Goal: Task Accomplishment & Management: Use online tool/utility

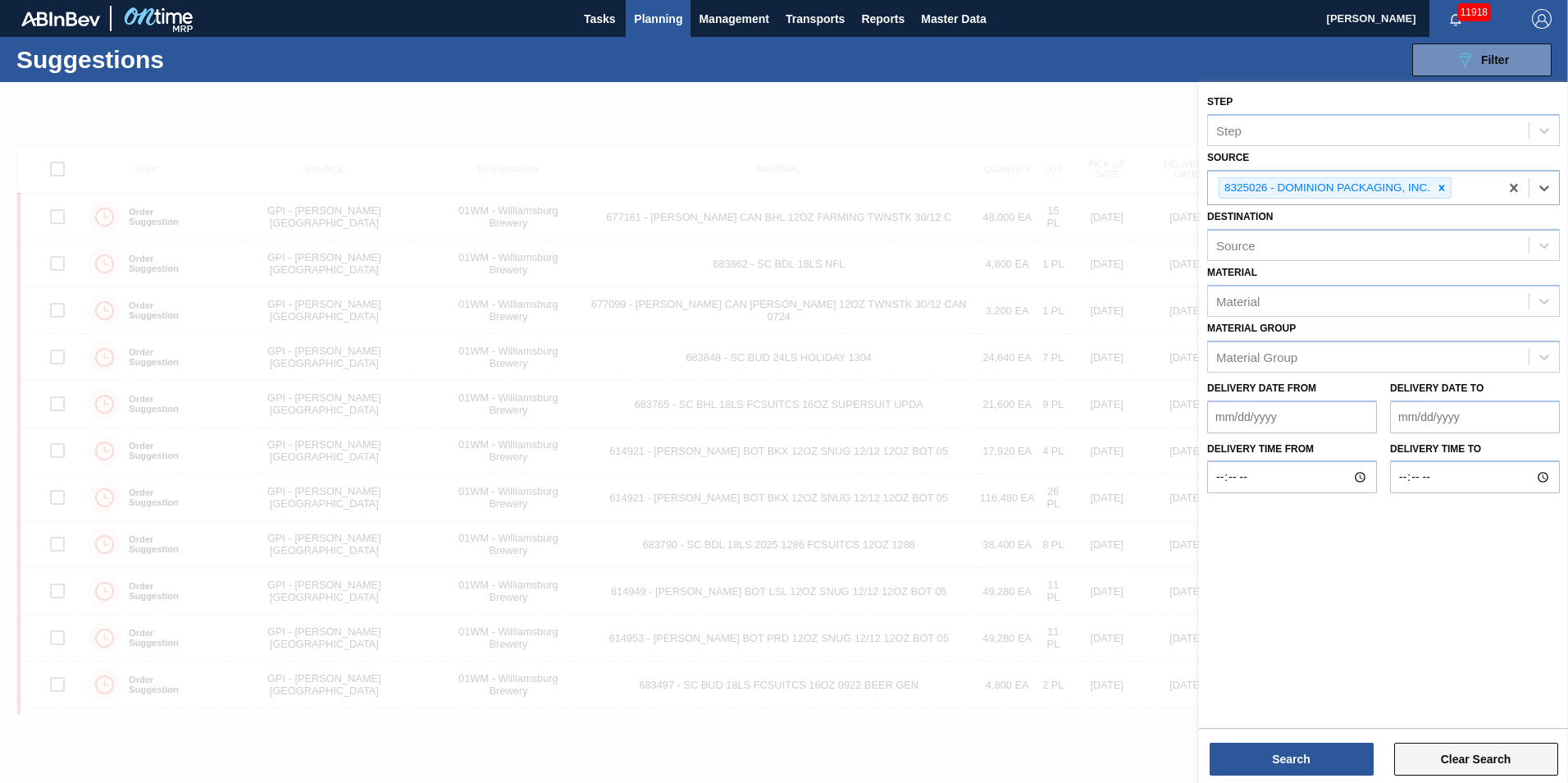
click at [1414, 758] on button "Clear Search" at bounding box center [1476, 758] width 164 height 32
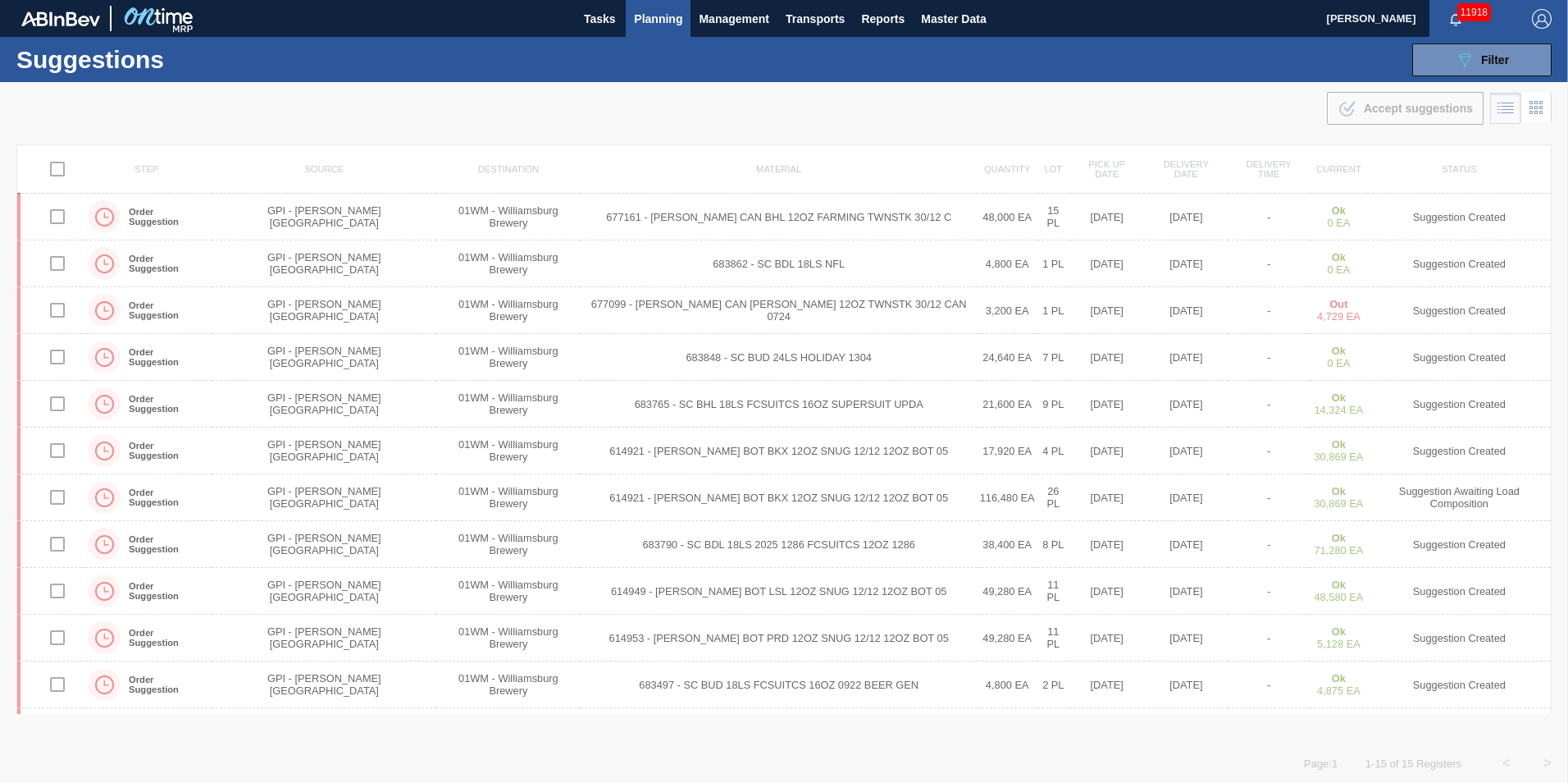
click at [635, 21] on span "Planning" at bounding box center [658, 18] width 49 height 20
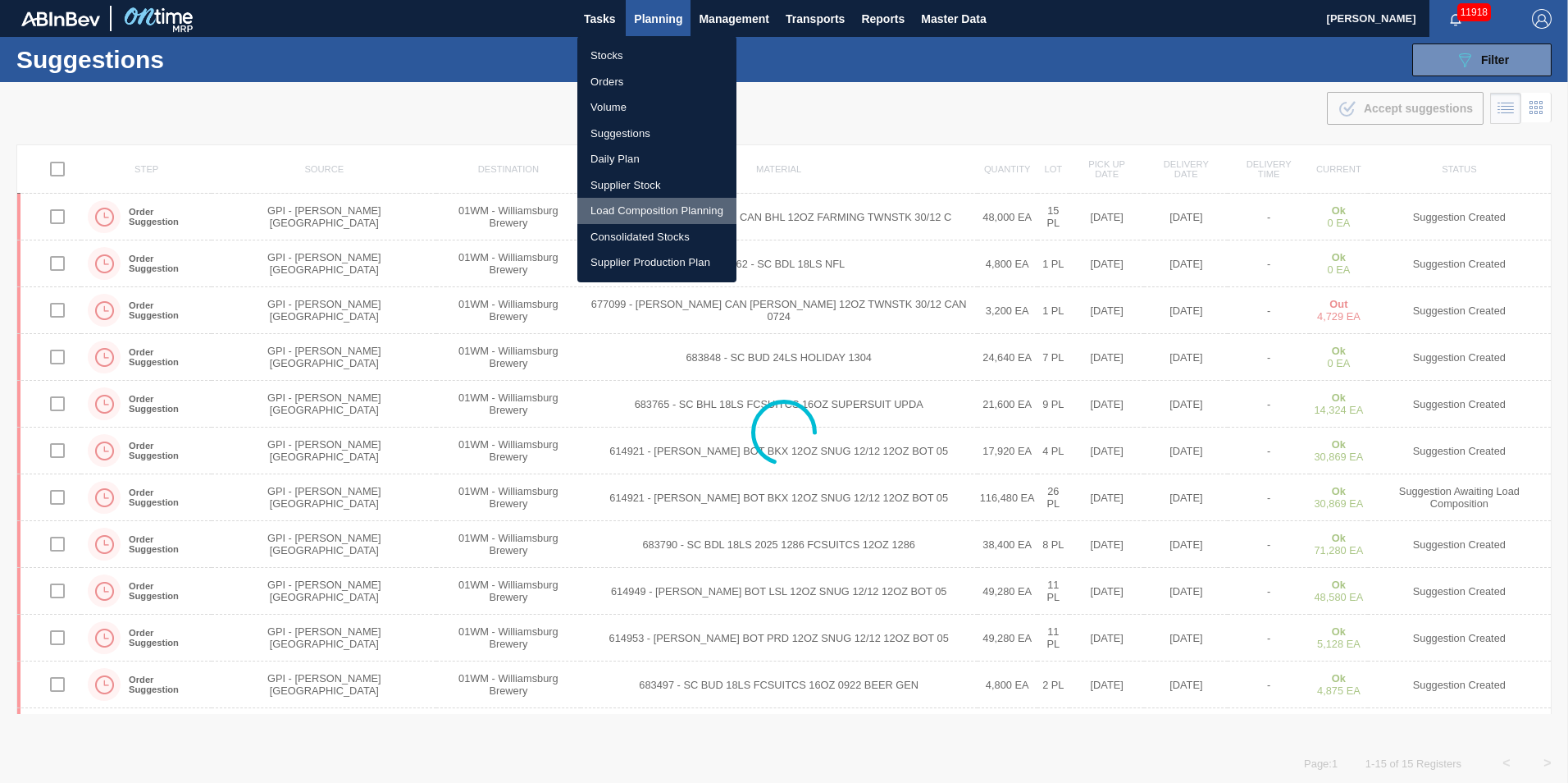
click at [662, 208] on li "Load Composition Planning" at bounding box center [657, 211] width 159 height 27
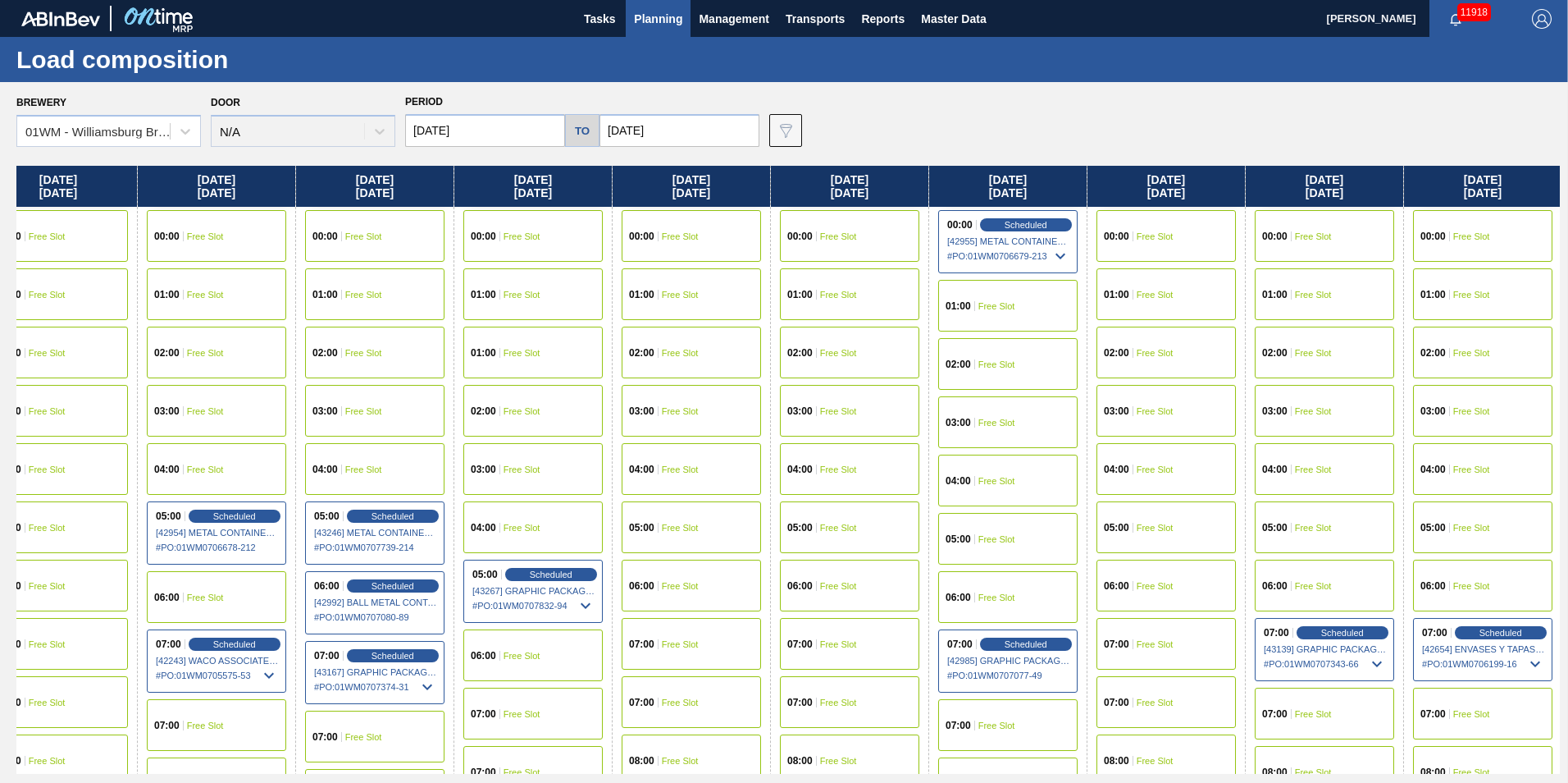
scroll to position [0, 873]
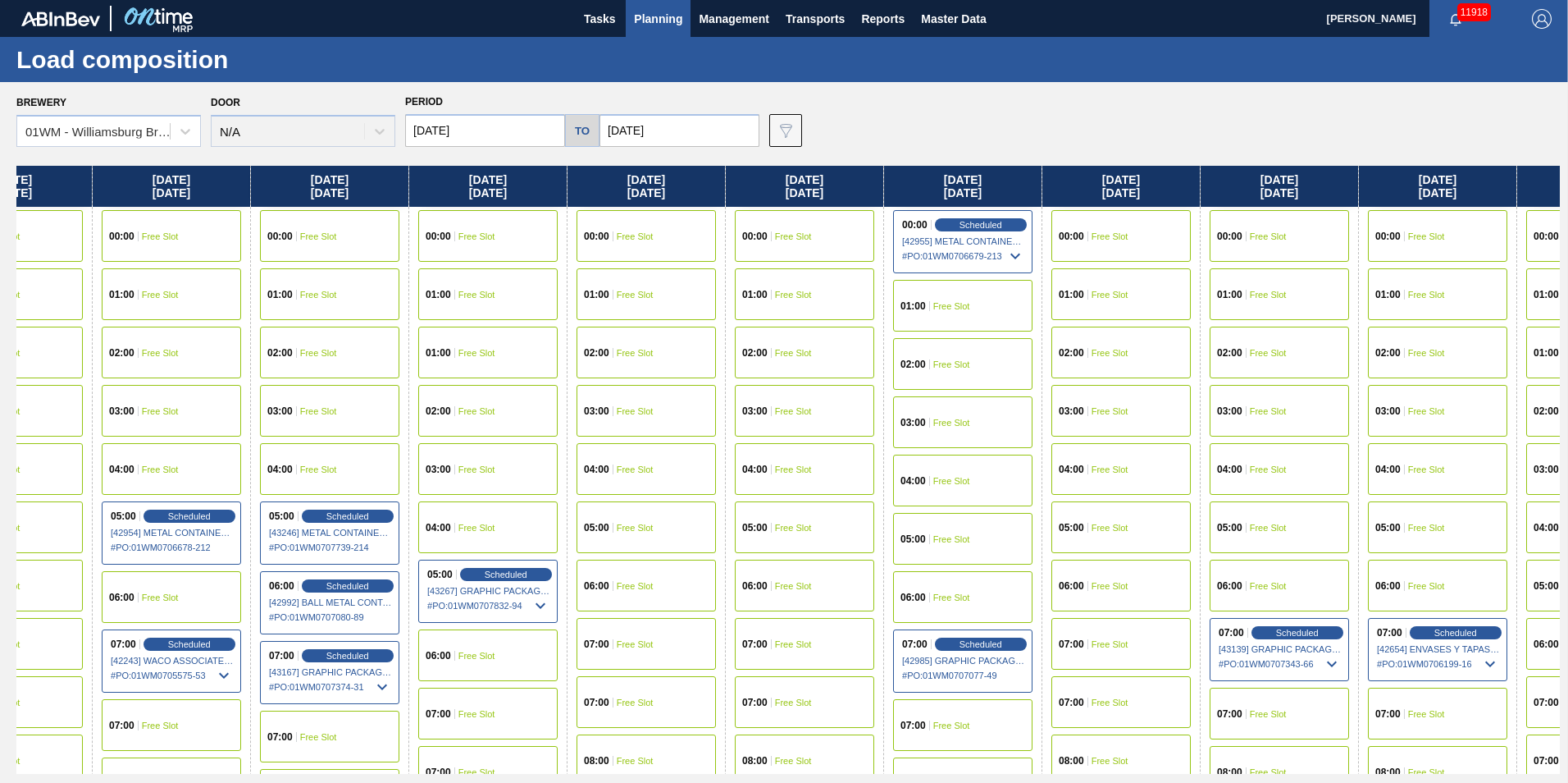
drag, startPoint x: 1276, startPoint y: 220, endPoint x: 519, endPoint y: 397, distance: 777.4
click at [519, 397] on div "Tuesday 09/23/2025 00:00 Free Slot 01:00 Free Slot 02:00 Free Slot 03:00 Free S…" at bounding box center [787, 469] width 1543 height 608
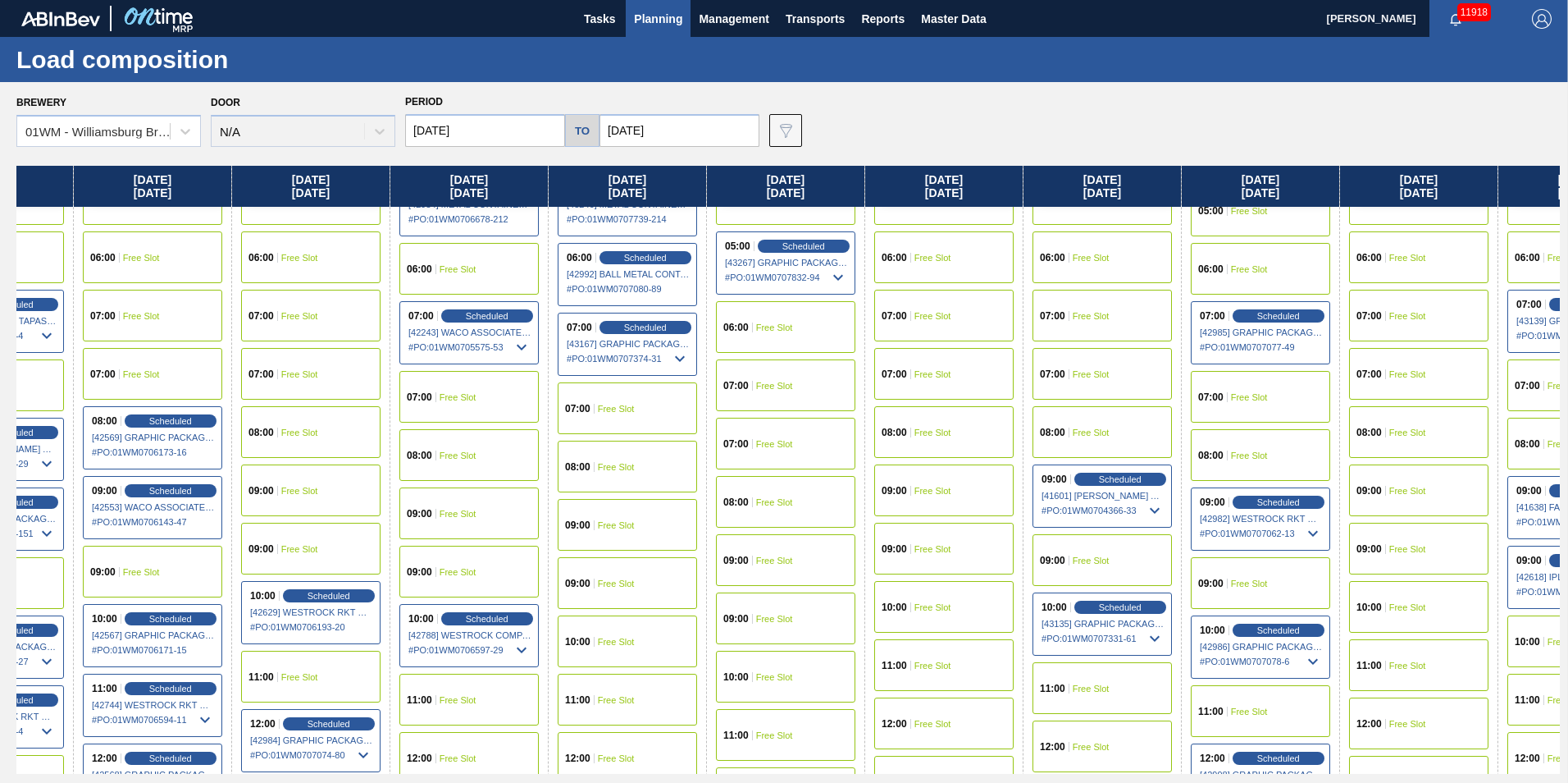
scroll to position [328, 456]
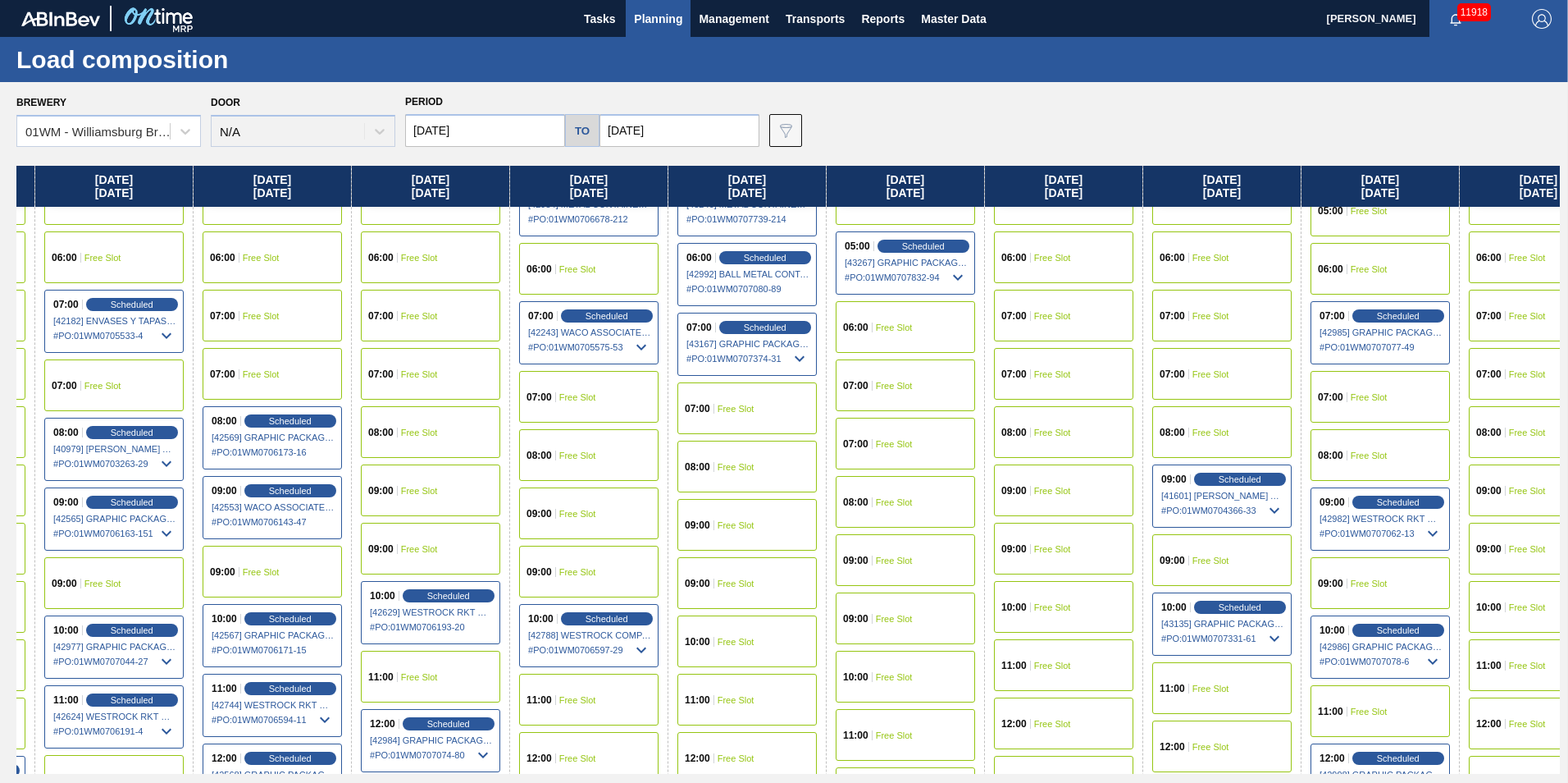
drag, startPoint x: 501, startPoint y: 179, endPoint x: 932, endPoint y: 208, distance: 432.0
click at [932, 208] on div "Tuesday 09/23/2025 00:00 Free Slot 01:00 Free Slot 02:00 Free Slot 03:00 Free S…" at bounding box center [787, 469] width 1543 height 608
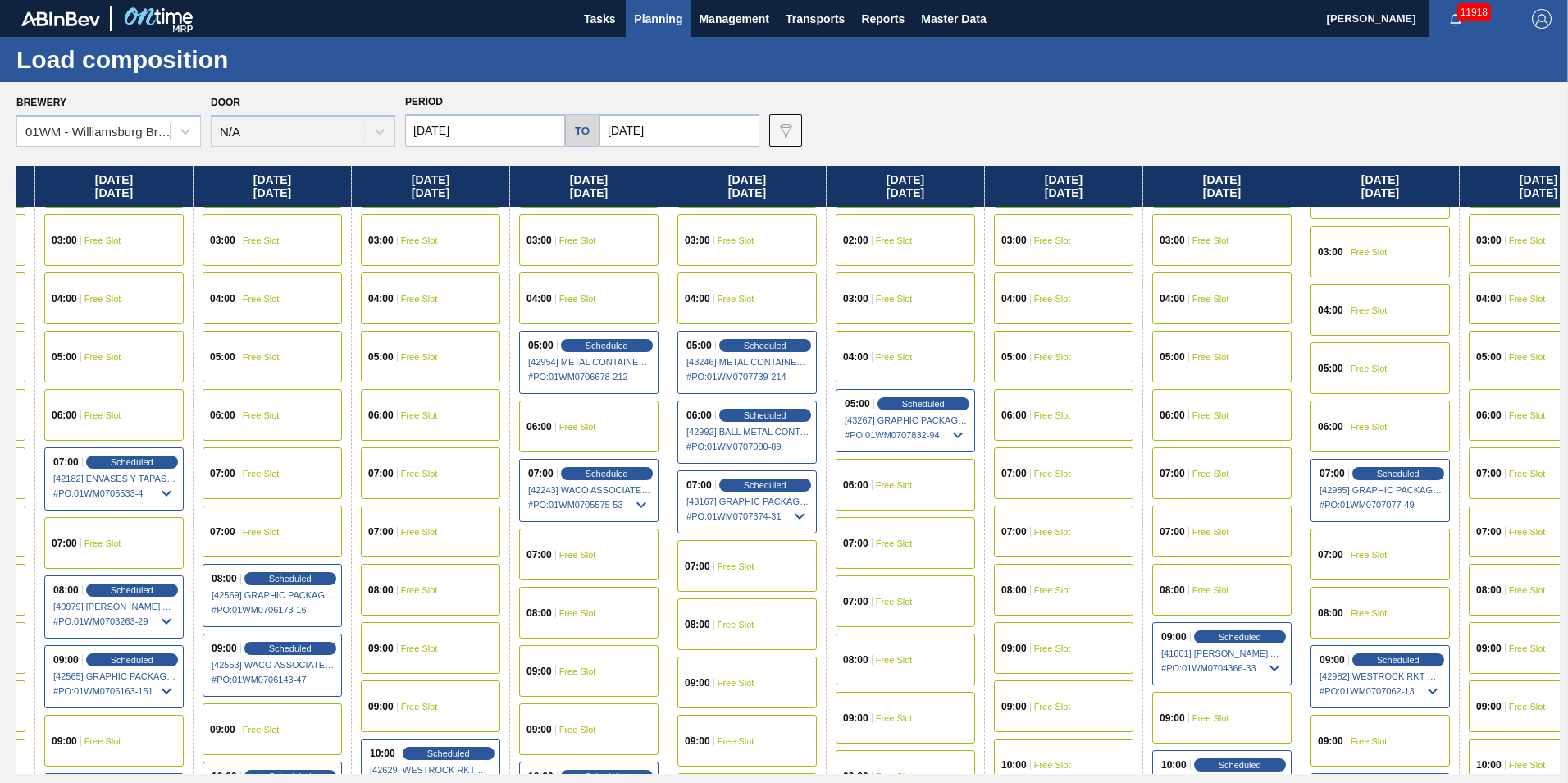
scroll to position [164, 456]
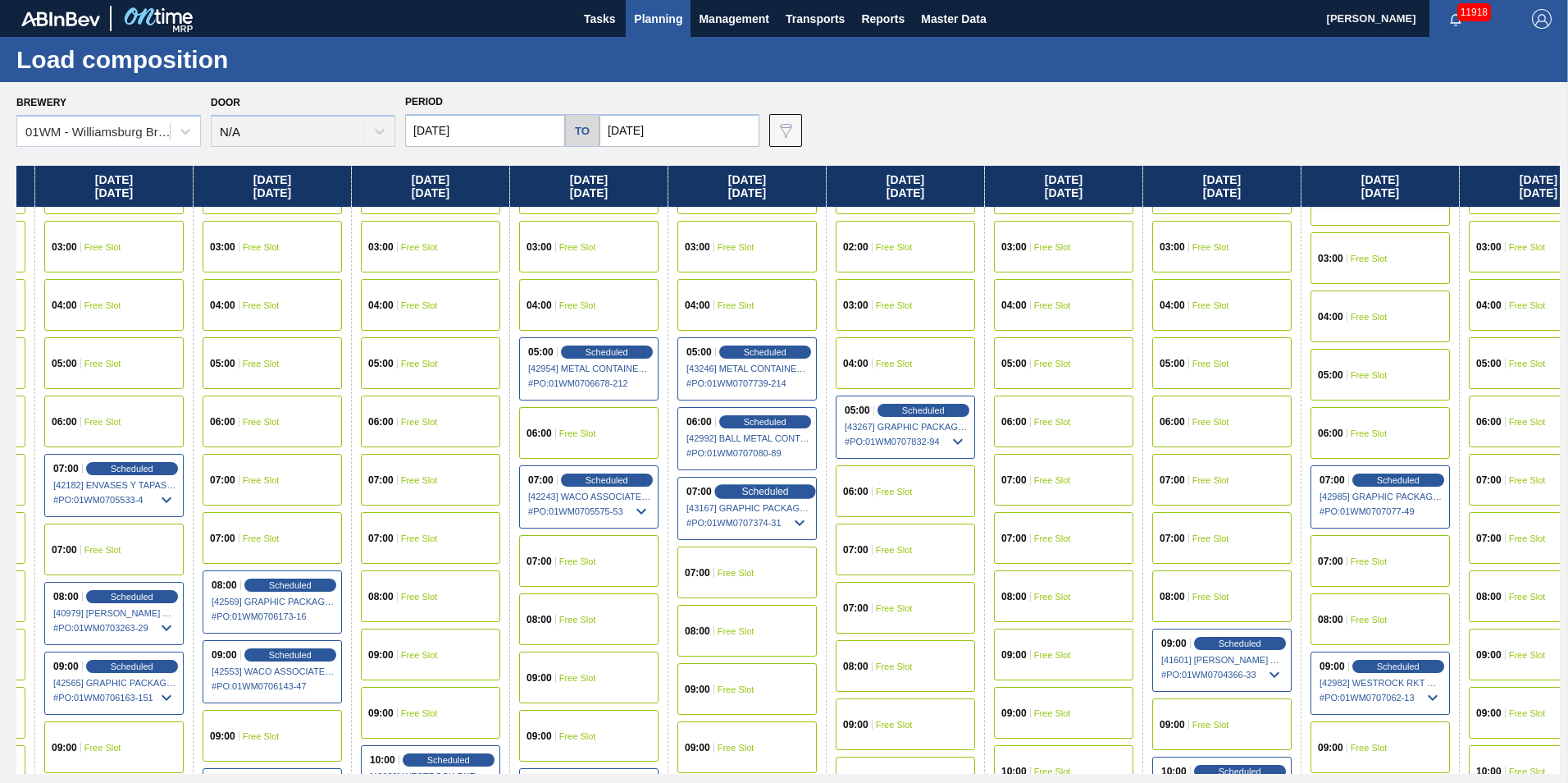
click at [767, 491] on span "Scheduled" at bounding box center [764, 490] width 47 height 10
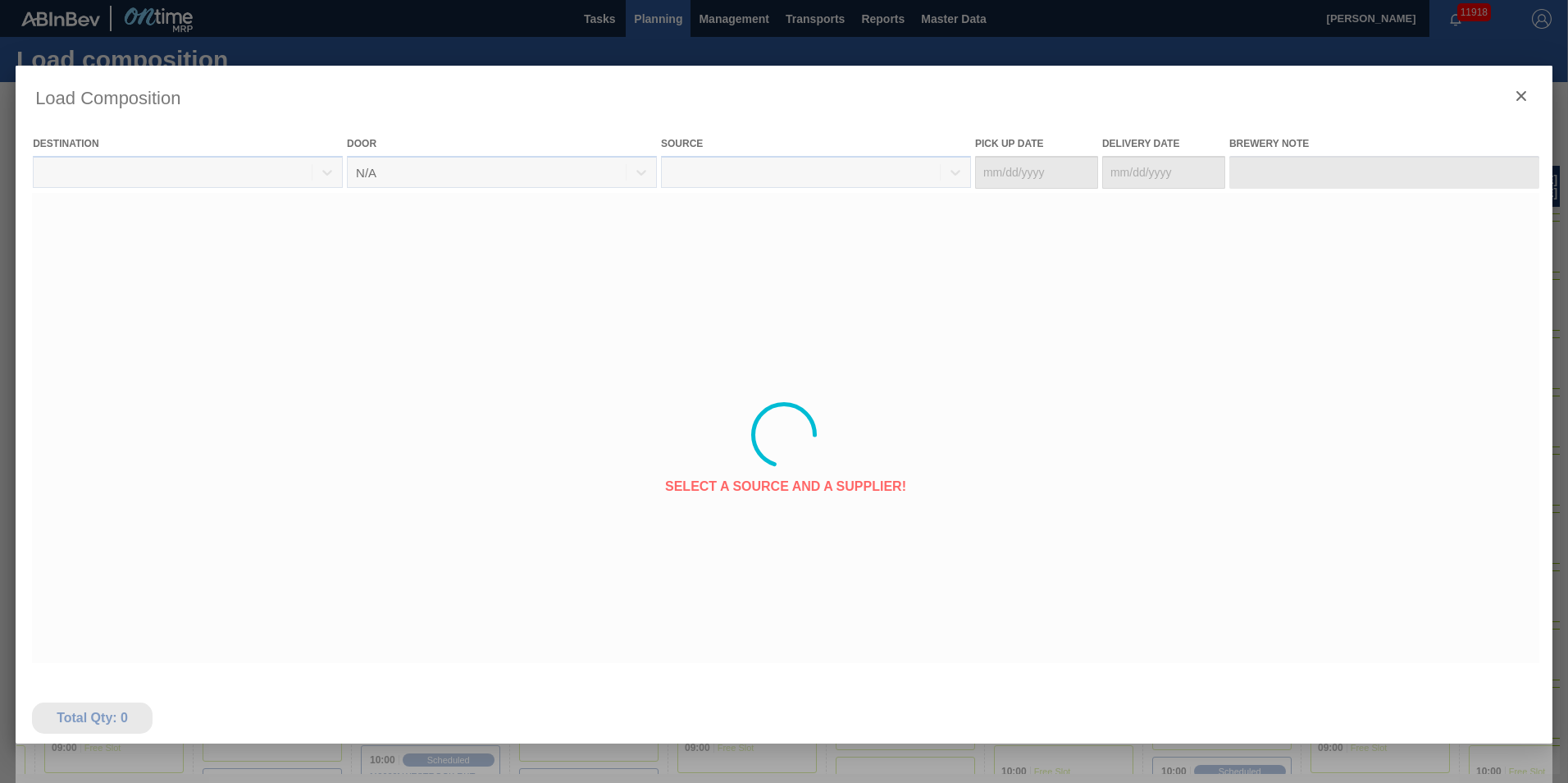
type Date "[DATE]"
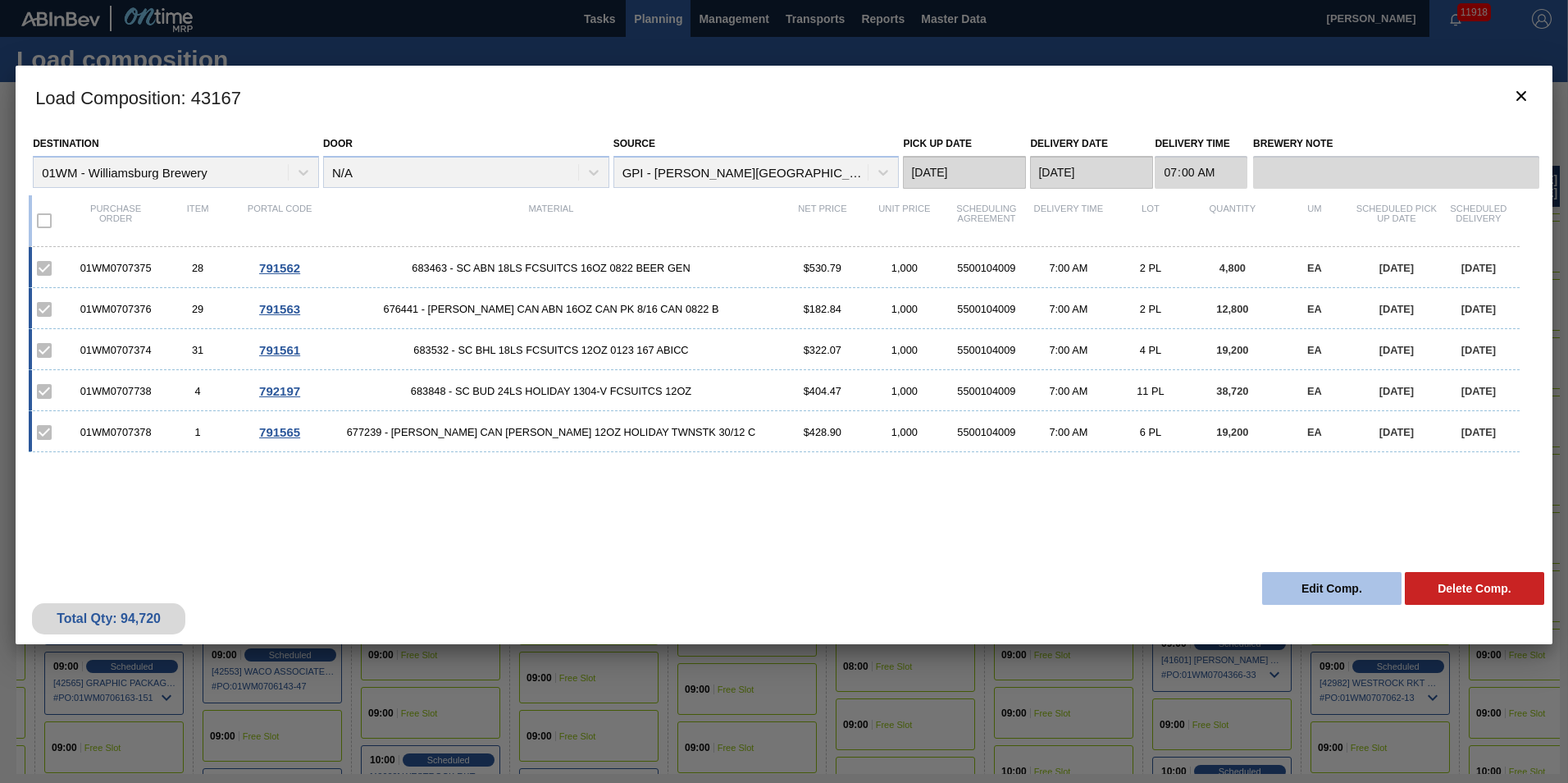
click at [1298, 584] on button "Edit Comp." at bounding box center [1332, 588] width 139 height 32
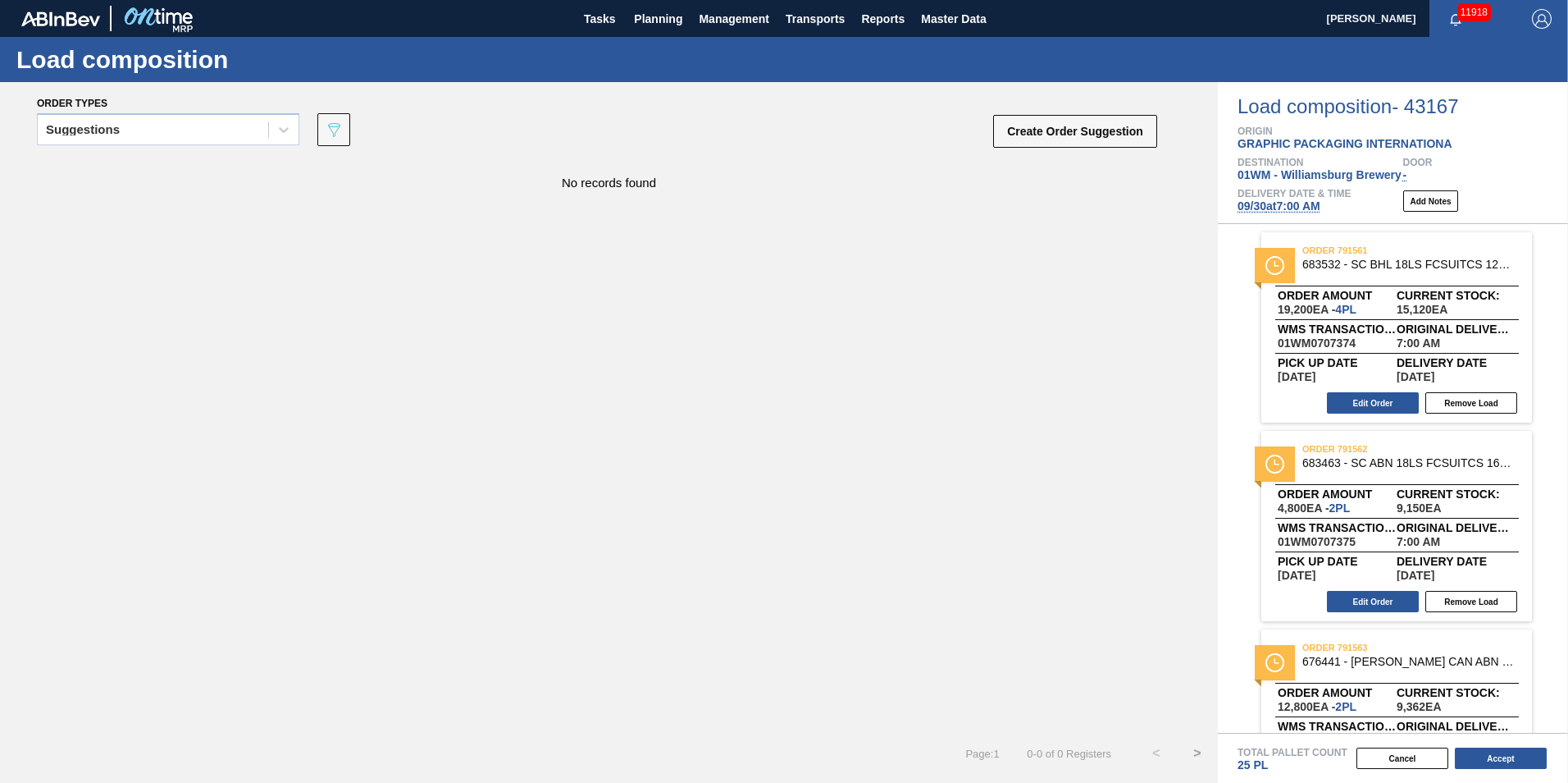
click at [1280, 206] on span "09/30 at 7:00 AM" at bounding box center [1278, 206] width 83 height 13
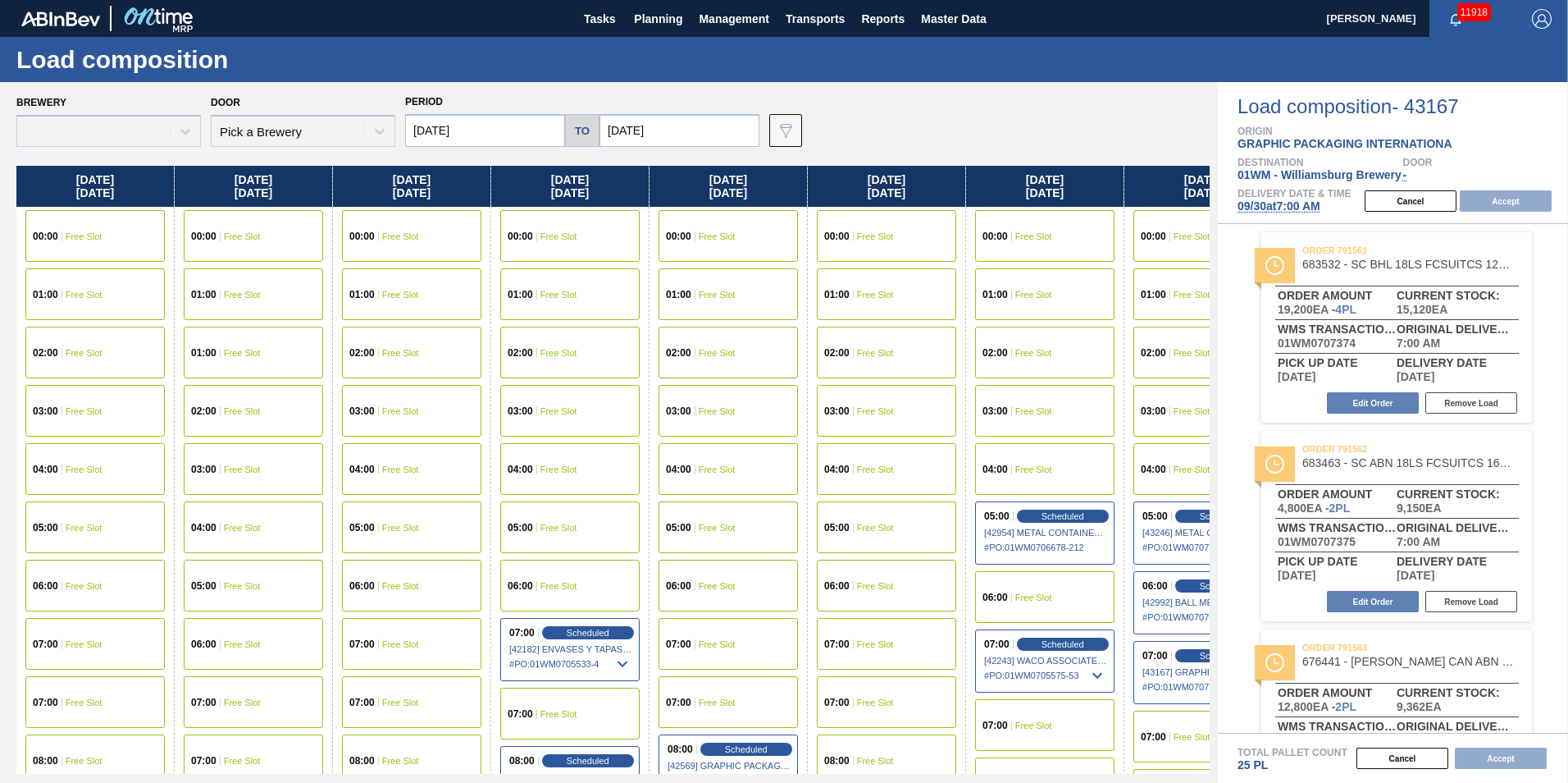
type input "[DATE]"
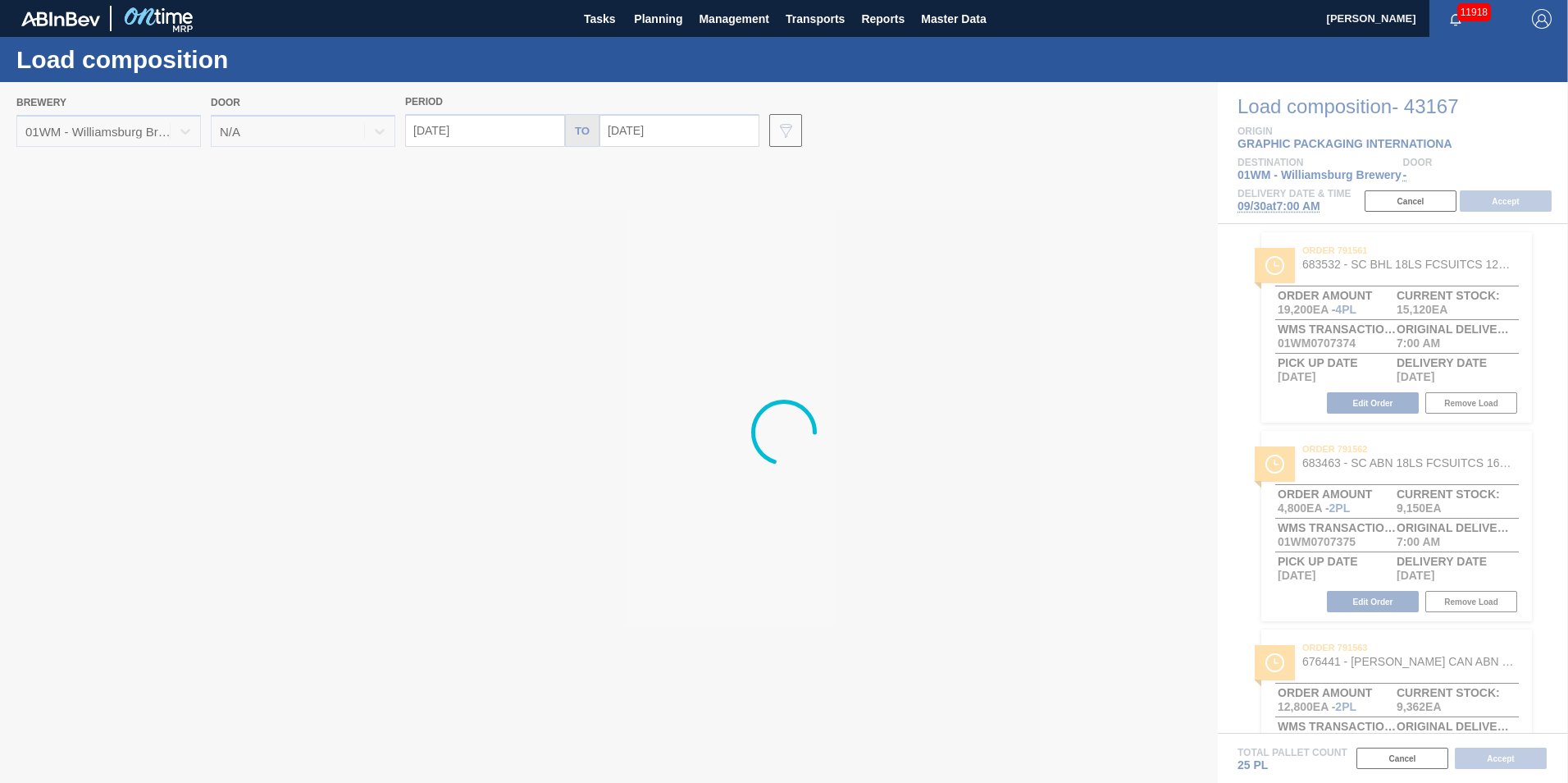
click at [458, 133] on input "[DATE]" at bounding box center [485, 131] width 160 height 32
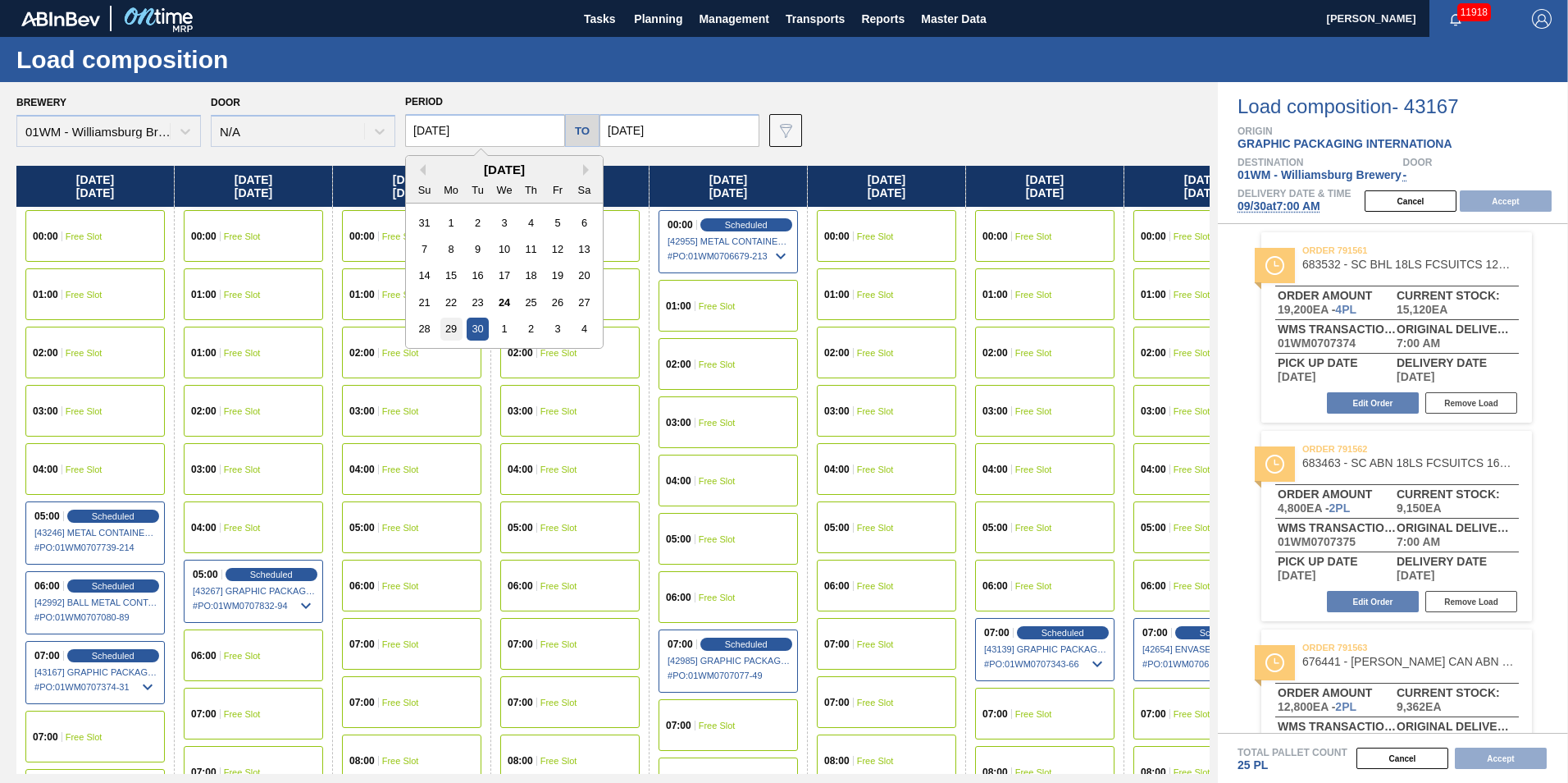
click at [450, 332] on div "29" at bounding box center [451, 328] width 22 height 22
type input "[DATE]"
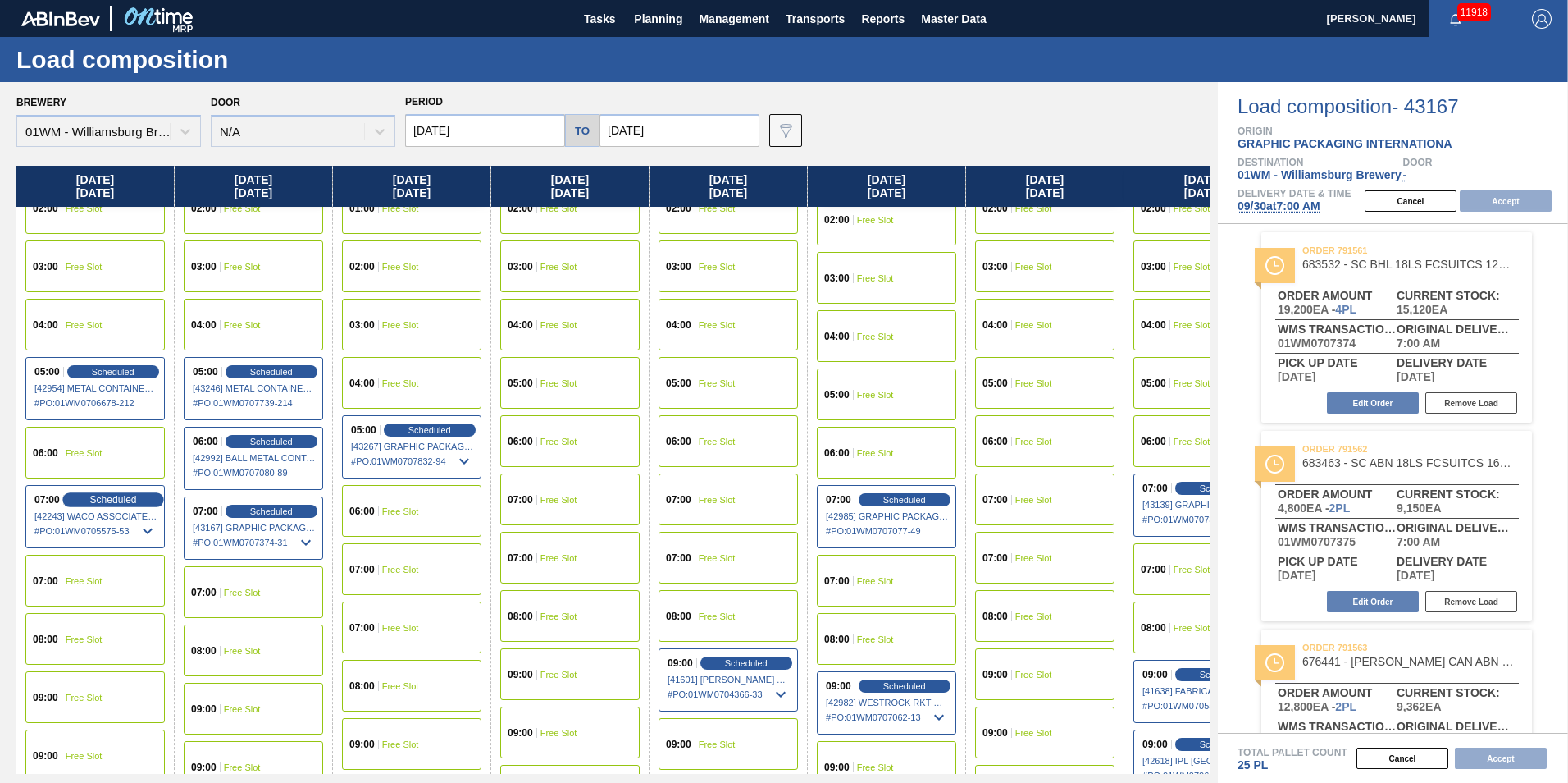
scroll to position [164, 0]
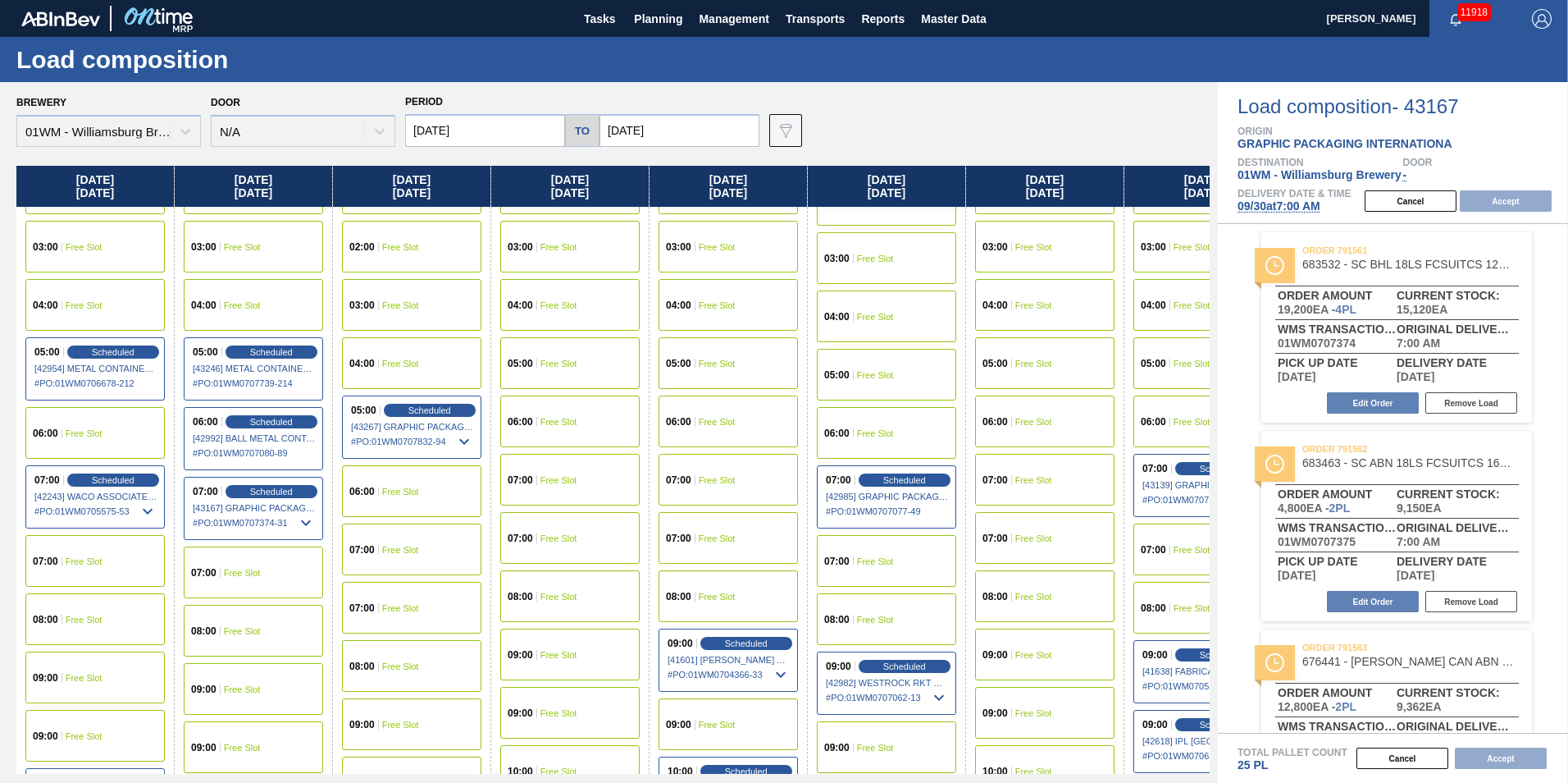
click at [104, 560] on div "07:00 Free Slot" at bounding box center [95, 561] width 139 height 52
click at [1511, 201] on button "Accept" at bounding box center [1505, 201] width 92 height 21
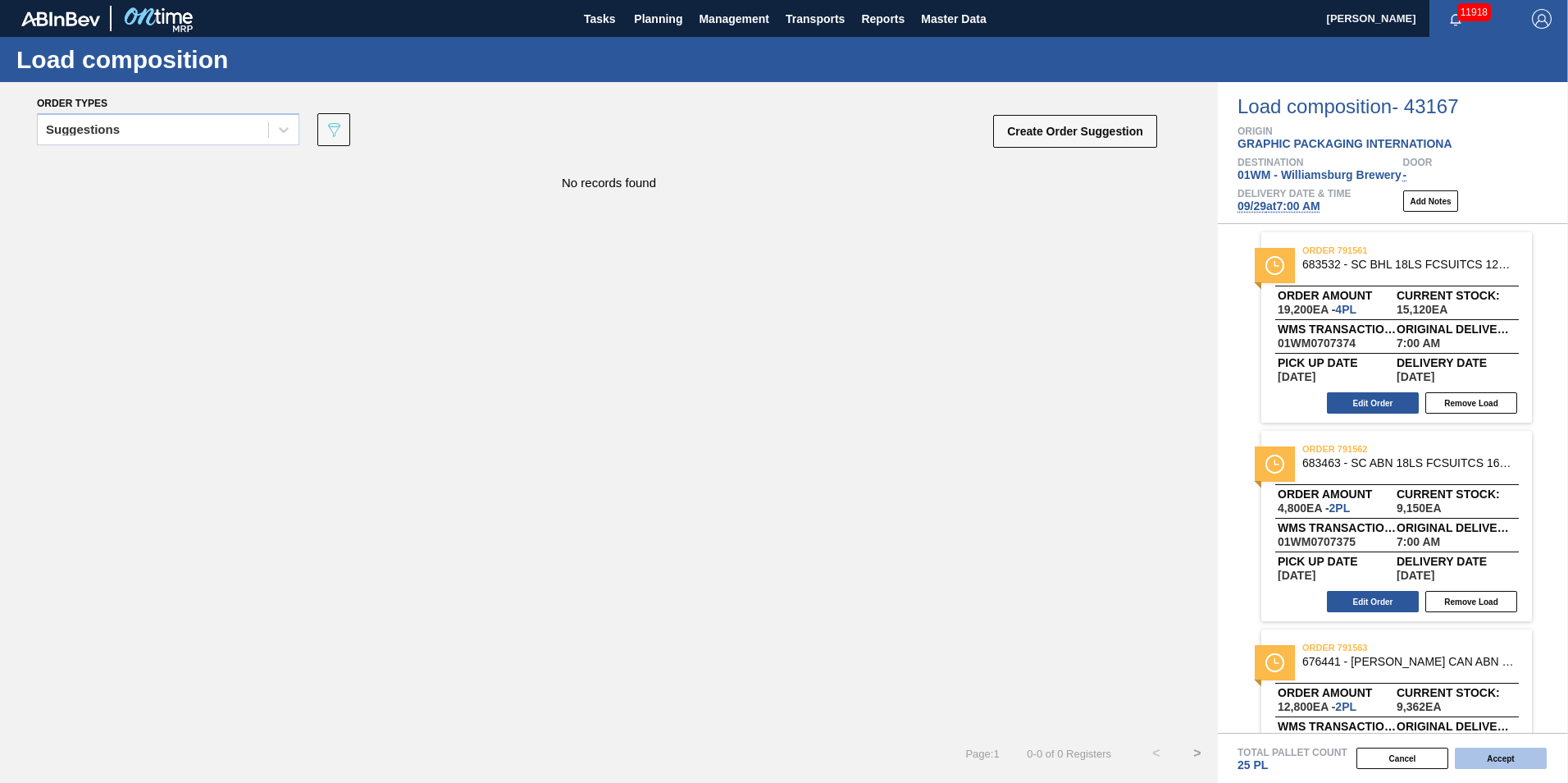
click at [1496, 752] on button "Accept" at bounding box center [1500, 758] width 92 height 21
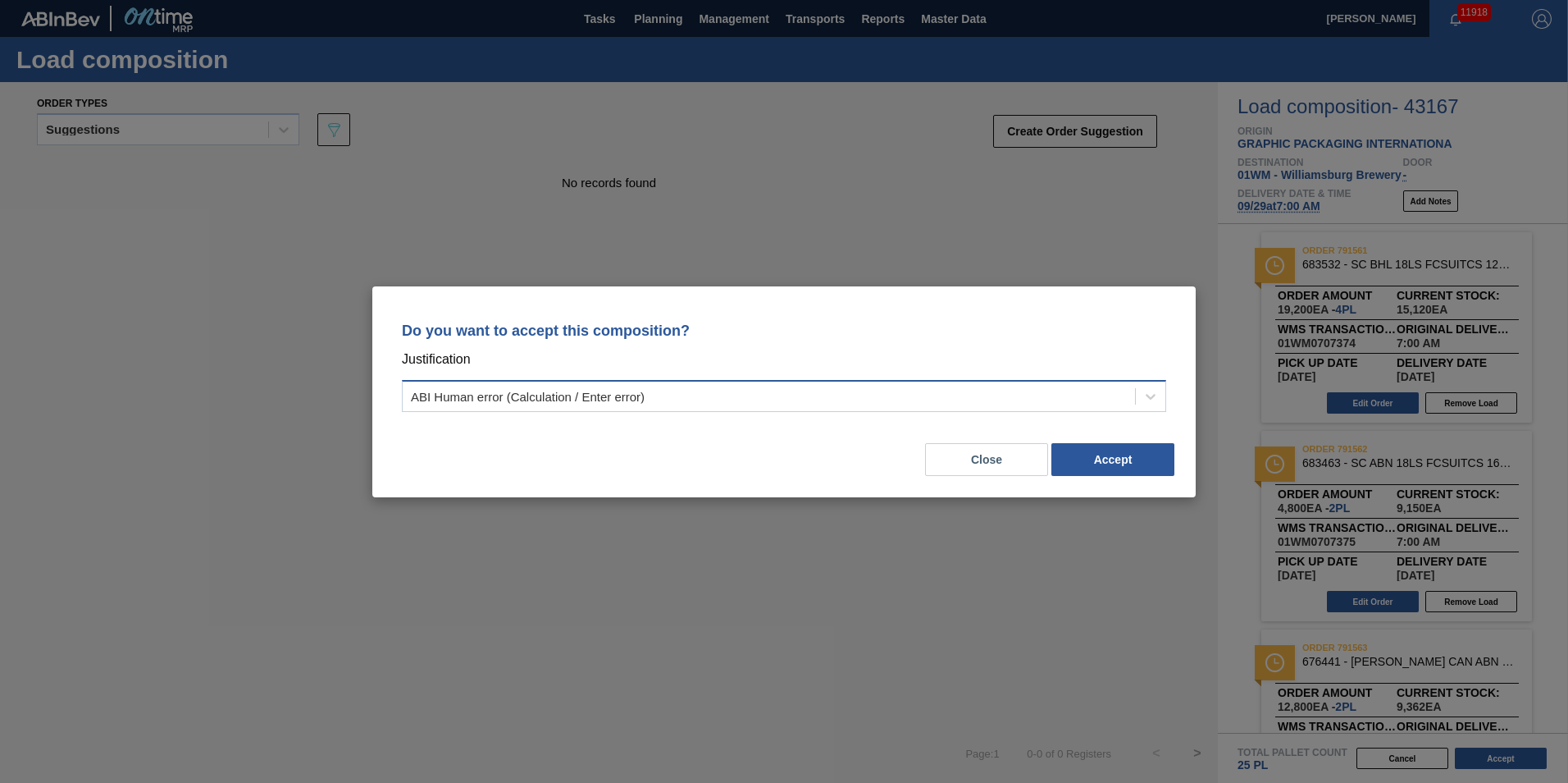
click at [999, 387] on div "ABI Human error (Calculation / Enter error)" at bounding box center [768, 396] width 732 height 24
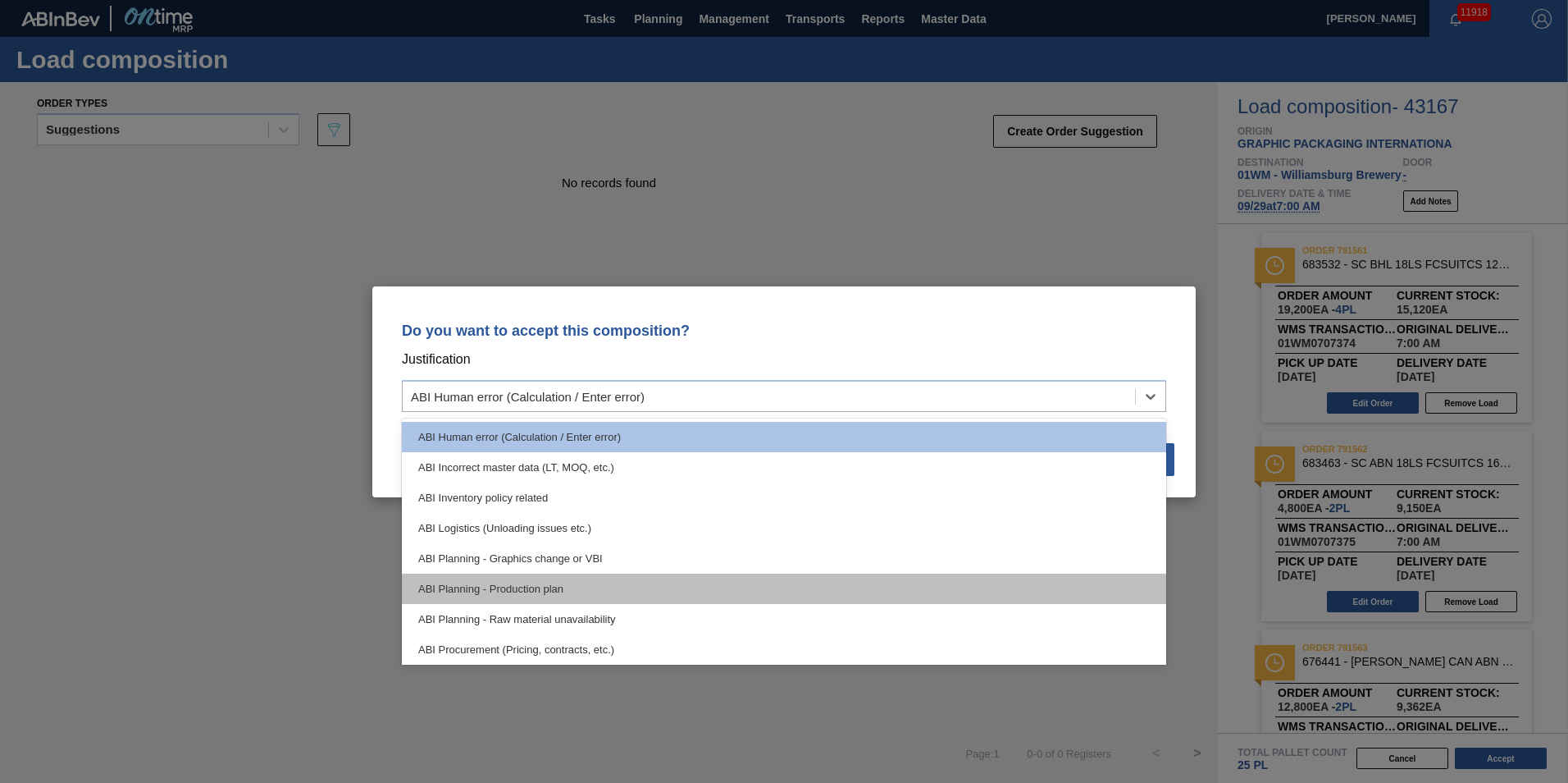
click at [859, 584] on div "ABI Planning - Production plan" at bounding box center [784, 588] width 764 height 31
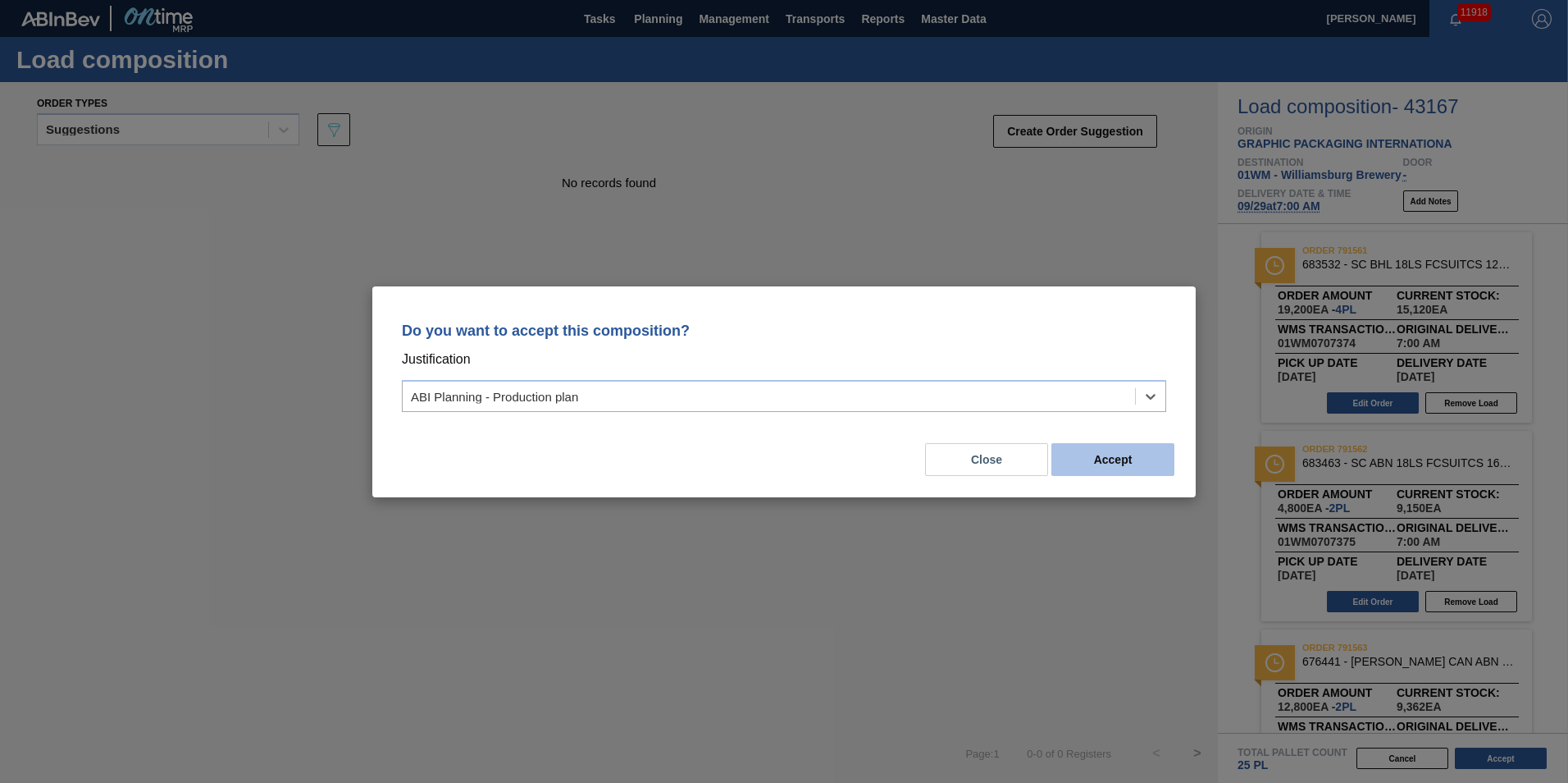
click at [1099, 457] on button "Accept" at bounding box center [1112, 459] width 123 height 32
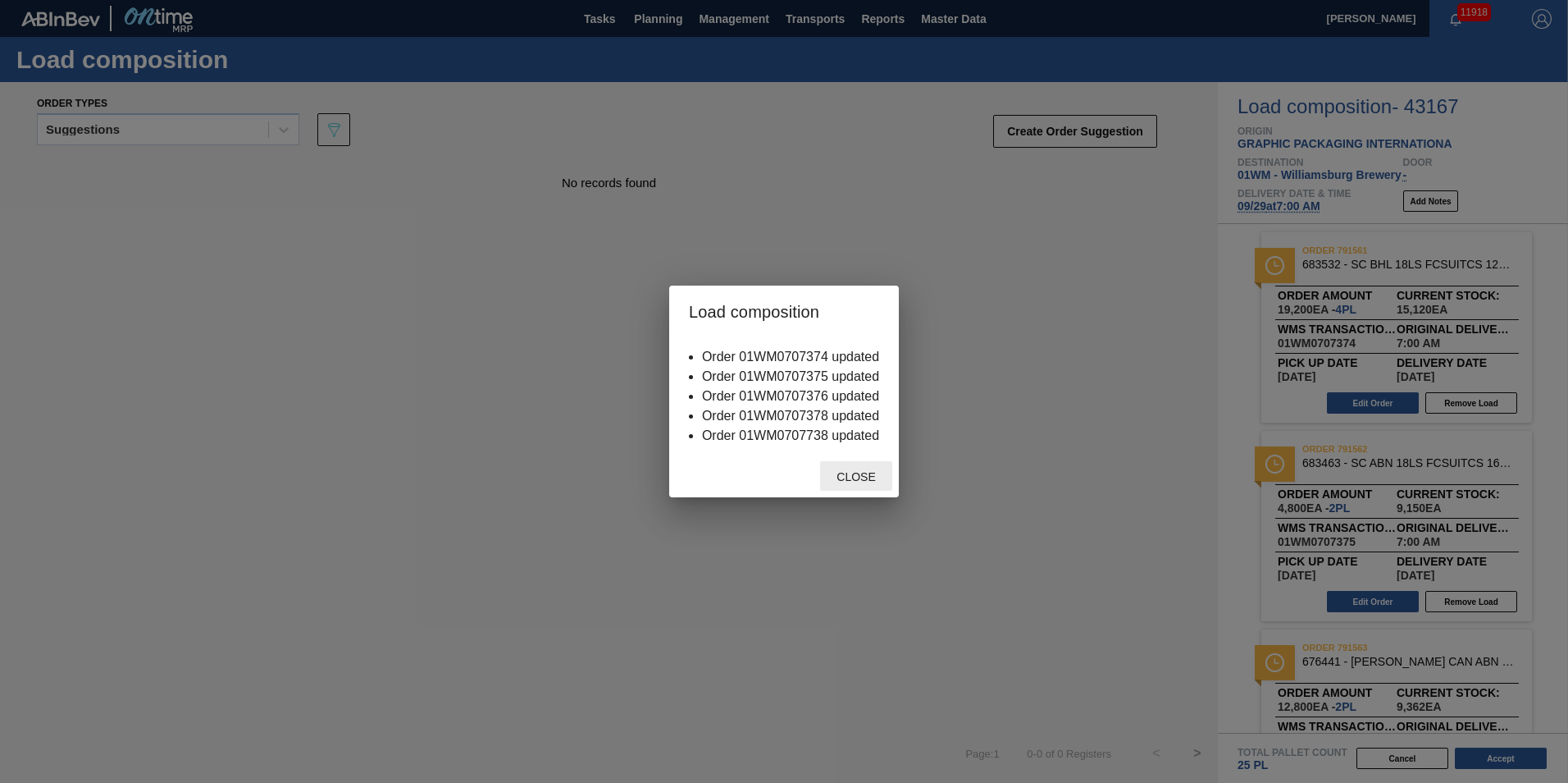
click at [832, 478] on span "Close" at bounding box center [856, 477] width 65 height 13
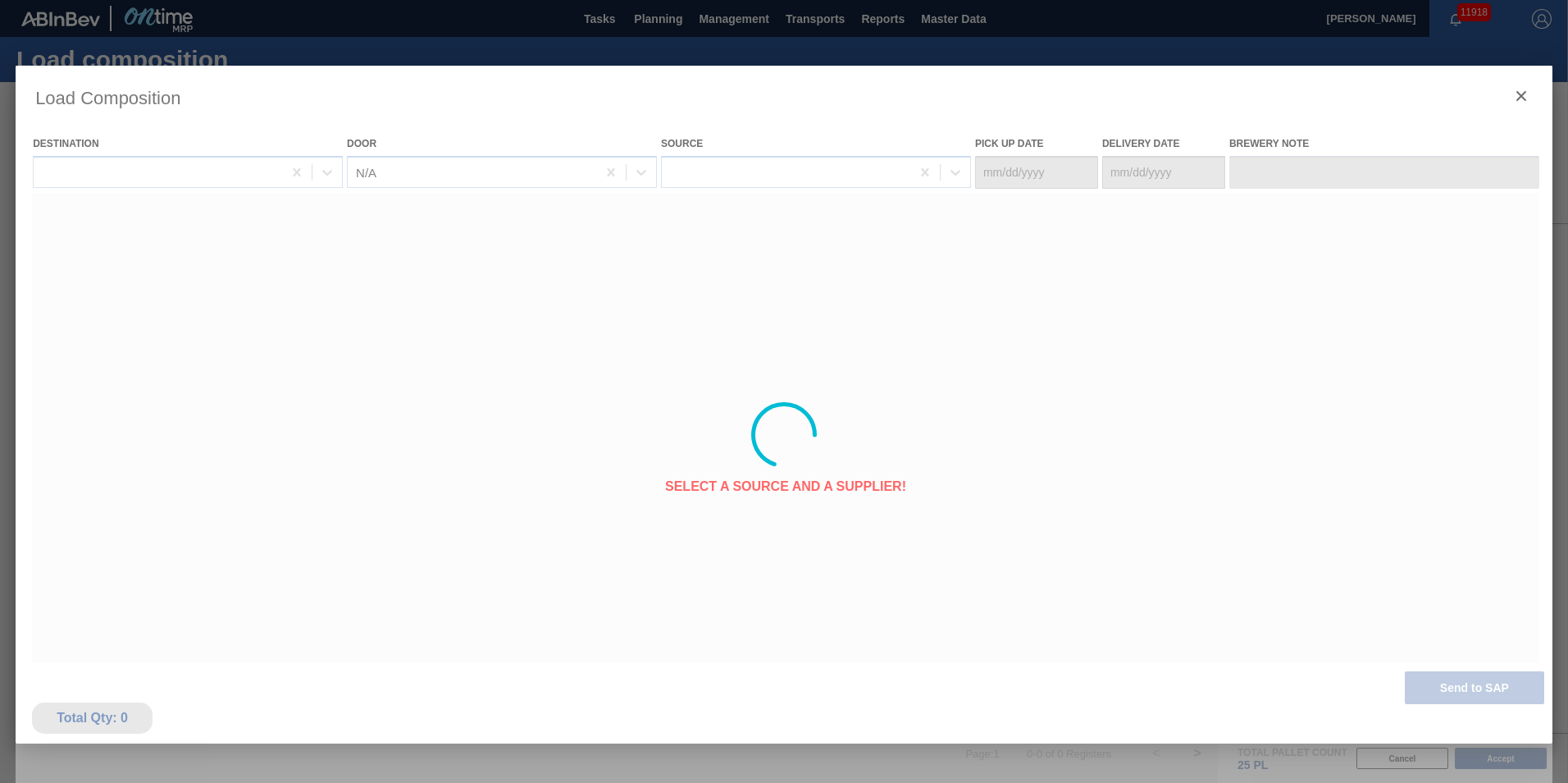
type Date "[DATE]"
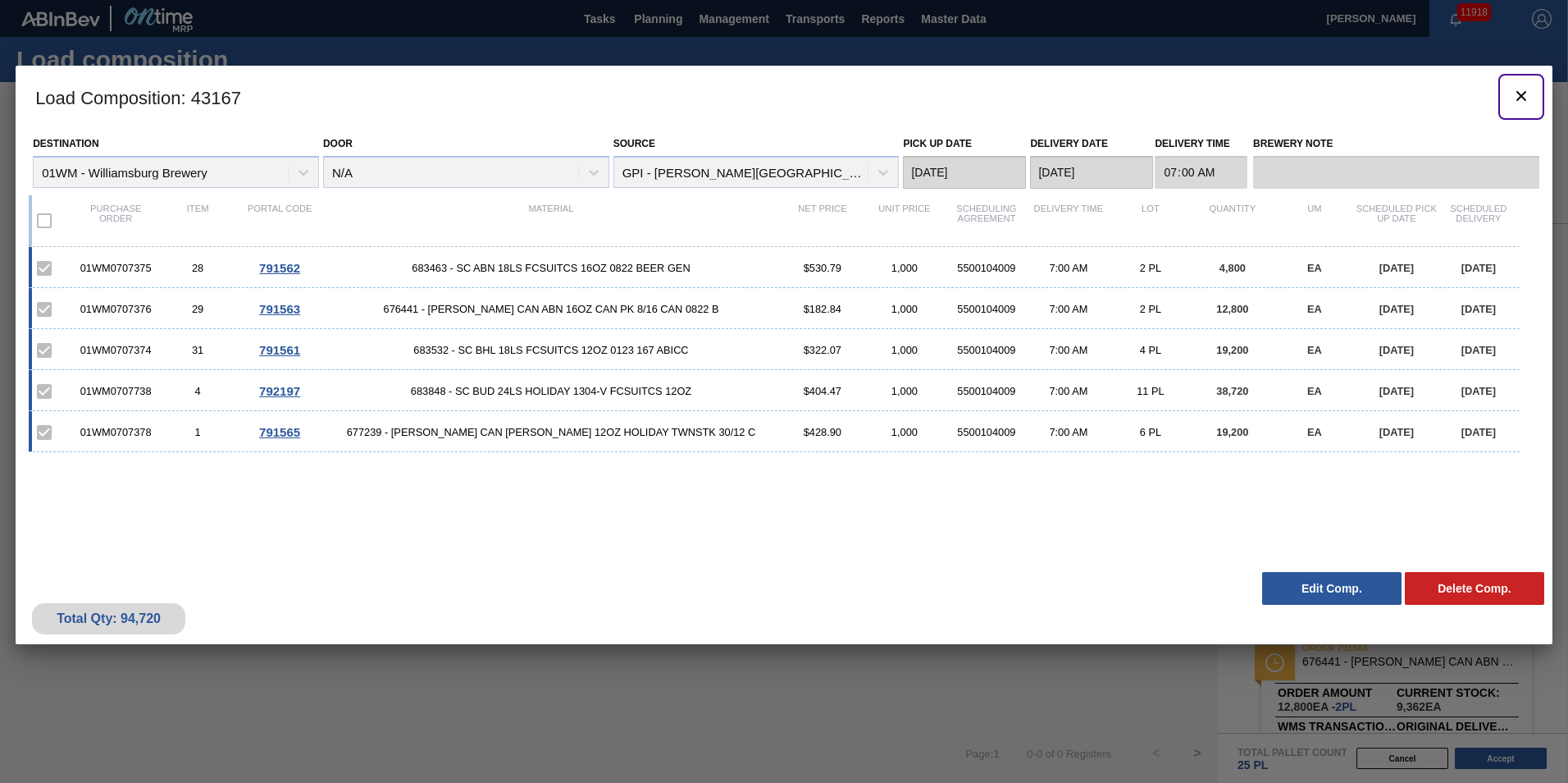
click at [1517, 93] on icon "botão de ícone" at bounding box center [1520, 95] width 10 height 10
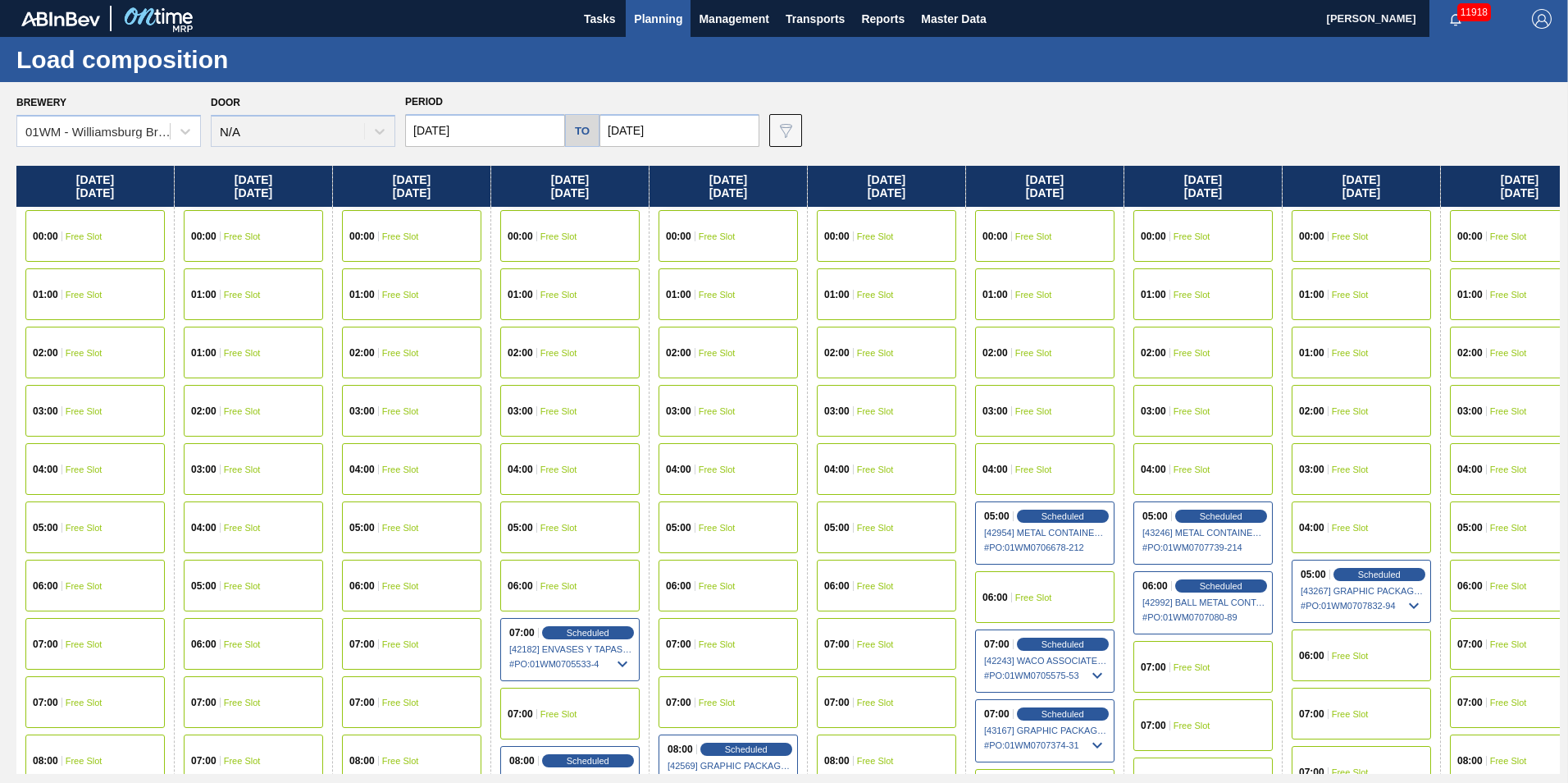
drag, startPoint x: 720, startPoint y: 184, endPoint x: 1187, endPoint y: 192, distance: 467.1
click at [1187, 192] on div "Tuesday 09/23/2025 00:00 Free Slot 01:00 Free Slot 02:00 Free Slot 03:00 Free S…" at bounding box center [787, 469] width 1543 height 608
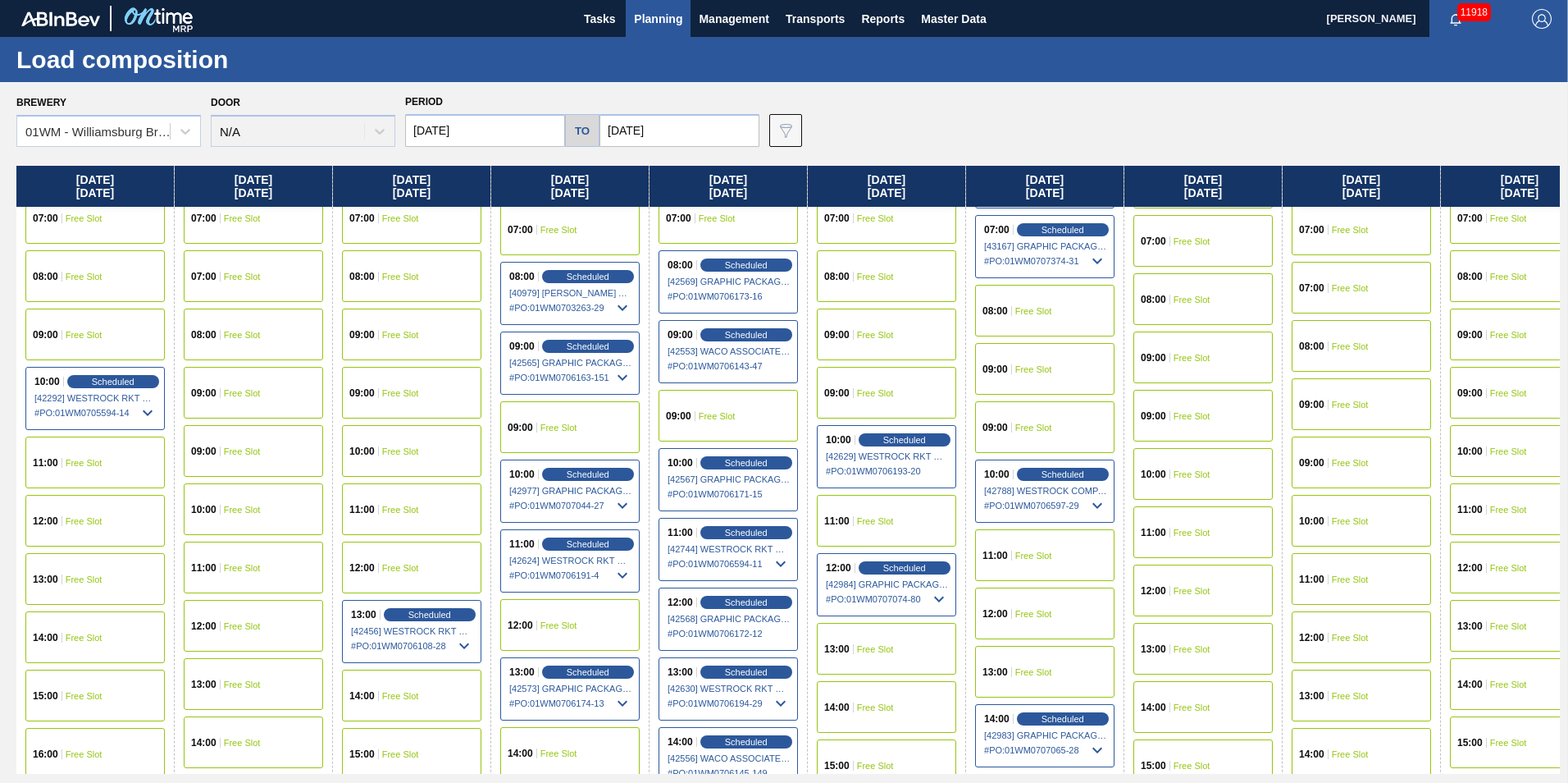
scroll to position [492, 0]
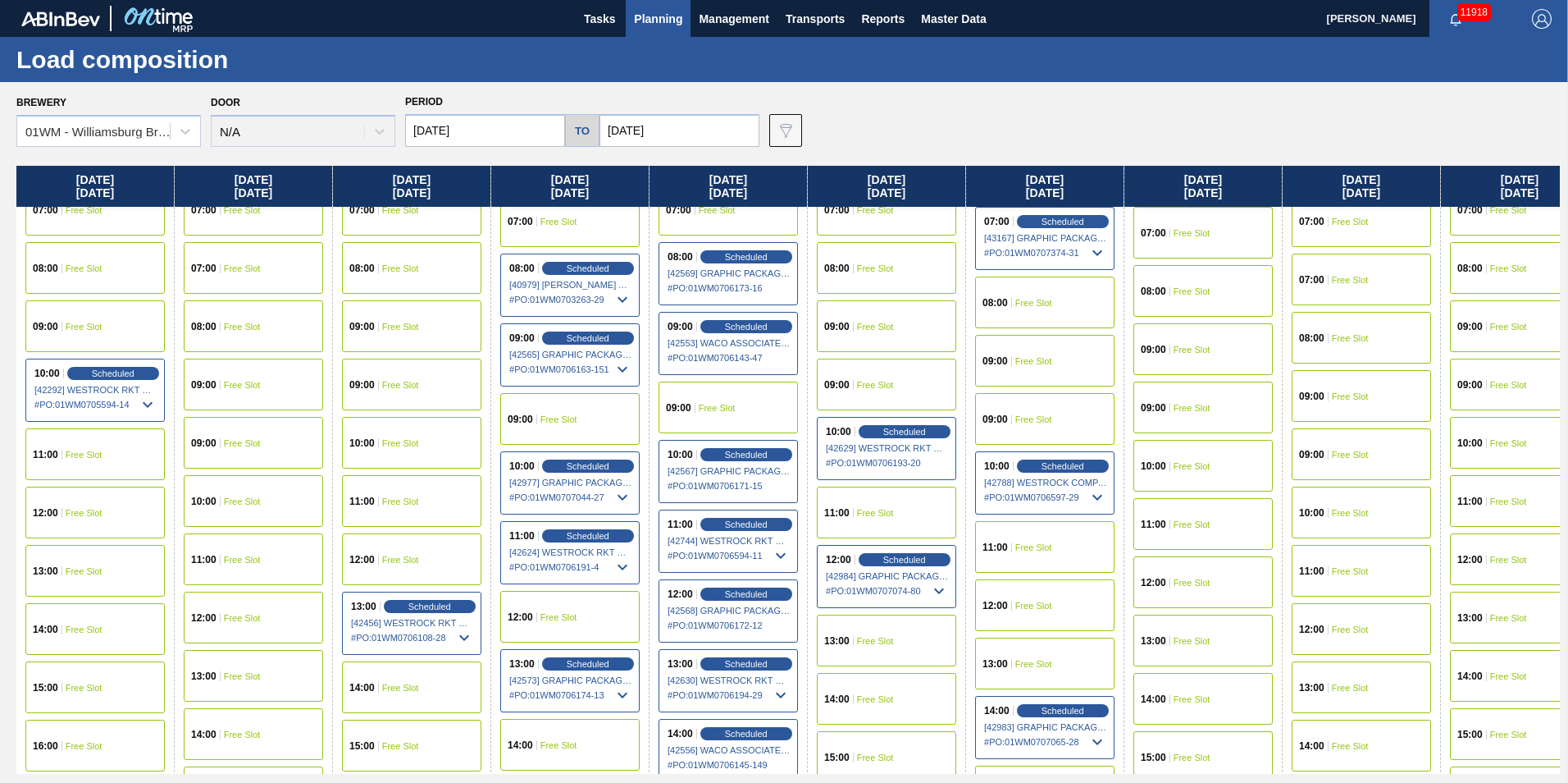
click at [660, 20] on span "Planning" at bounding box center [658, 18] width 49 height 20
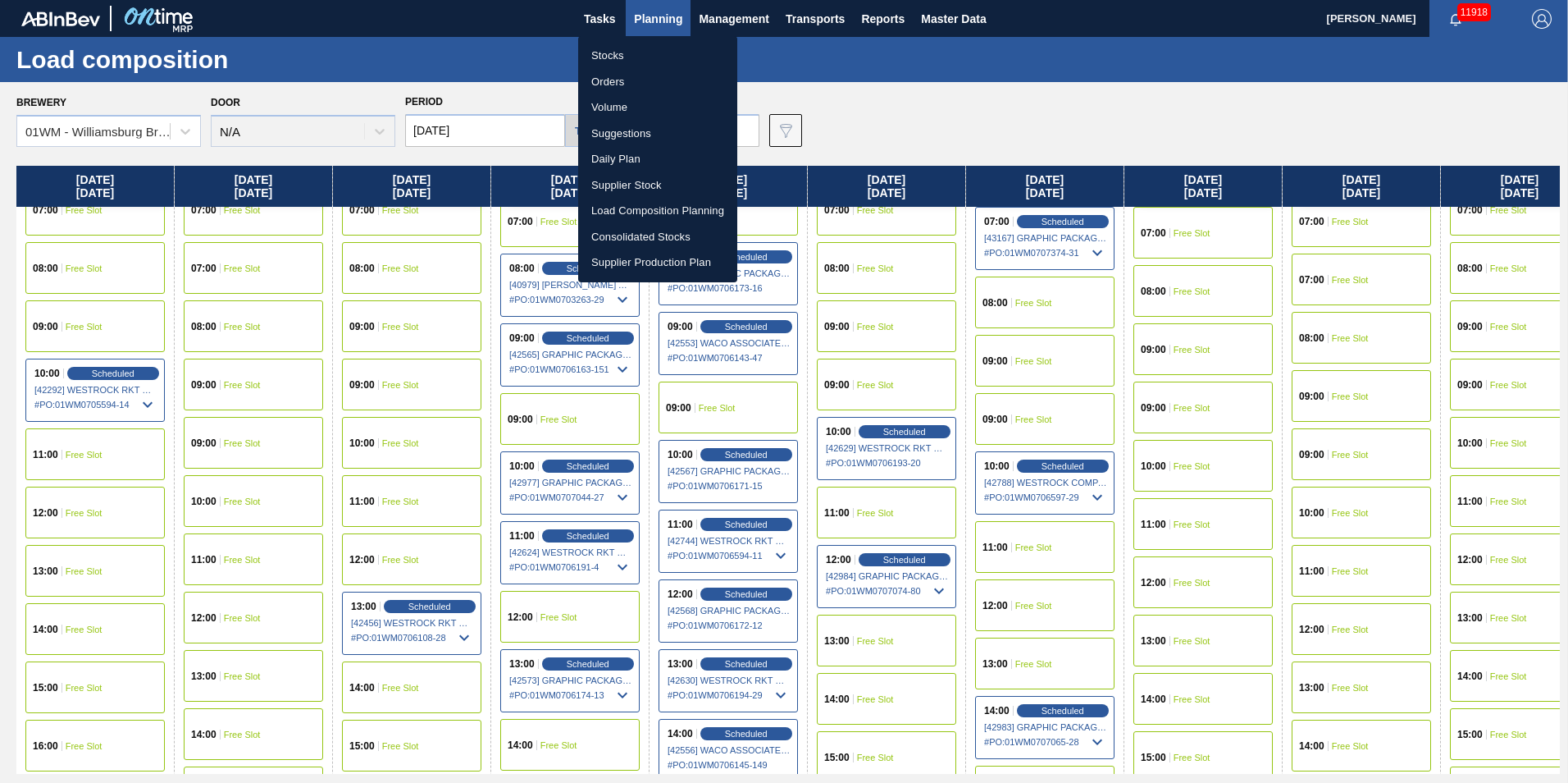
click at [654, 141] on li "Suggestions" at bounding box center [657, 134] width 159 height 27
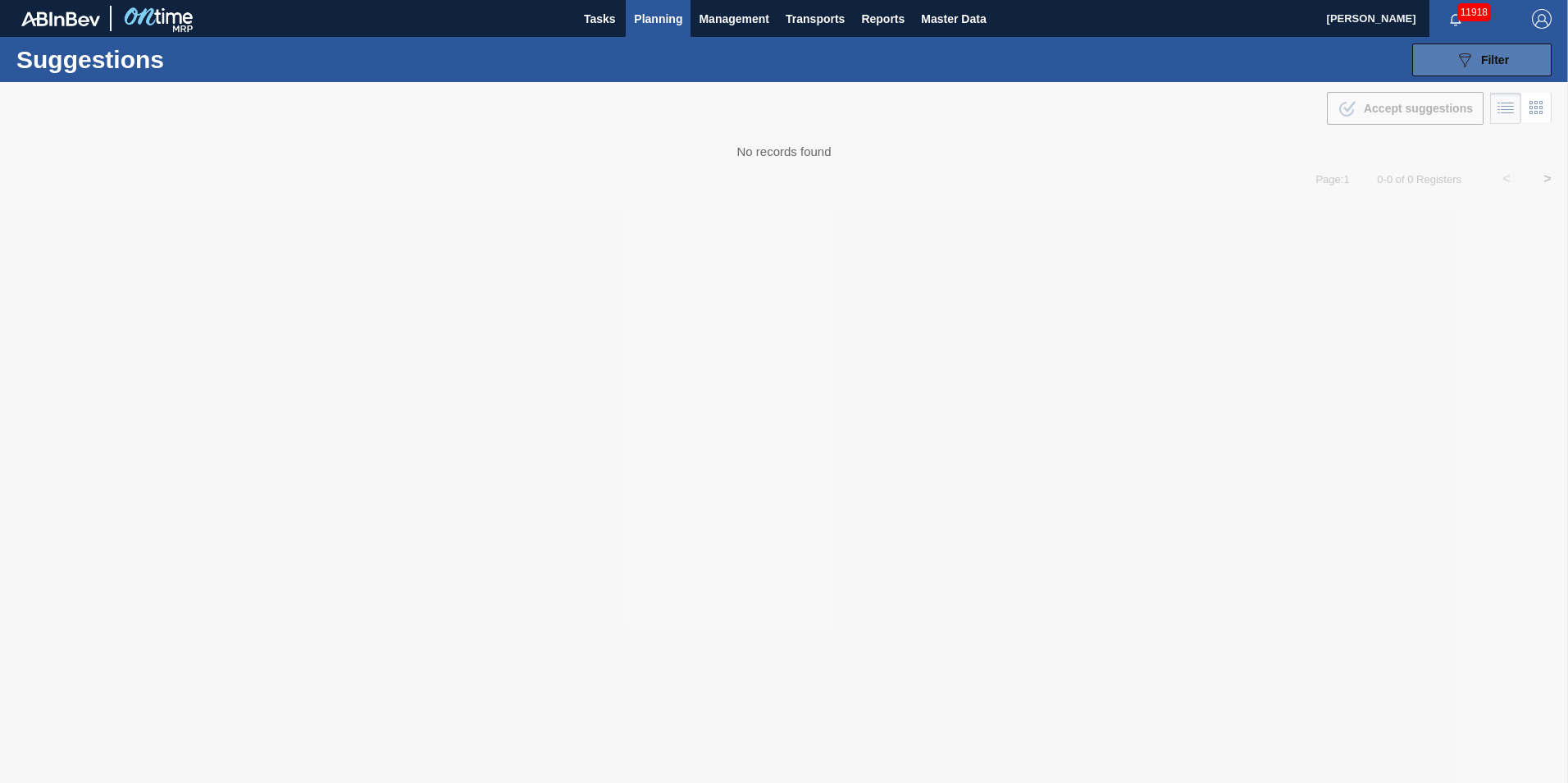
click at [1477, 51] on div "089F7B8B-B2A5-4AFE-B5C0-19BA573D28AC Filter" at bounding box center [1481, 59] width 54 height 20
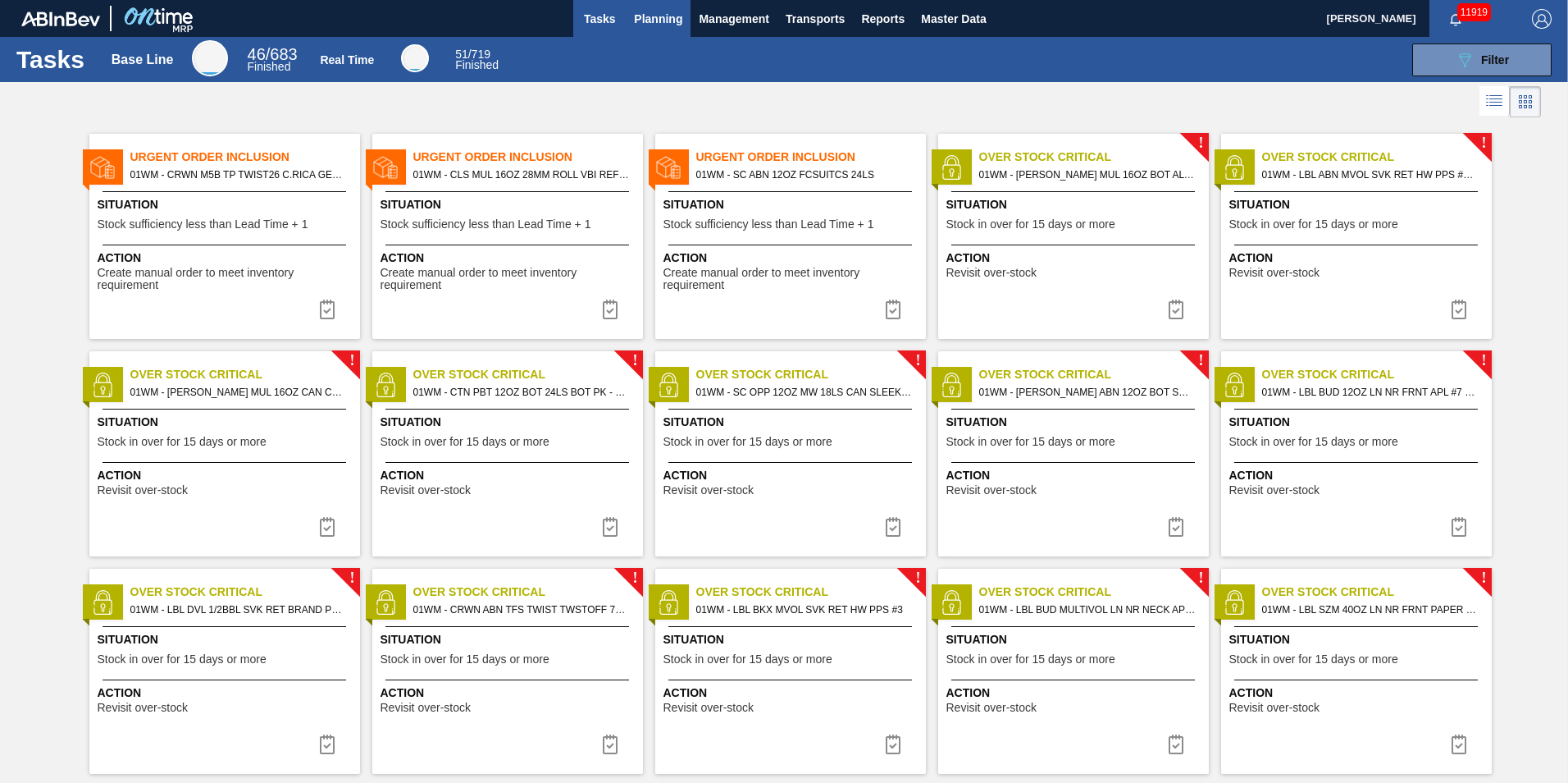
click at [641, 23] on span "Planning" at bounding box center [658, 18] width 49 height 20
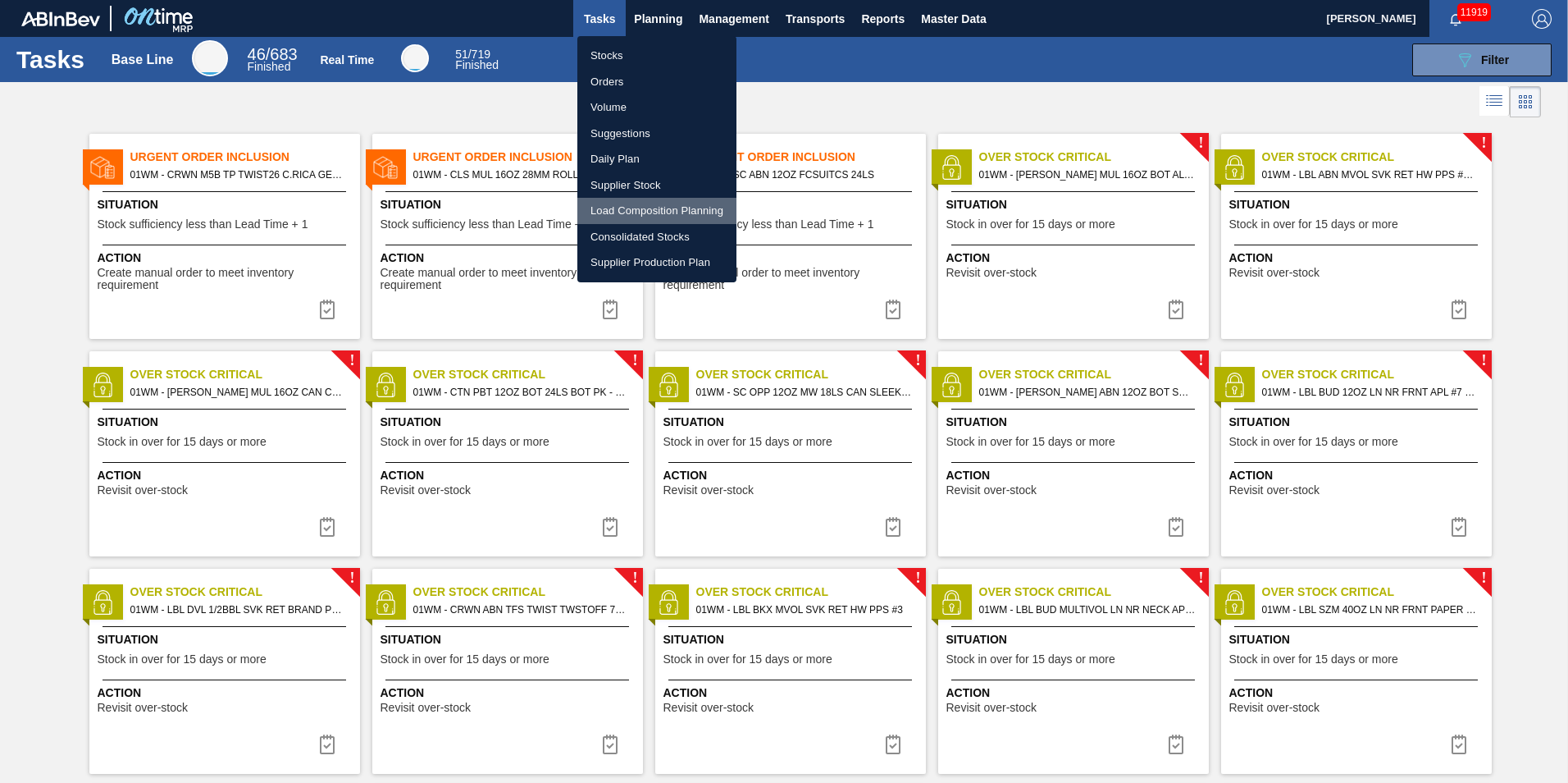
click at [639, 215] on li "Load Composition Planning" at bounding box center [657, 211] width 159 height 27
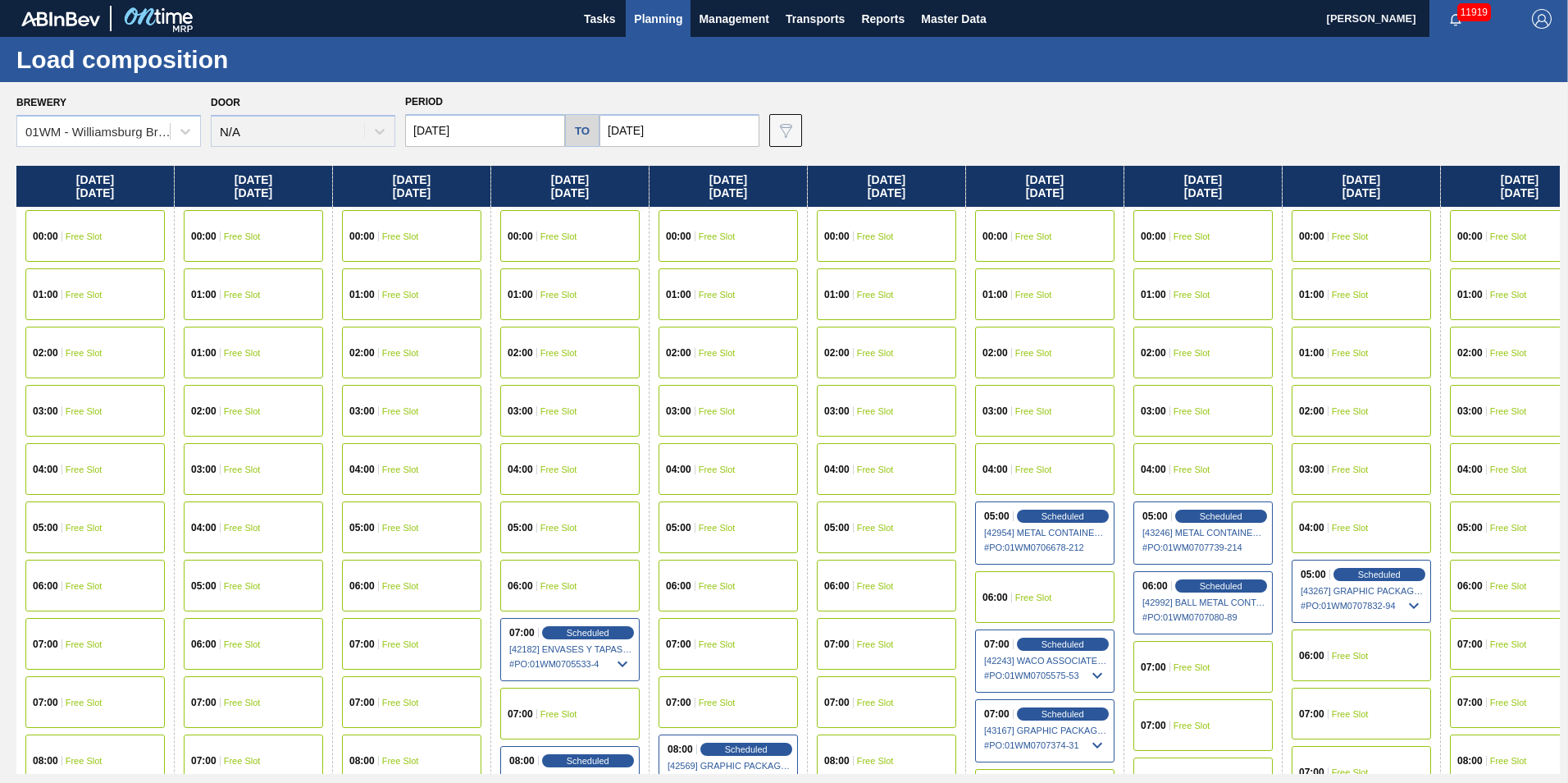
click at [639, 21] on span "Planning" at bounding box center [658, 18] width 49 height 20
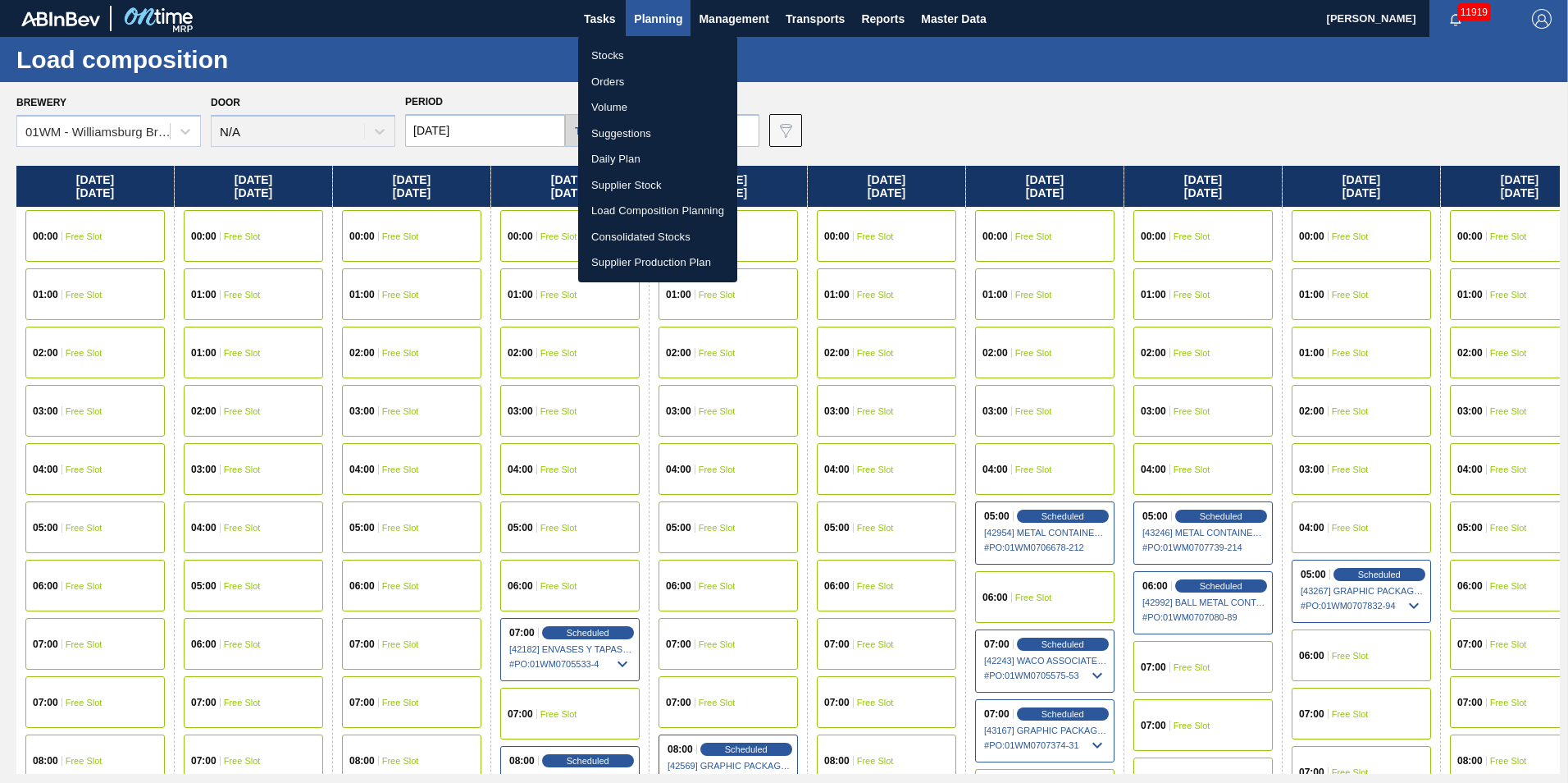
click at [662, 133] on li "Suggestions" at bounding box center [657, 134] width 159 height 27
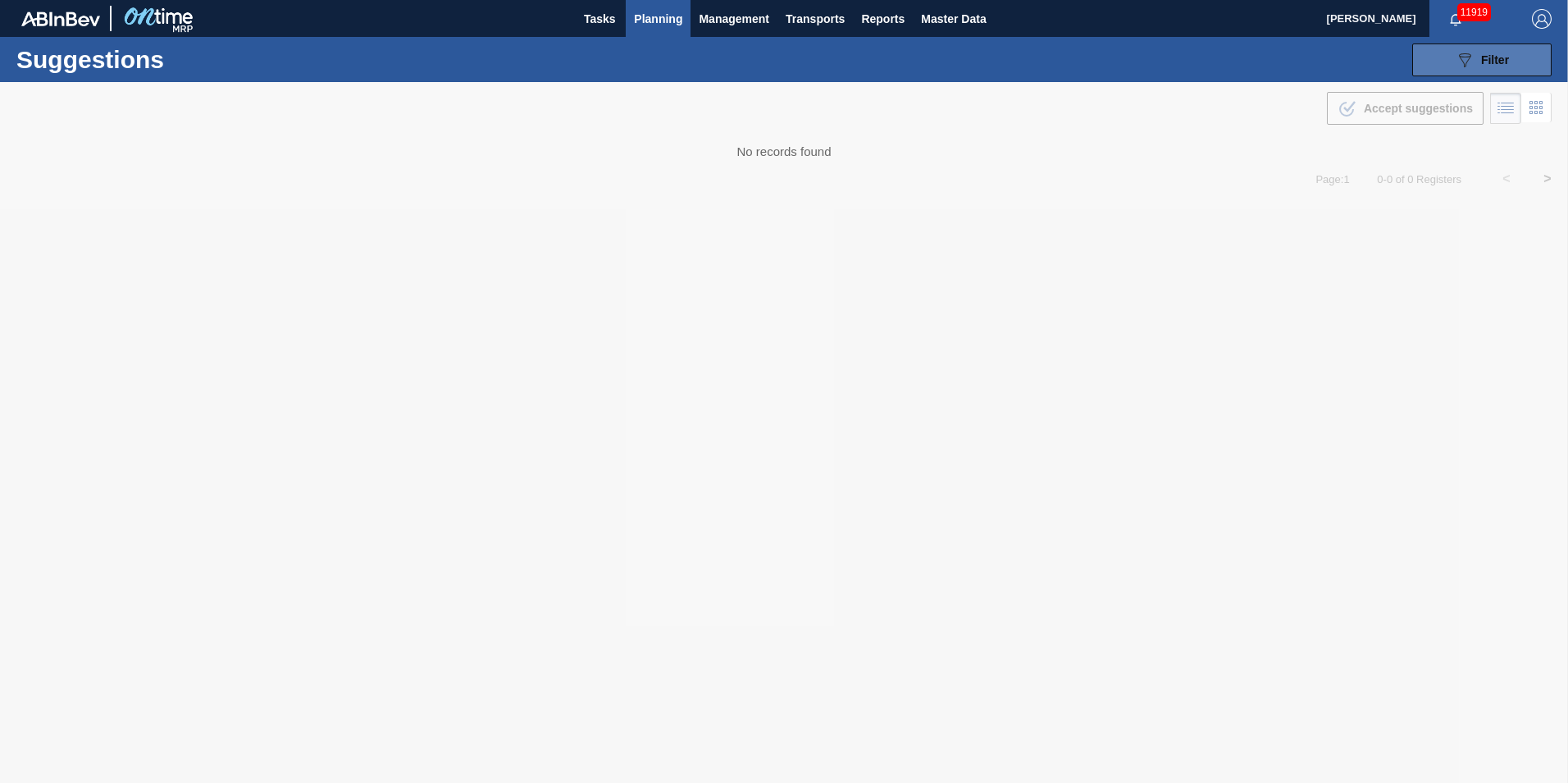
click at [1526, 58] on button "089F7B8B-B2A5-4AFE-B5C0-19BA573D28AC Filter" at bounding box center [1481, 60] width 139 height 32
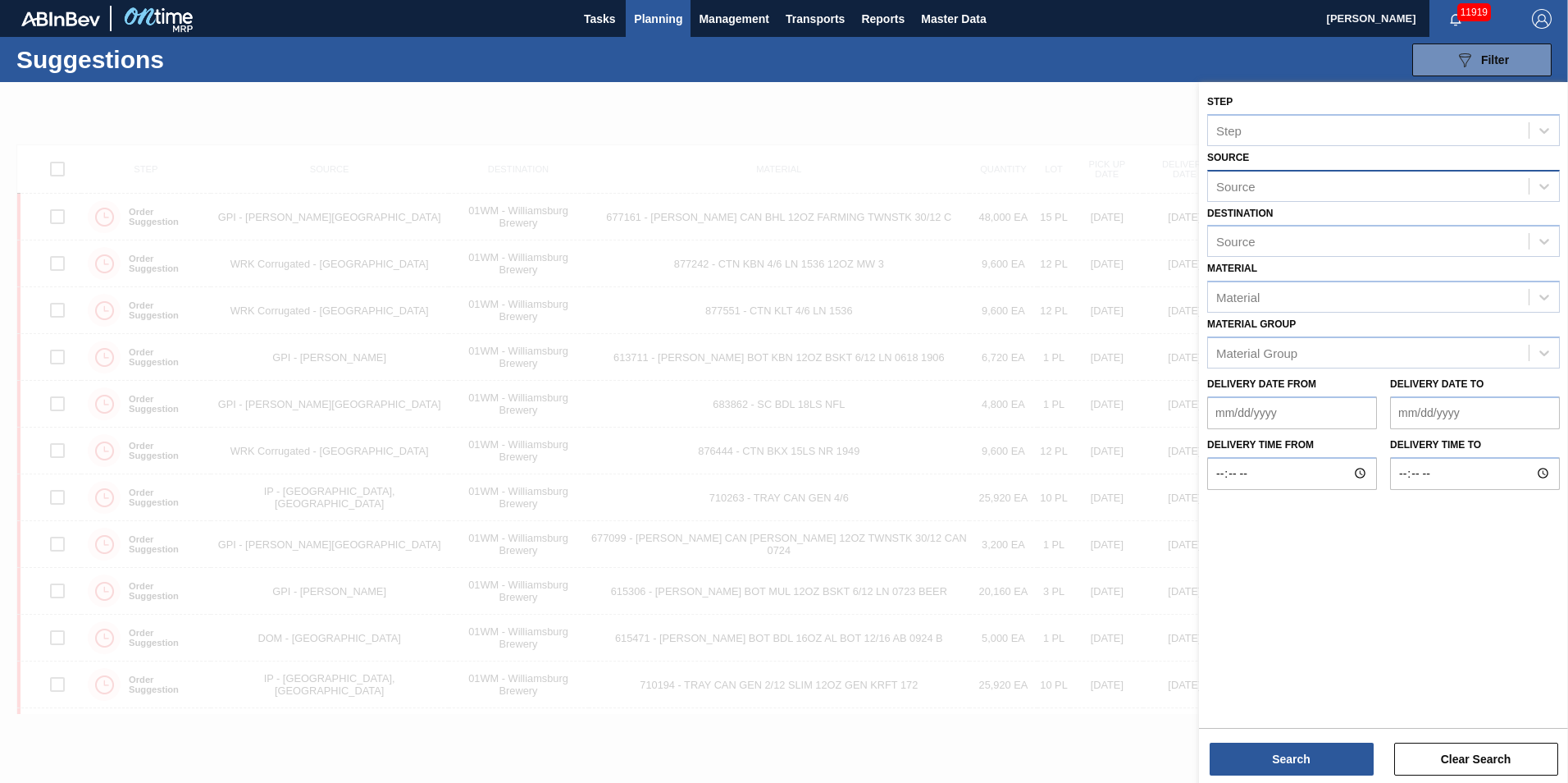
click at [1291, 176] on div "Source" at bounding box center [1368, 185] width 320 height 24
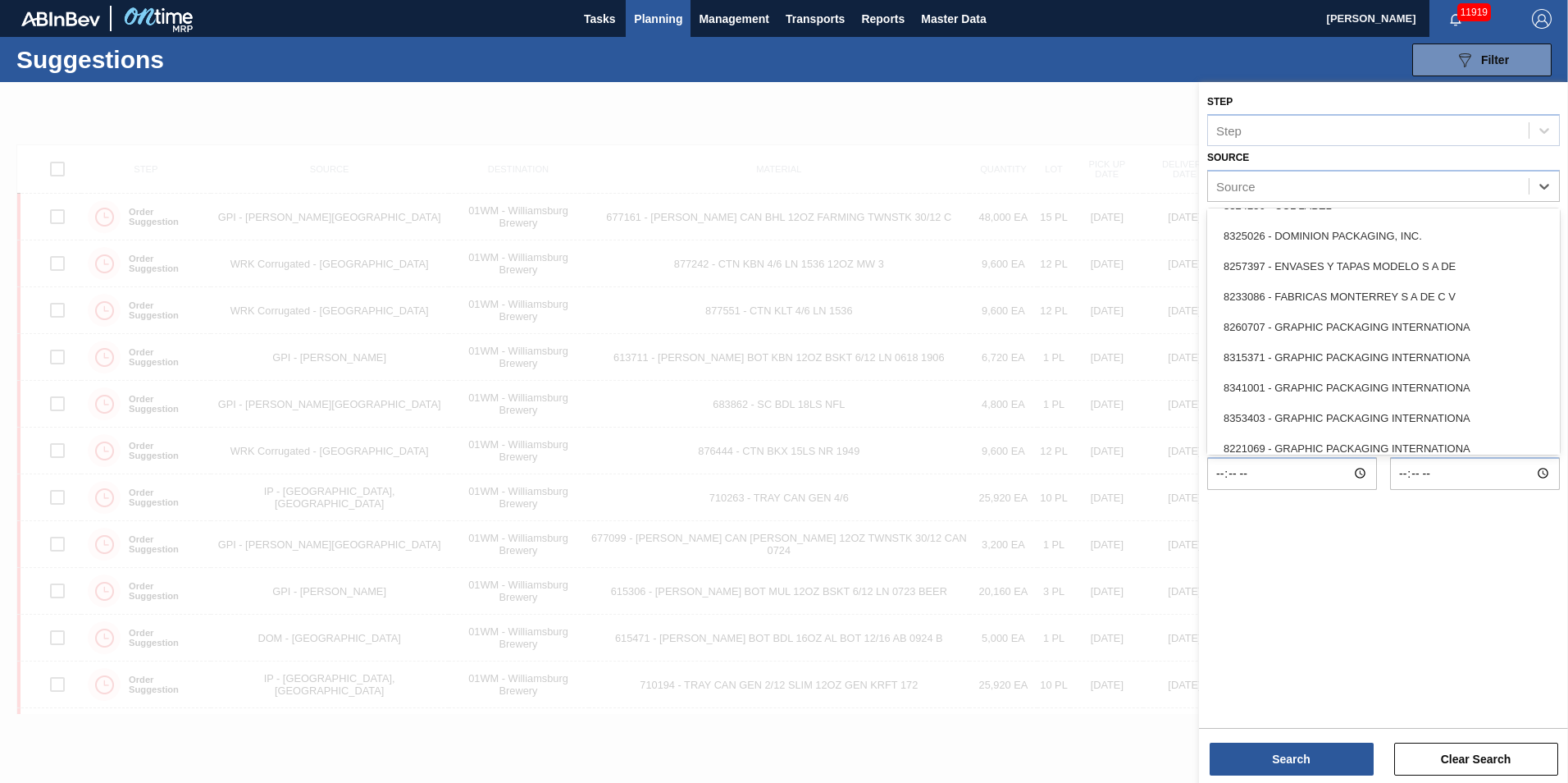
scroll to position [246, 0]
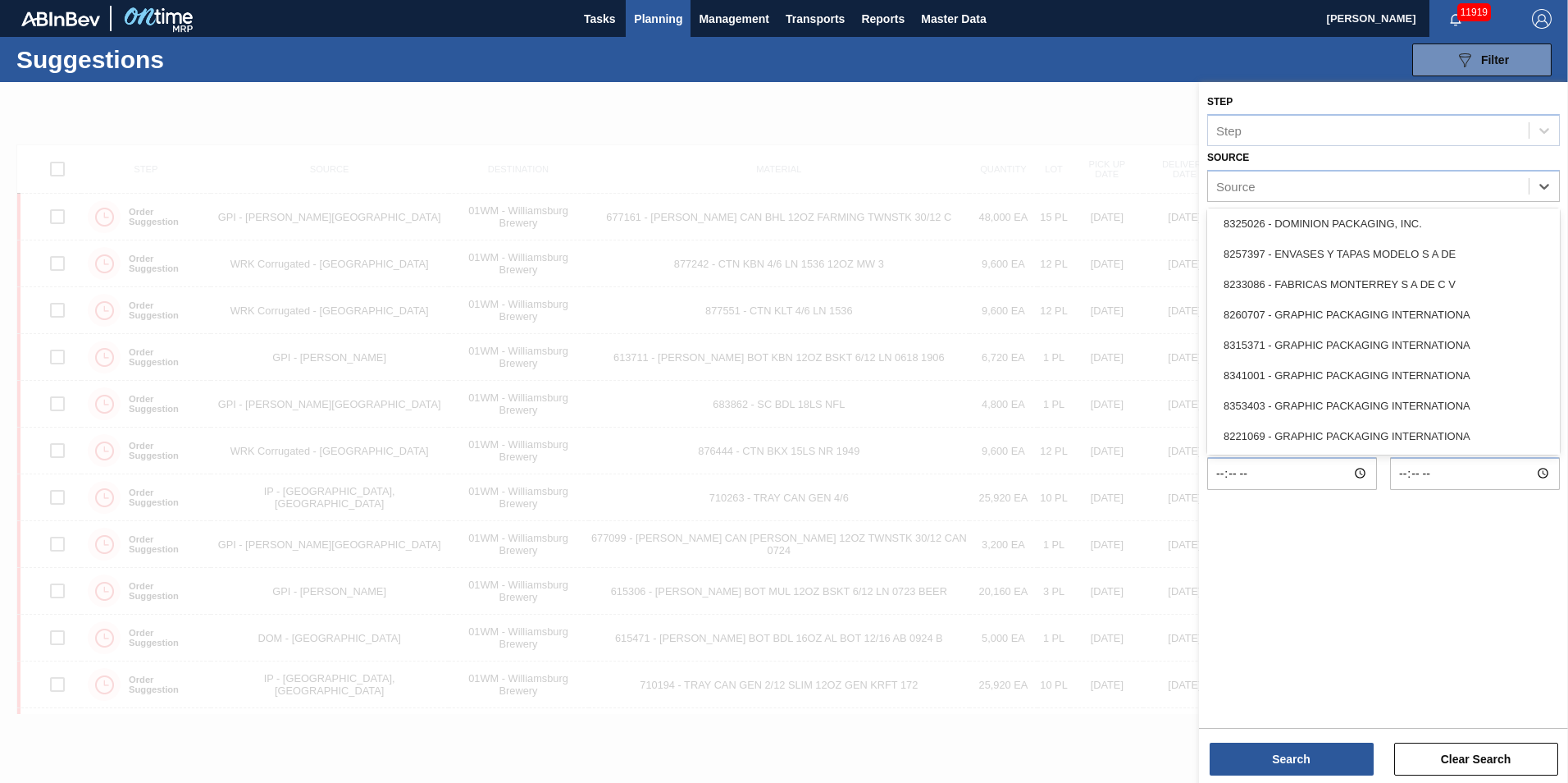
click at [1376, 232] on div "8325026 - DOMINION PACKAGING, INC." at bounding box center [1383, 223] width 353 height 31
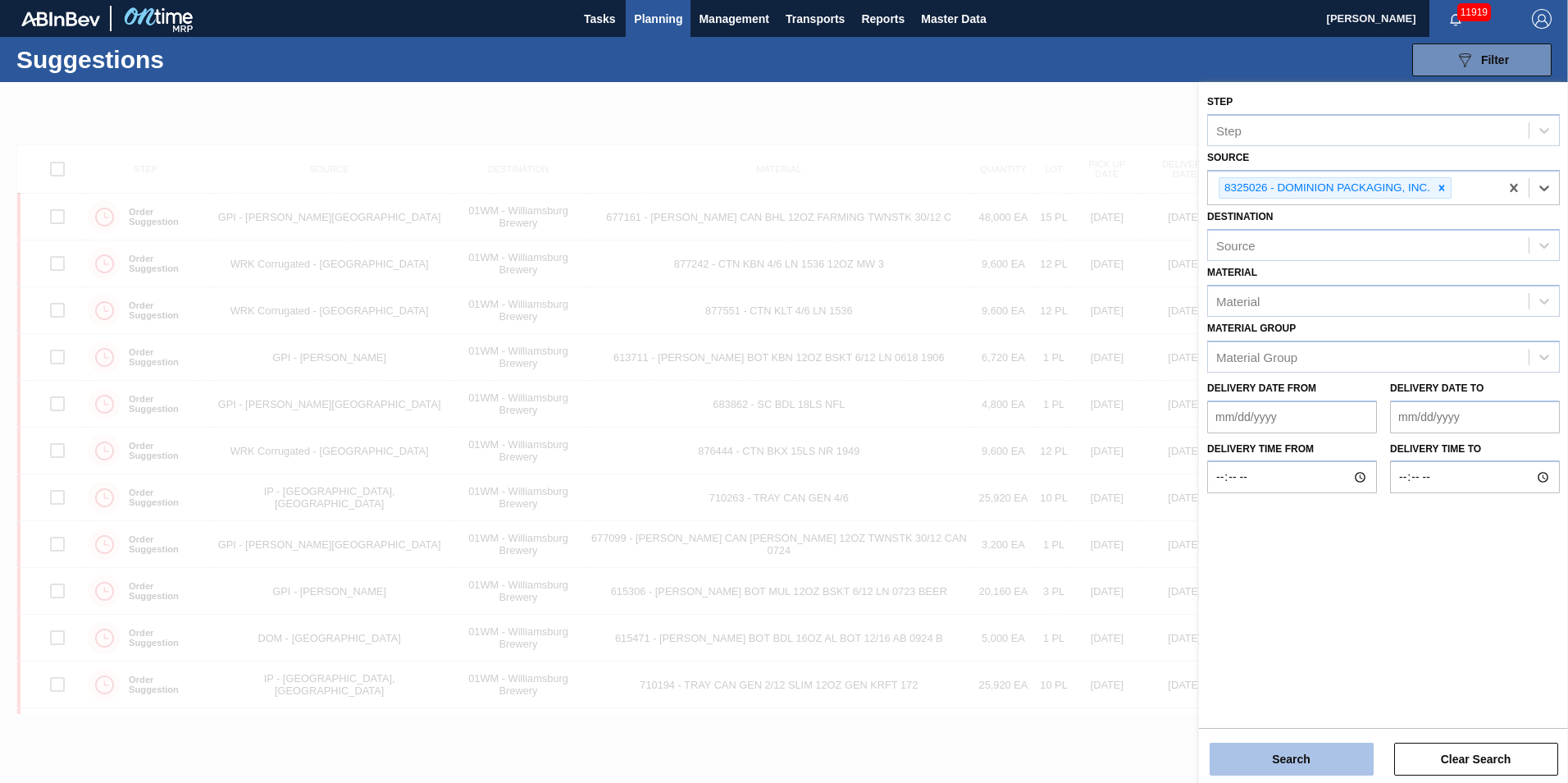
click at [1273, 768] on button "Search" at bounding box center [1292, 758] width 164 height 32
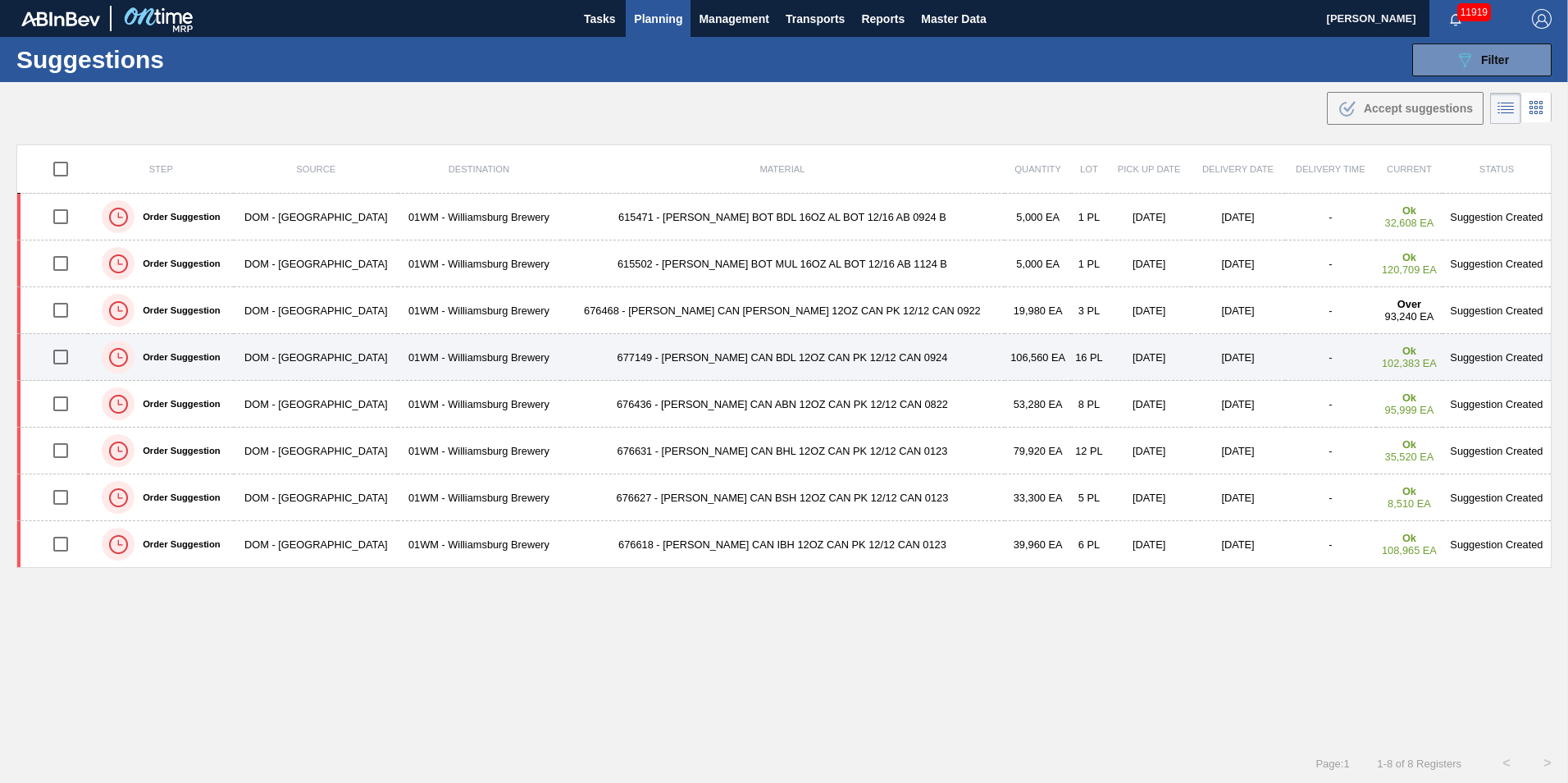
click at [1005, 371] on td "106,560 EA" at bounding box center [1038, 357] width 67 height 47
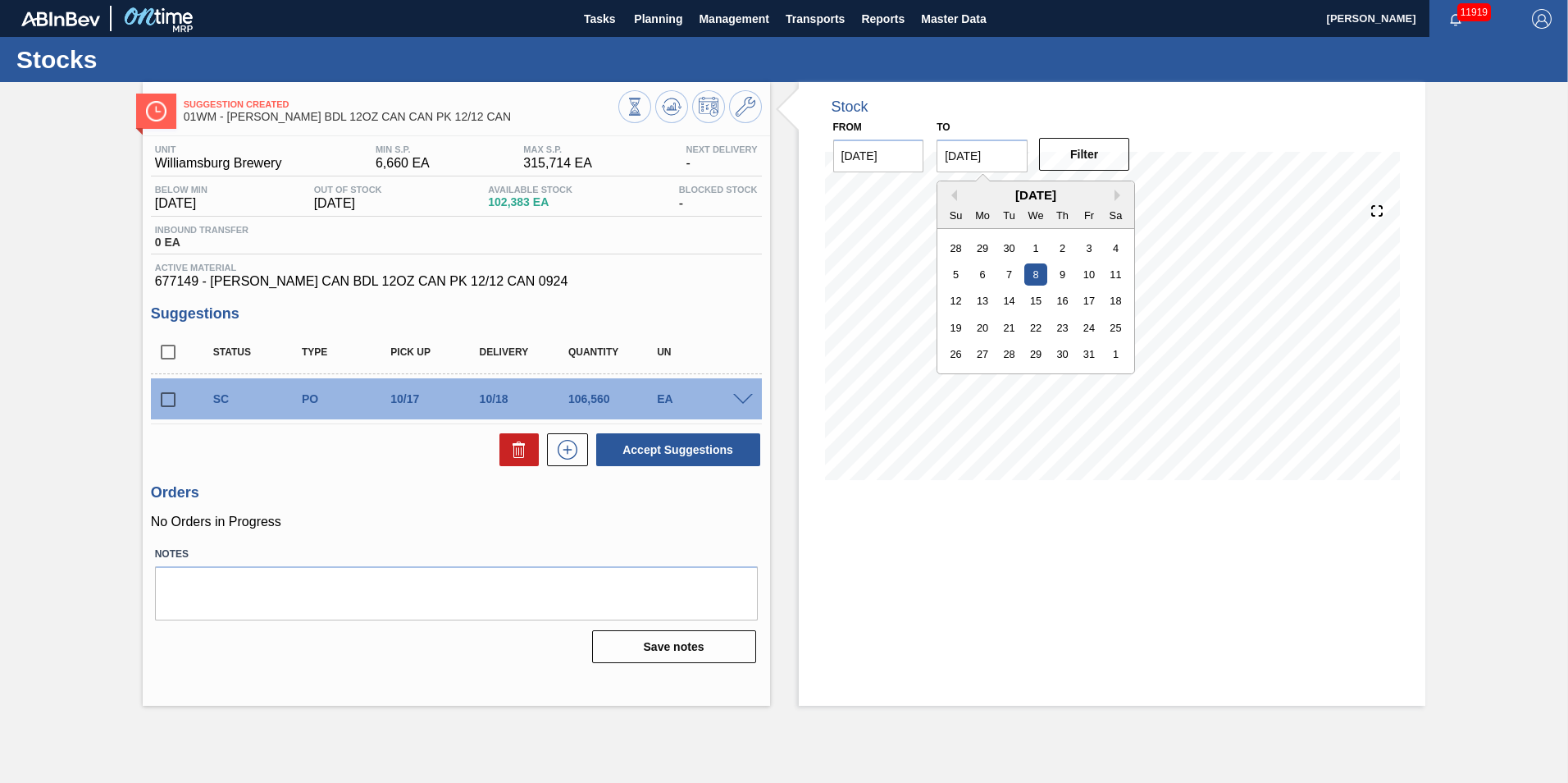
click at [1010, 155] on input "[DATE]" at bounding box center [981, 155] width 91 height 32
click at [1074, 355] on div "26 27 28 29 30 31 1" at bounding box center [1035, 355] width 186 height 27
click at [1083, 354] on div "31" at bounding box center [1089, 354] width 22 height 22
type input "[DATE]"
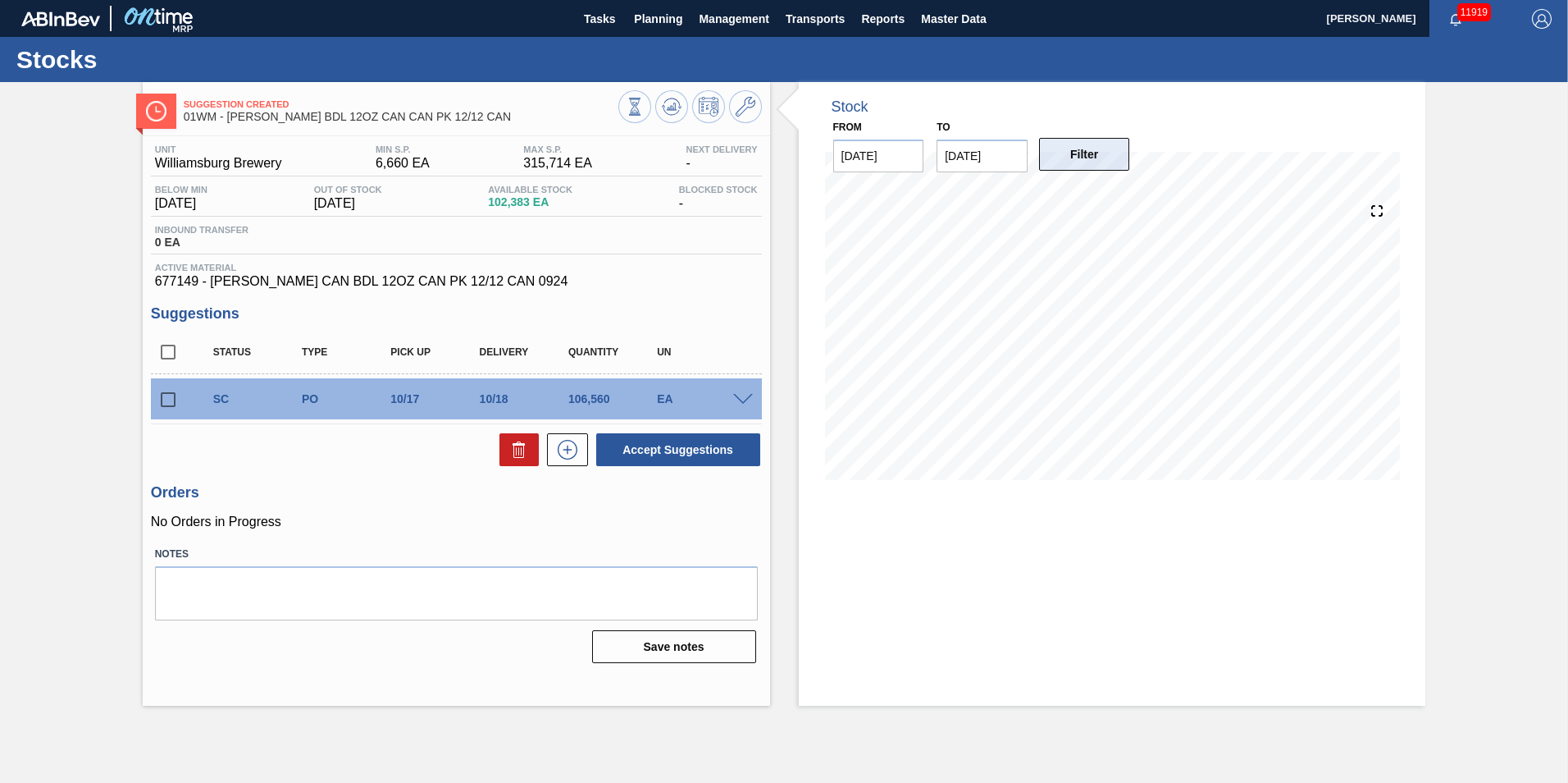
click at [1105, 147] on button "Filter" at bounding box center [1084, 155] width 91 height 32
click at [536, 552] on label "Notes" at bounding box center [457, 554] width 602 height 24
click at [655, 14] on span "Planning" at bounding box center [658, 18] width 49 height 20
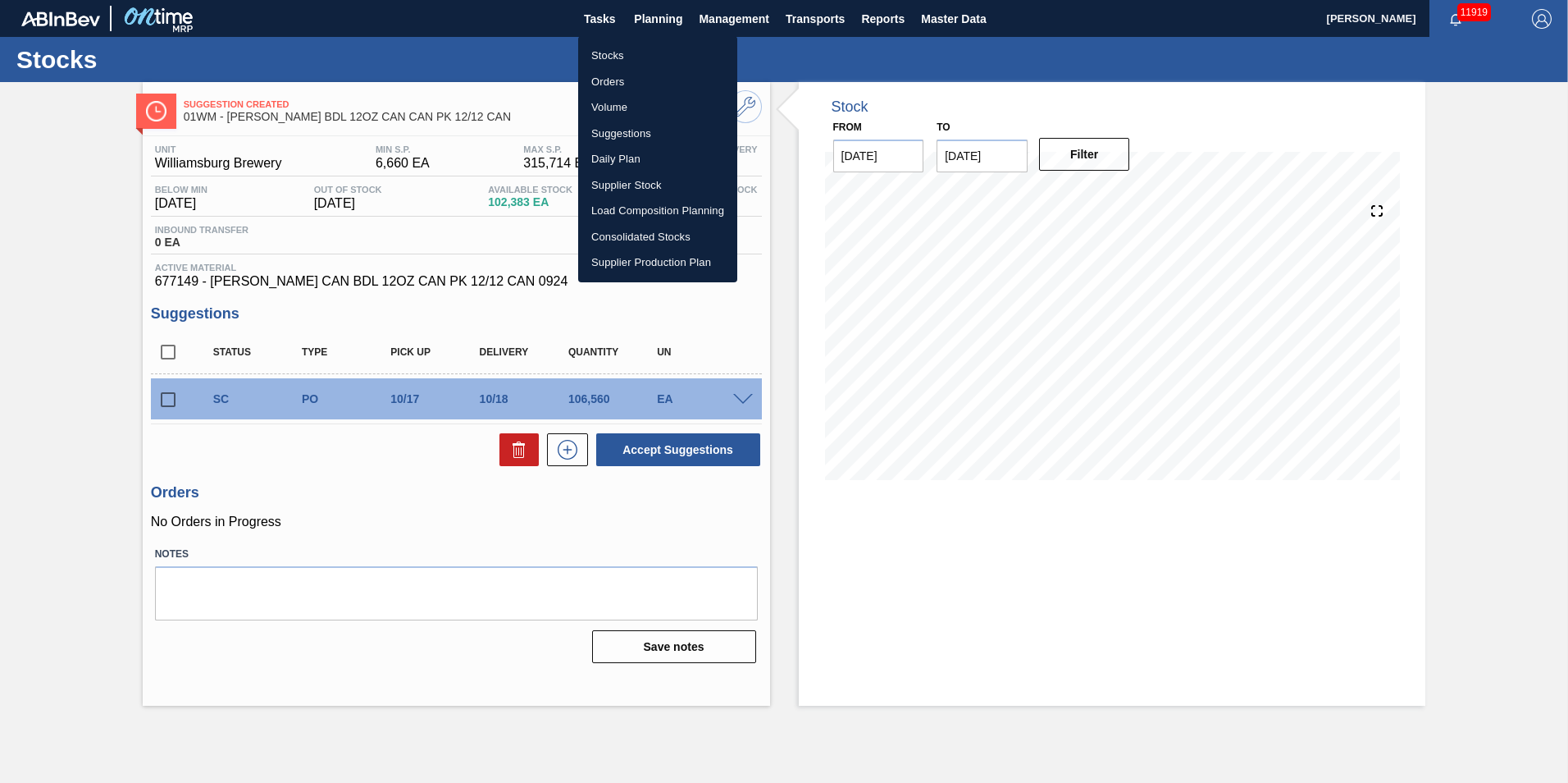
click at [624, 69] on li "Orders" at bounding box center [657, 82] width 159 height 27
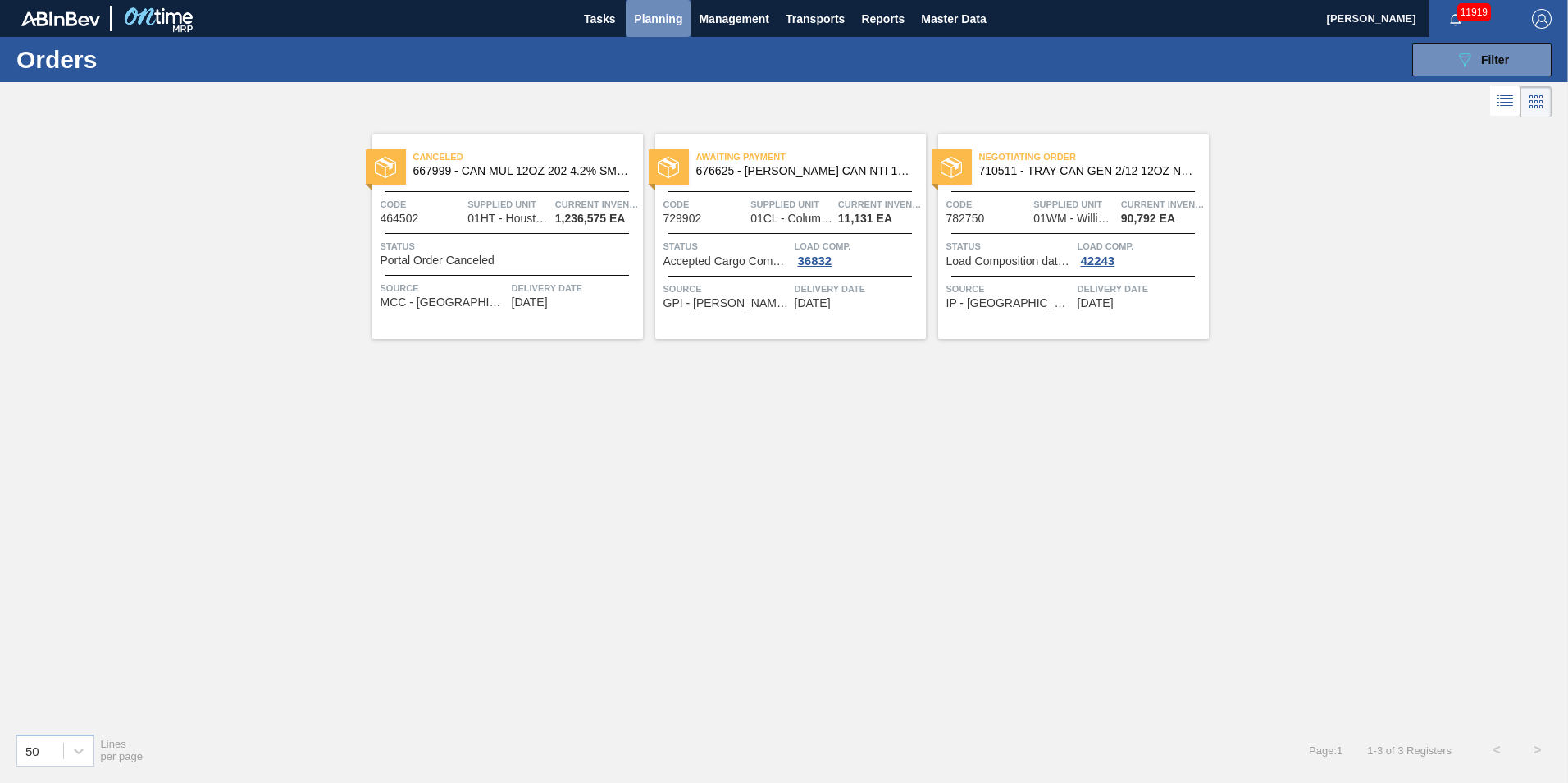
click at [671, 17] on span "Planning" at bounding box center [658, 18] width 49 height 20
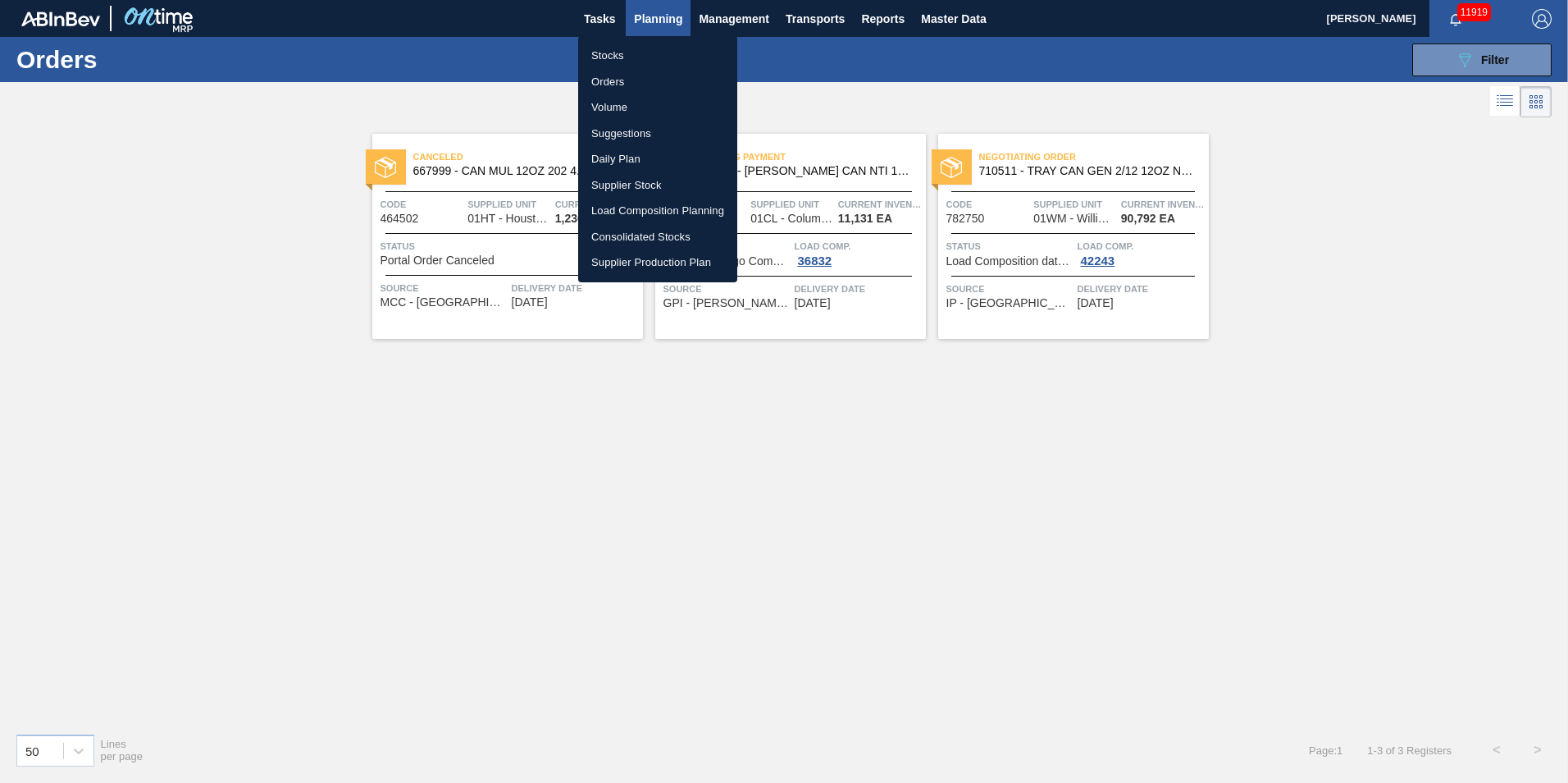
click at [673, 214] on li "Load Composition Planning" at bounding box center [657, 211] width 159 height 27
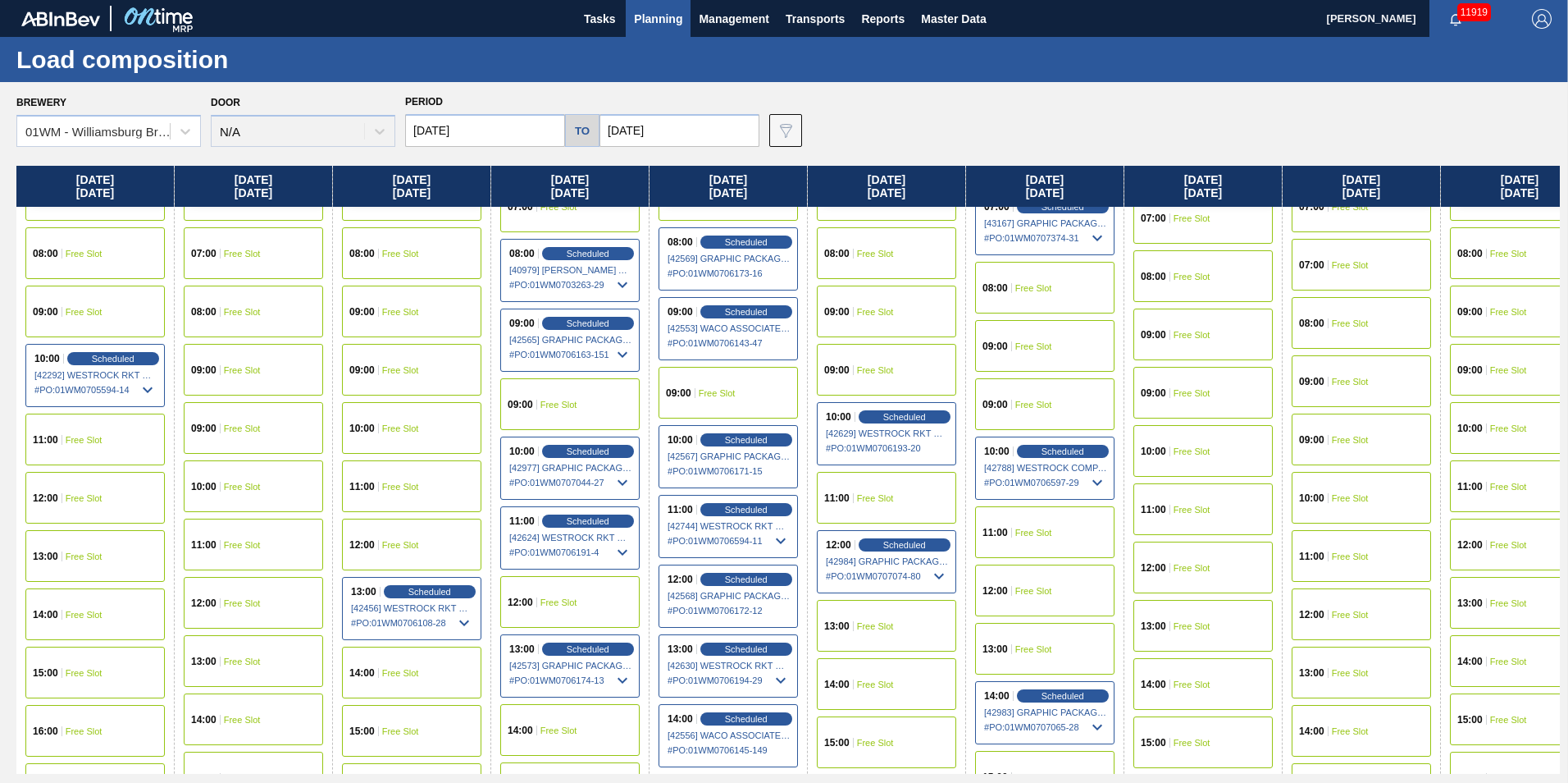
scroll to position [536, 0]
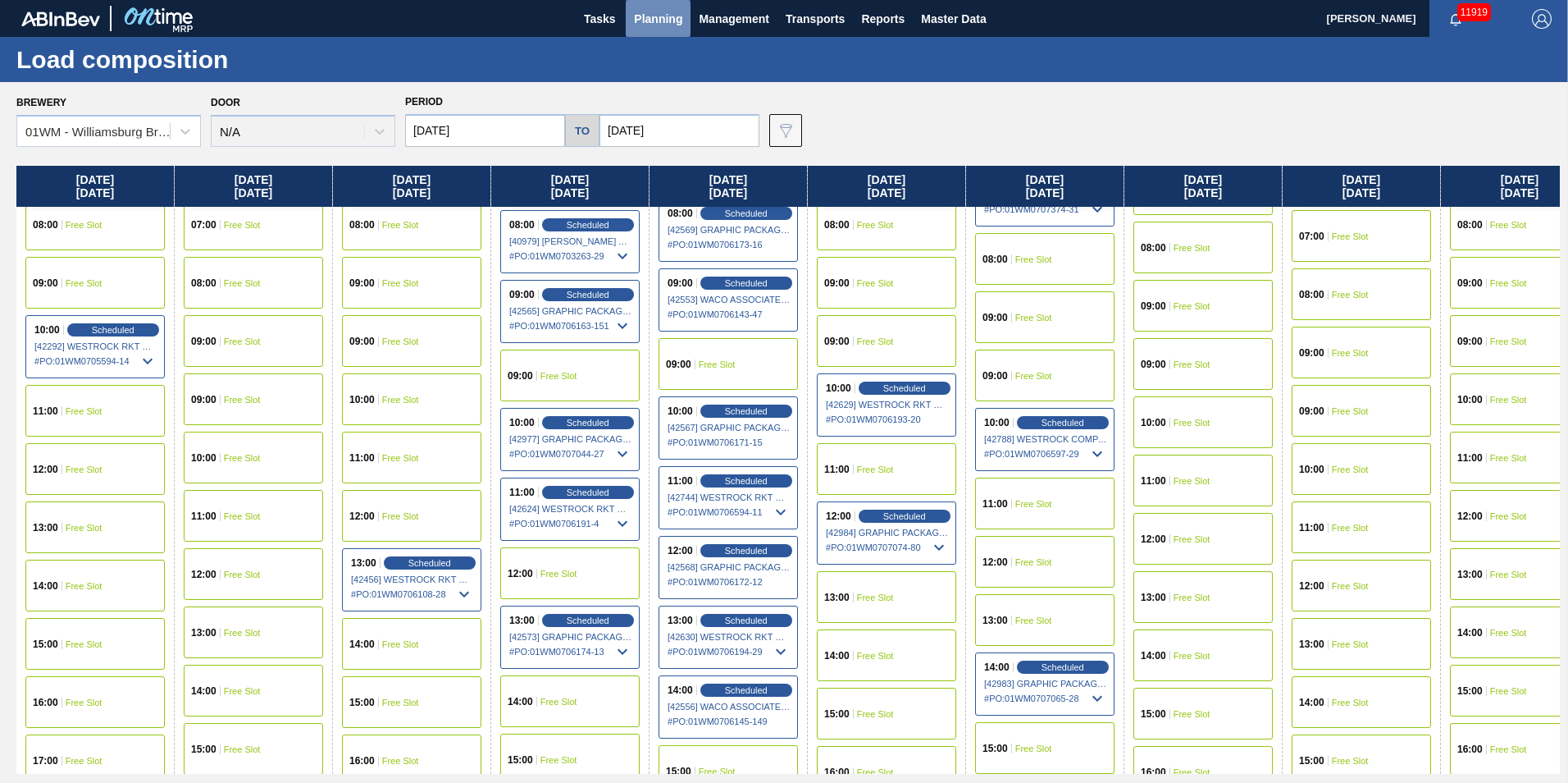
click at [644, 22] on span "Planning" at bounding box center [658, 18] width 49 height 20
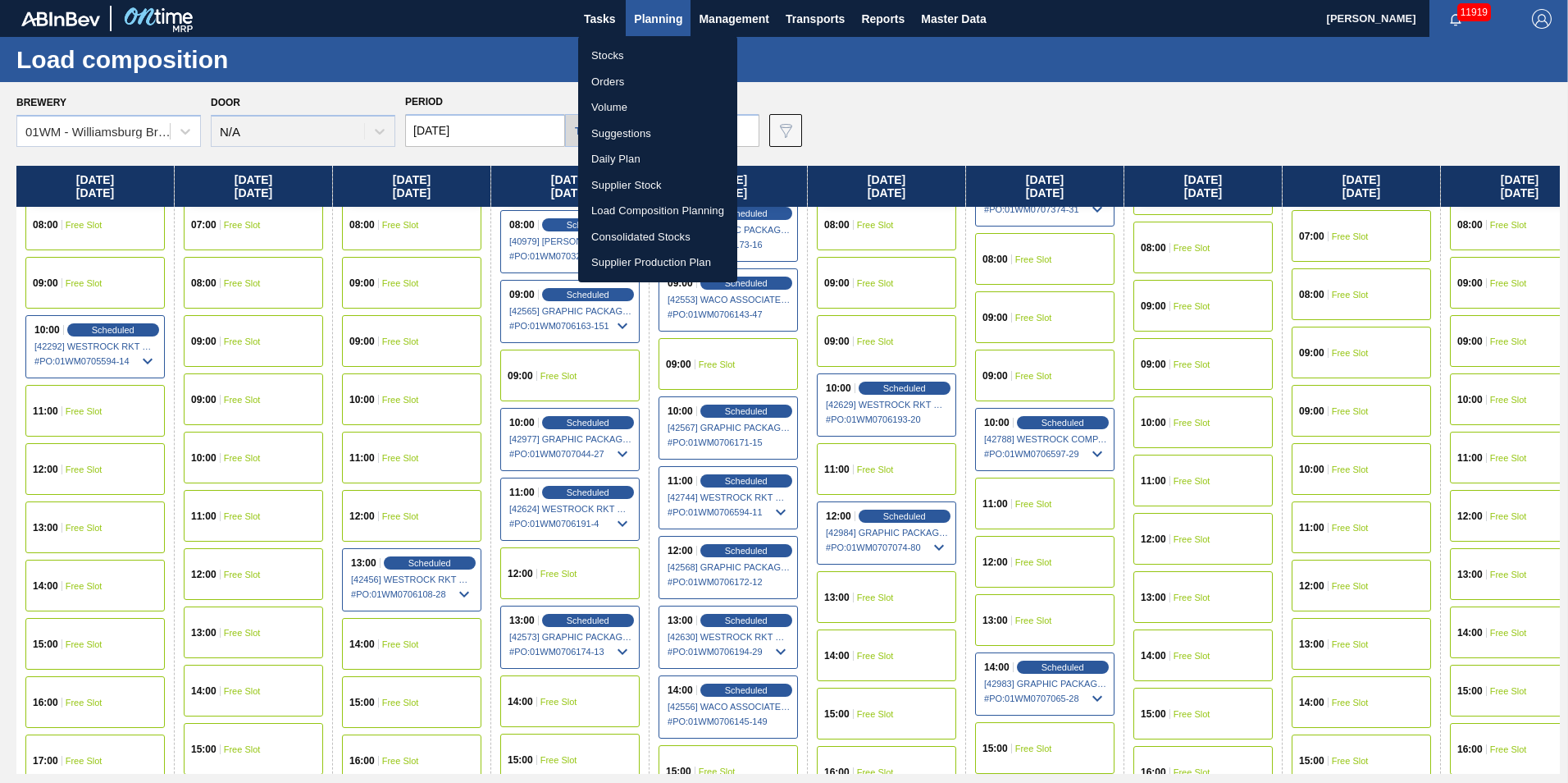
click at [642, 127] on li "Suggestions" at bounding box center [657, 134] width 159 height 27
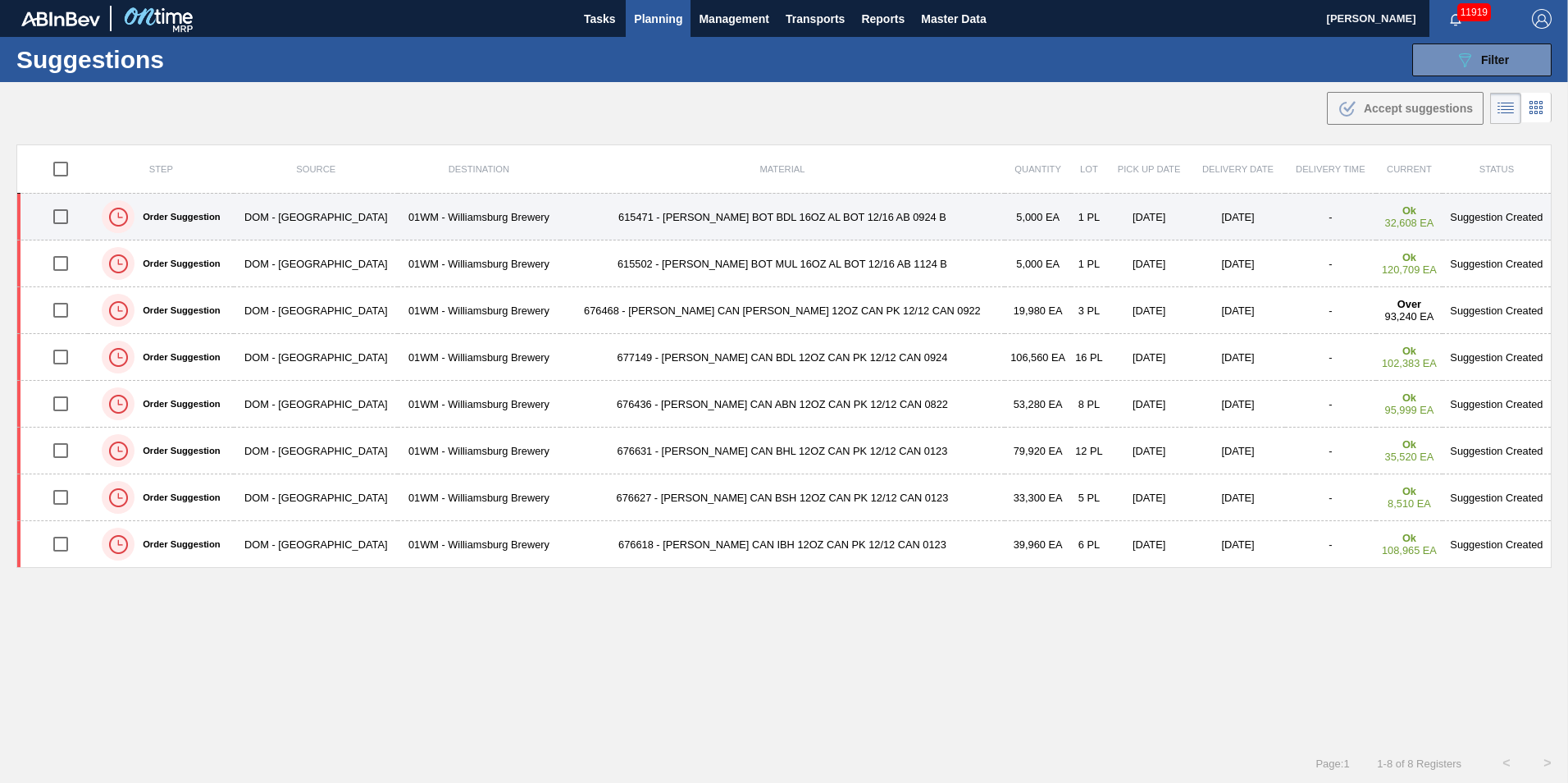
click at [71, 218] on input "checkbox" at bounding box center [61, 216] width 34 height 34
checkbox input "true"
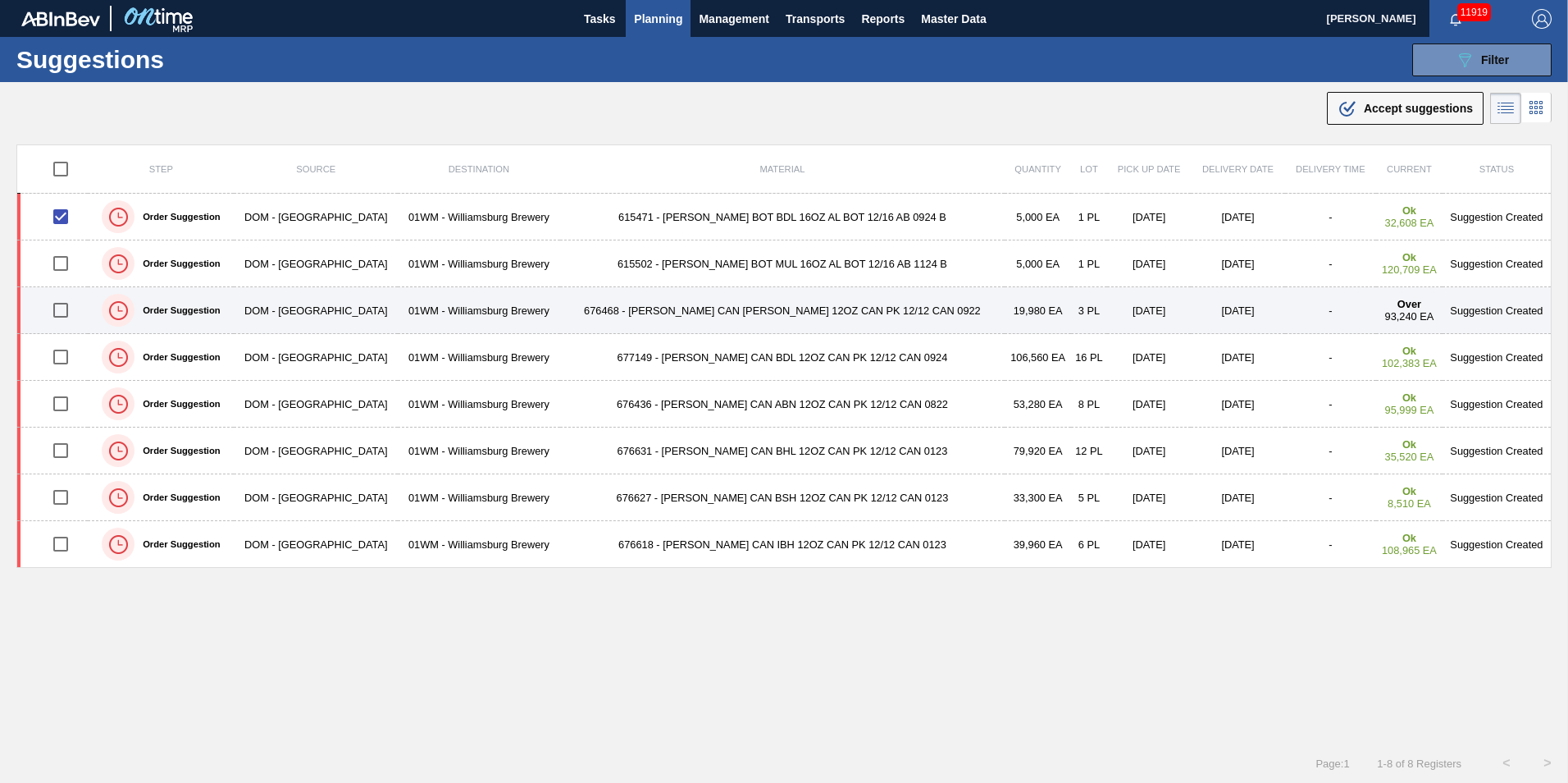
click at [68, 299] on input "checkbox" at bounding box center [61, 310] width 34 height 34
checkbox input "true"
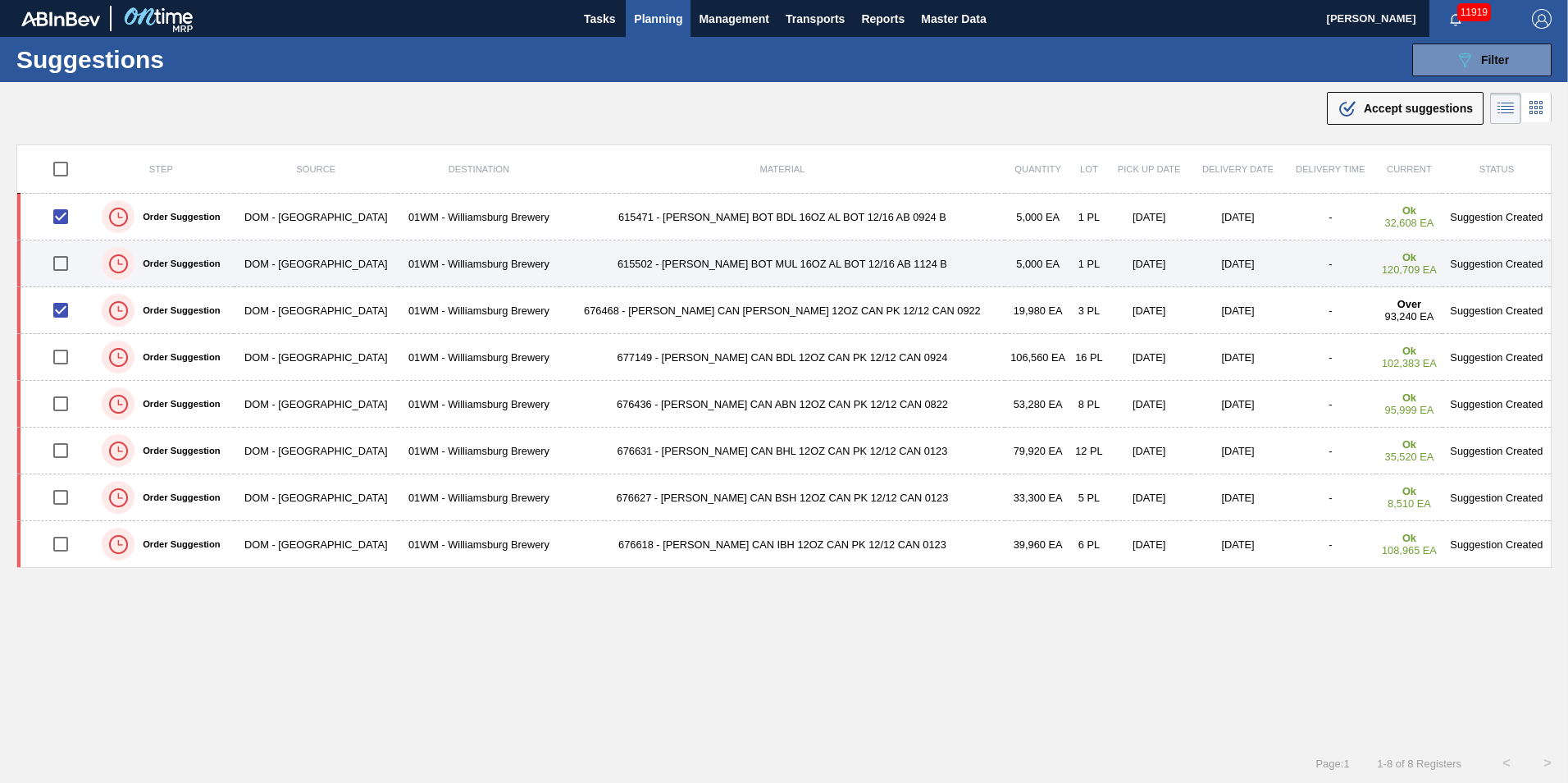
click at [77, 266] on input "checkbox" at bounding box center [61, 263] width 34 height 34
checkbox input "true"
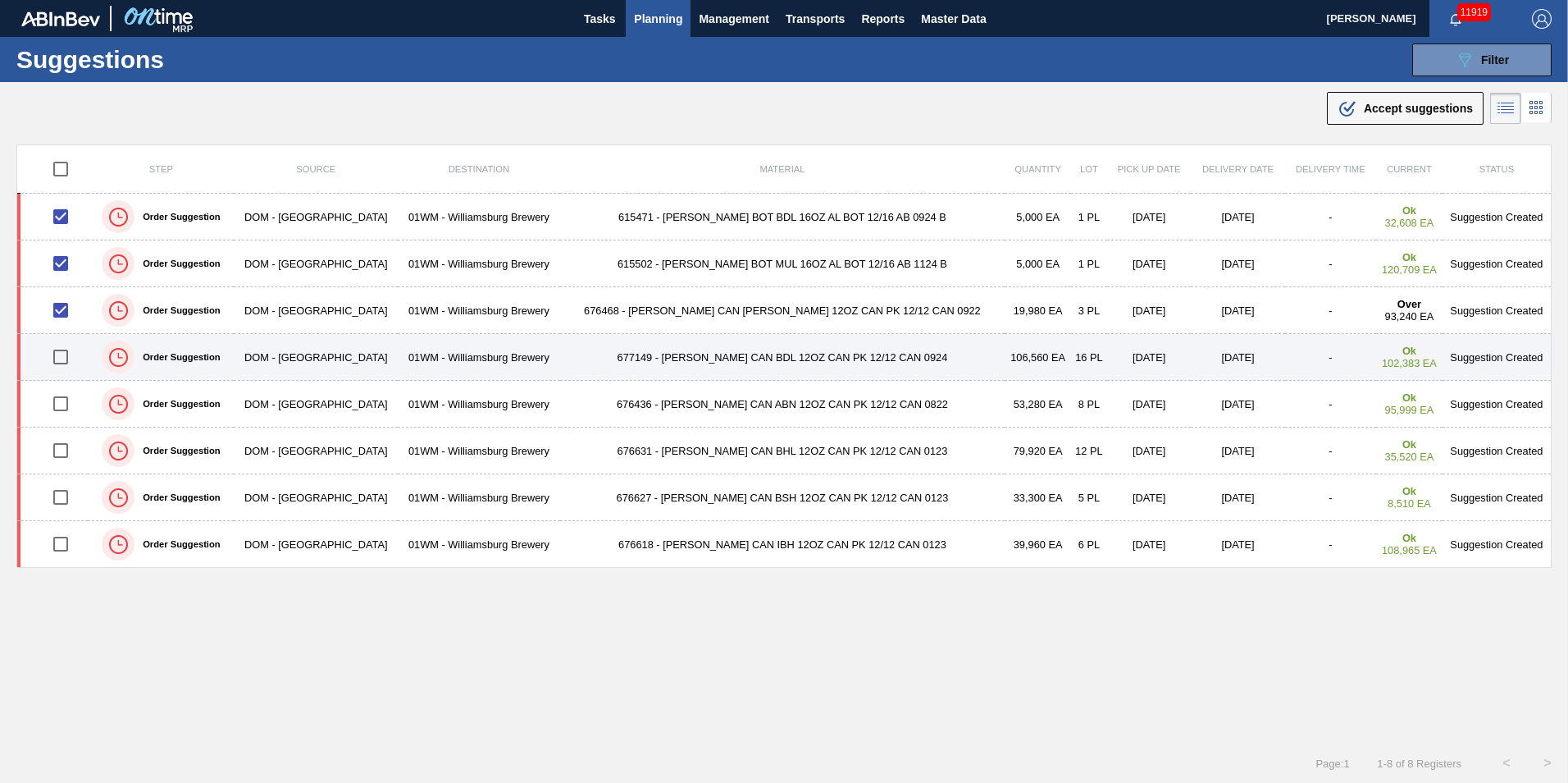
click at [63, 360] on input "checkbox" at bounding box center [61, 357] width 34 height 34
checkbox input "true"
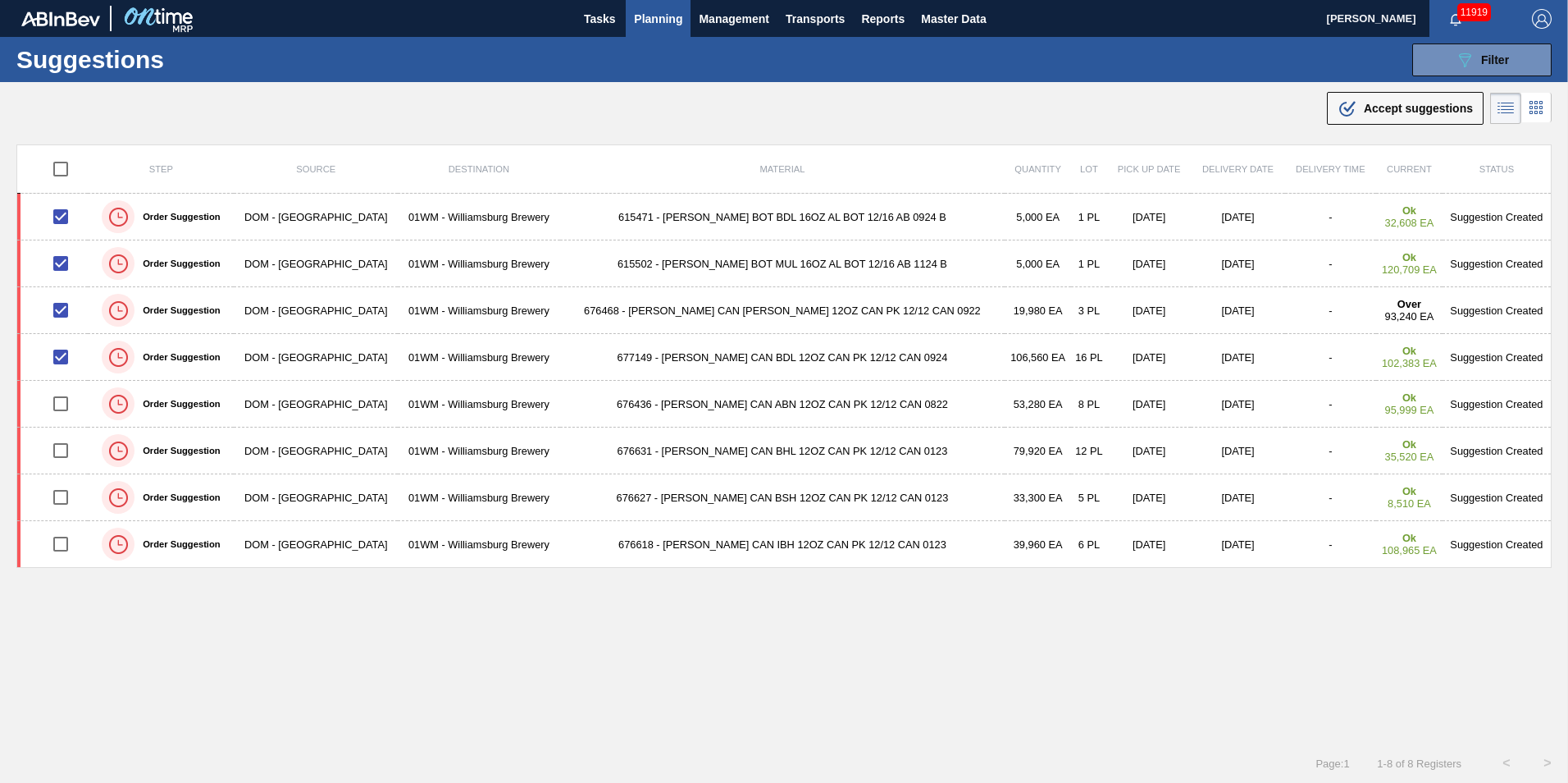
click at [1383, 103] on span "Accept suggestions" at bounding box center [1417, 109] width 109 height 13
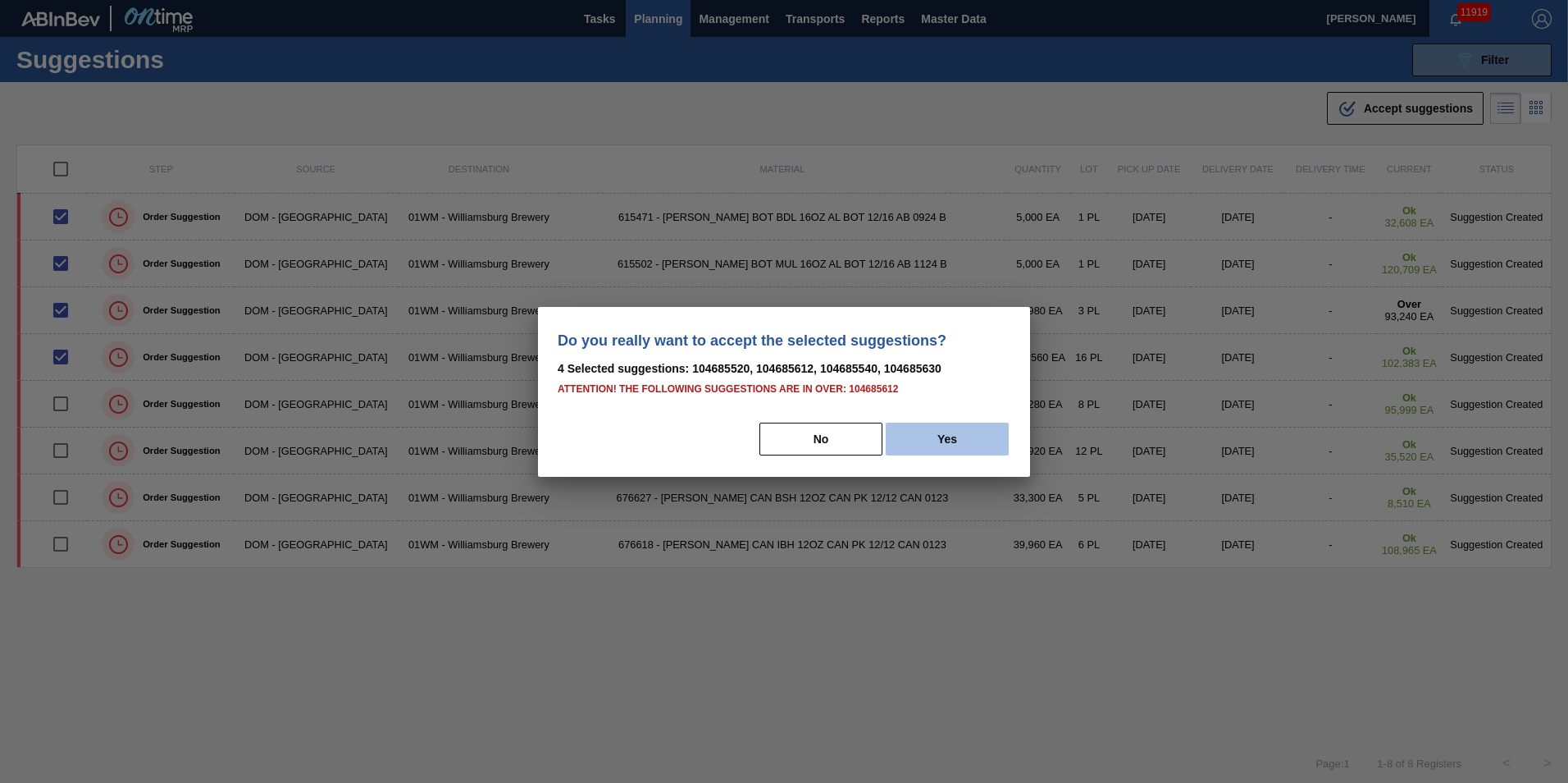
click at [962, 443] on button "Yes" at bounding box center [947, 439] width 123 height 32
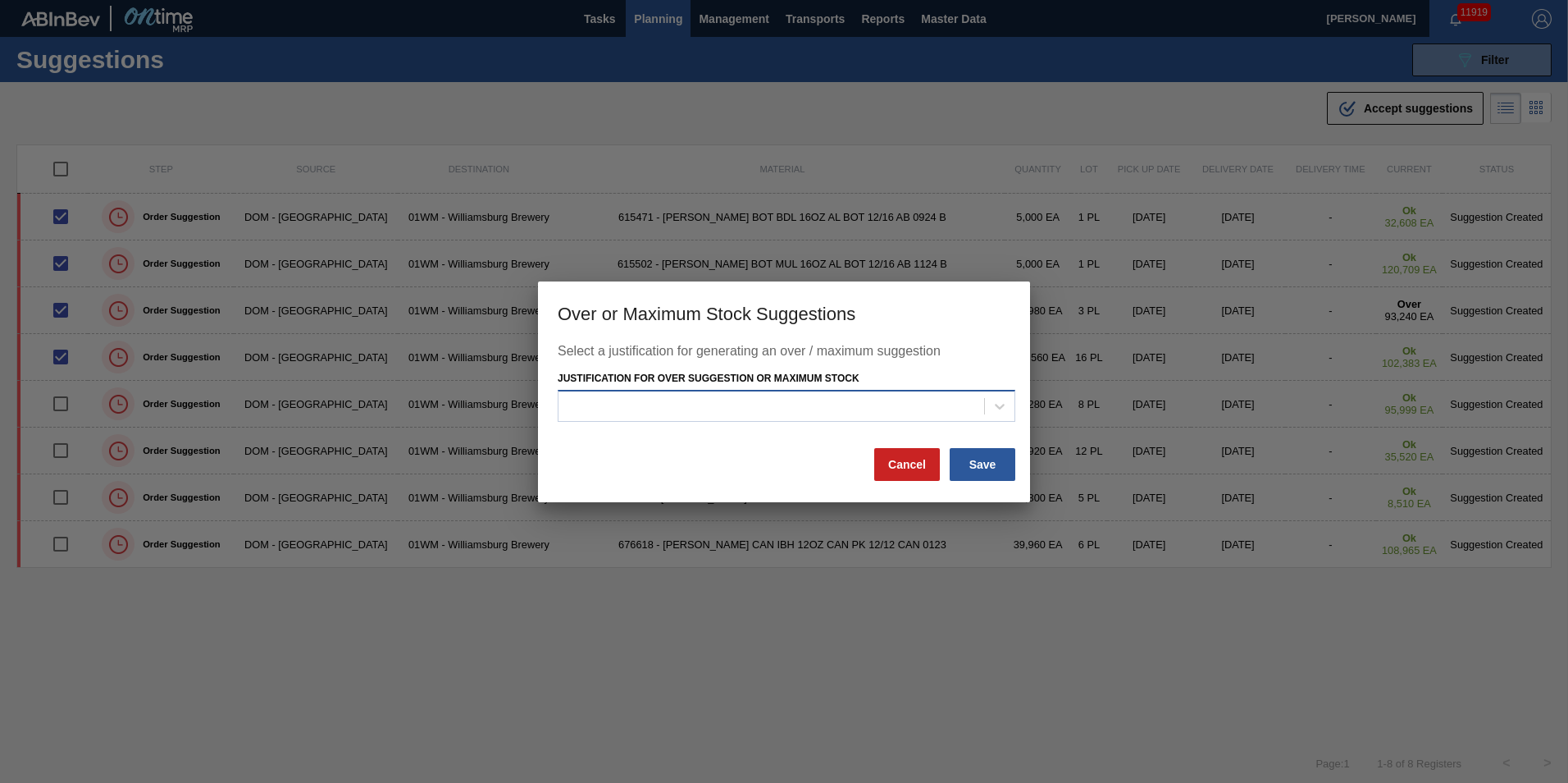
click at [928, 411] on div at bounding box center [771, 406] width 425 height 24
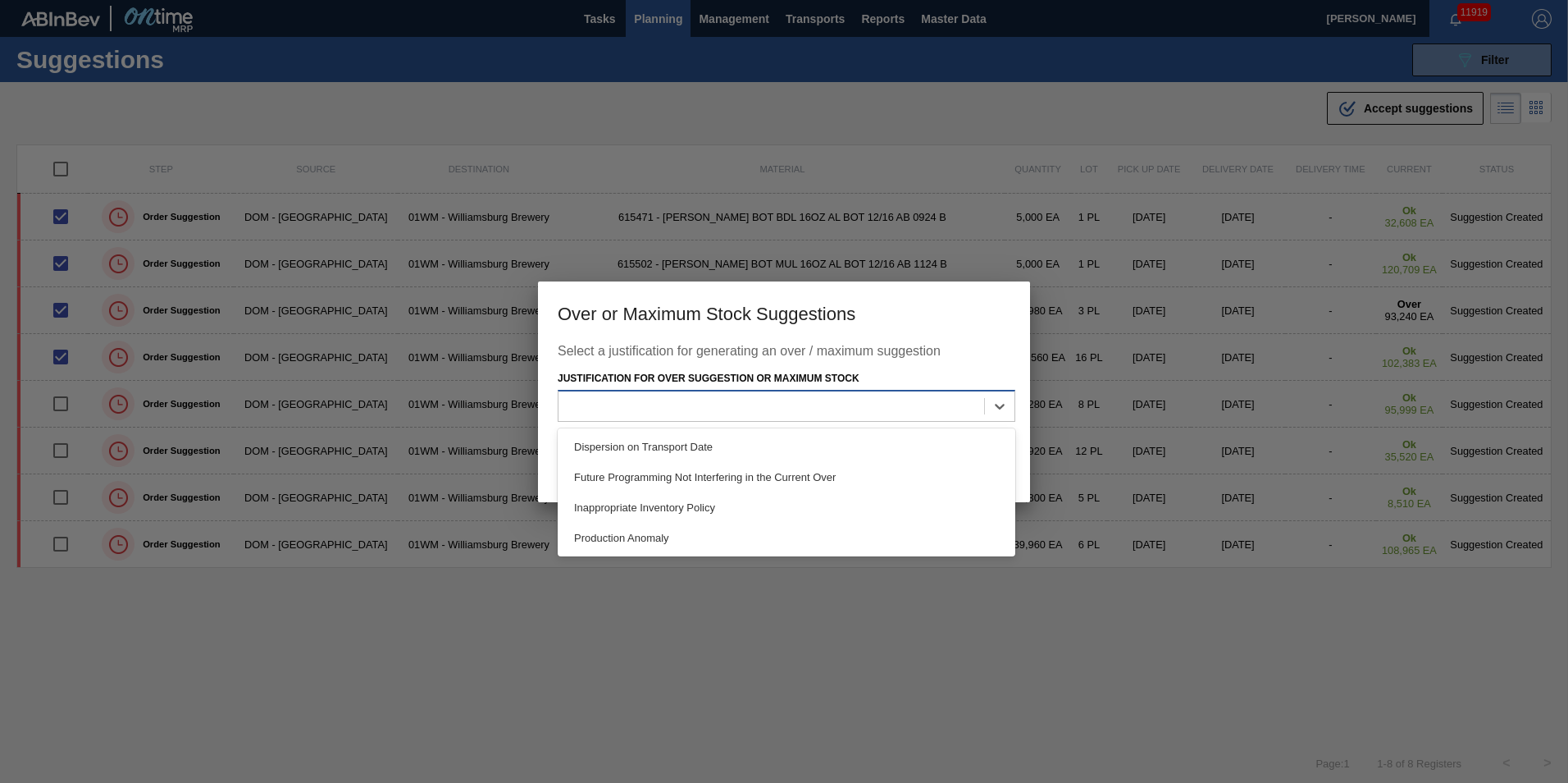
click at [896, 416] on div at bounding box center [771, 406] width 425 height 24
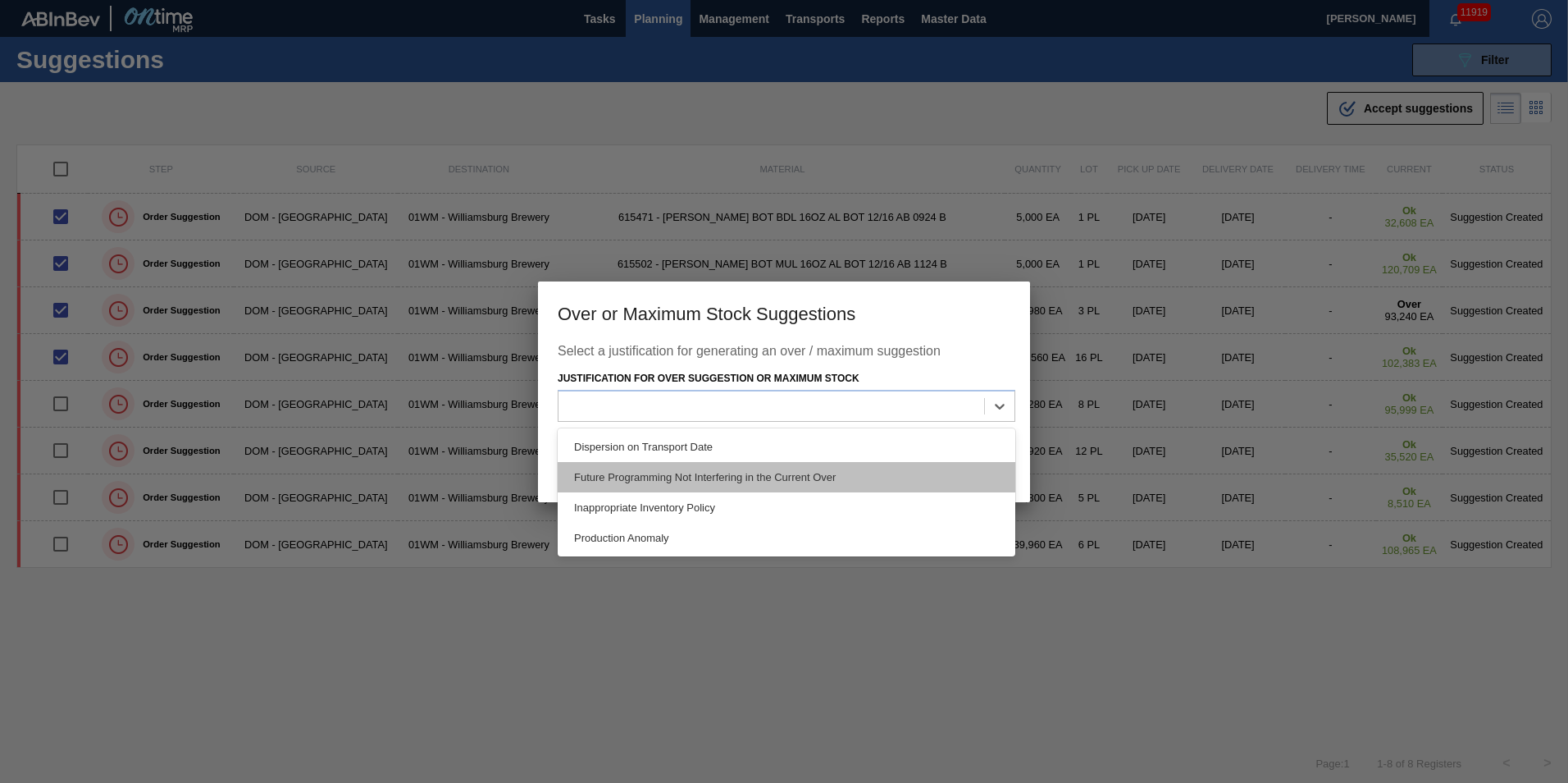
click at [865, 482] on div "Future Programming Not Interfering in the Current Over" at bounding box center [786, 477] width 458 height 31
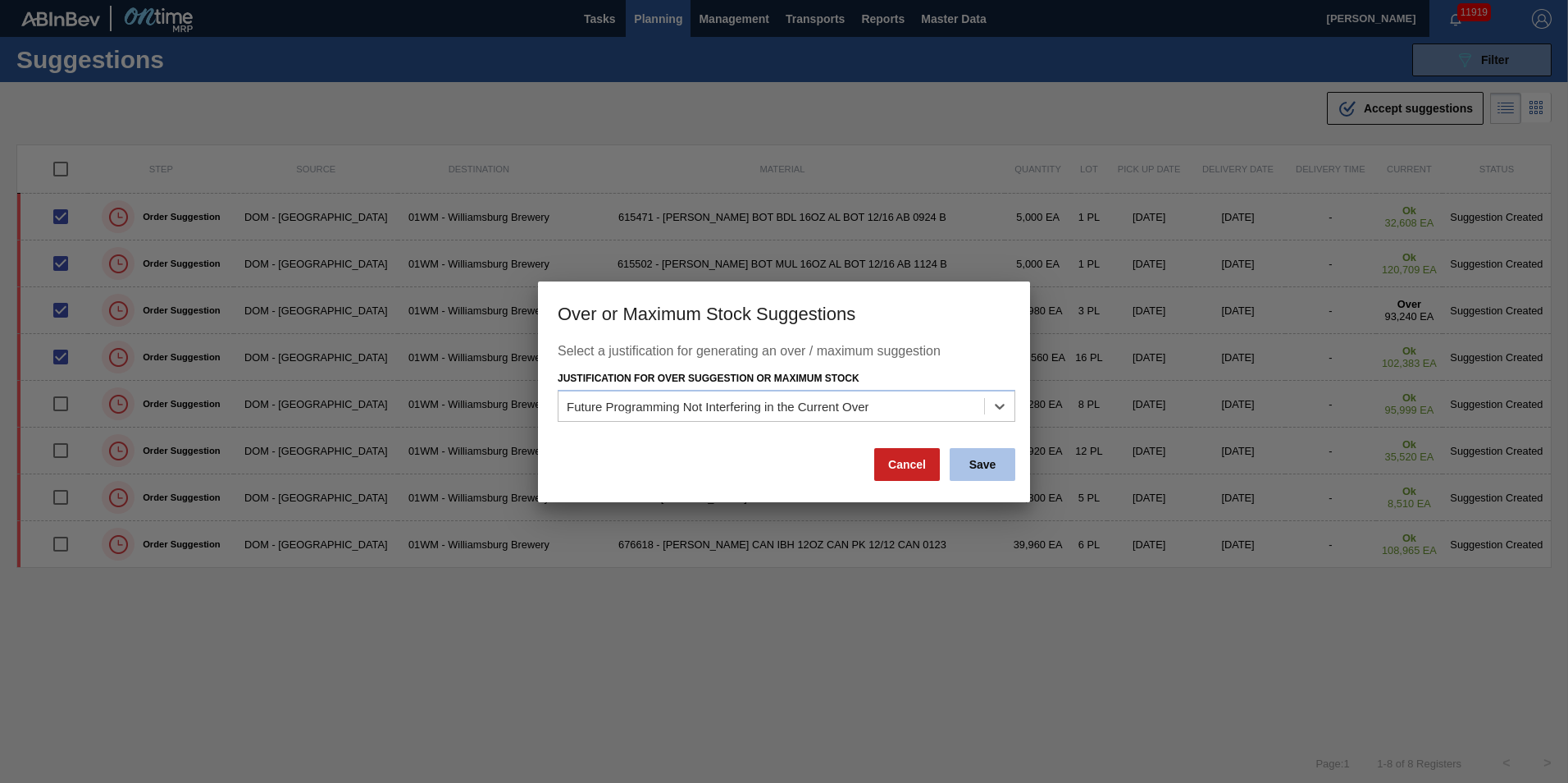
click at [988, 462] on button "Save" at bounding box center [982, 464] width 66 height 32
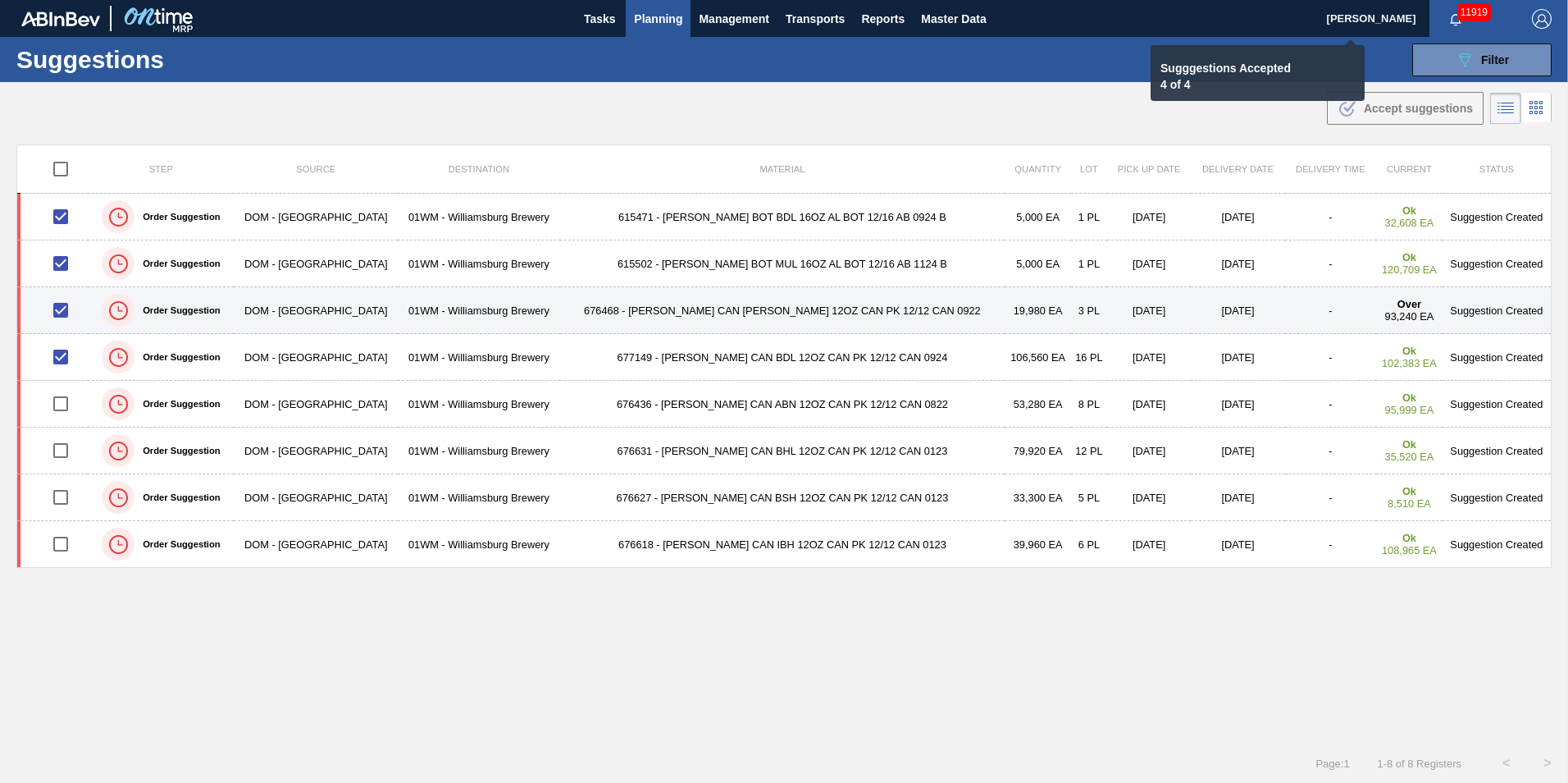
checkbox input "false"
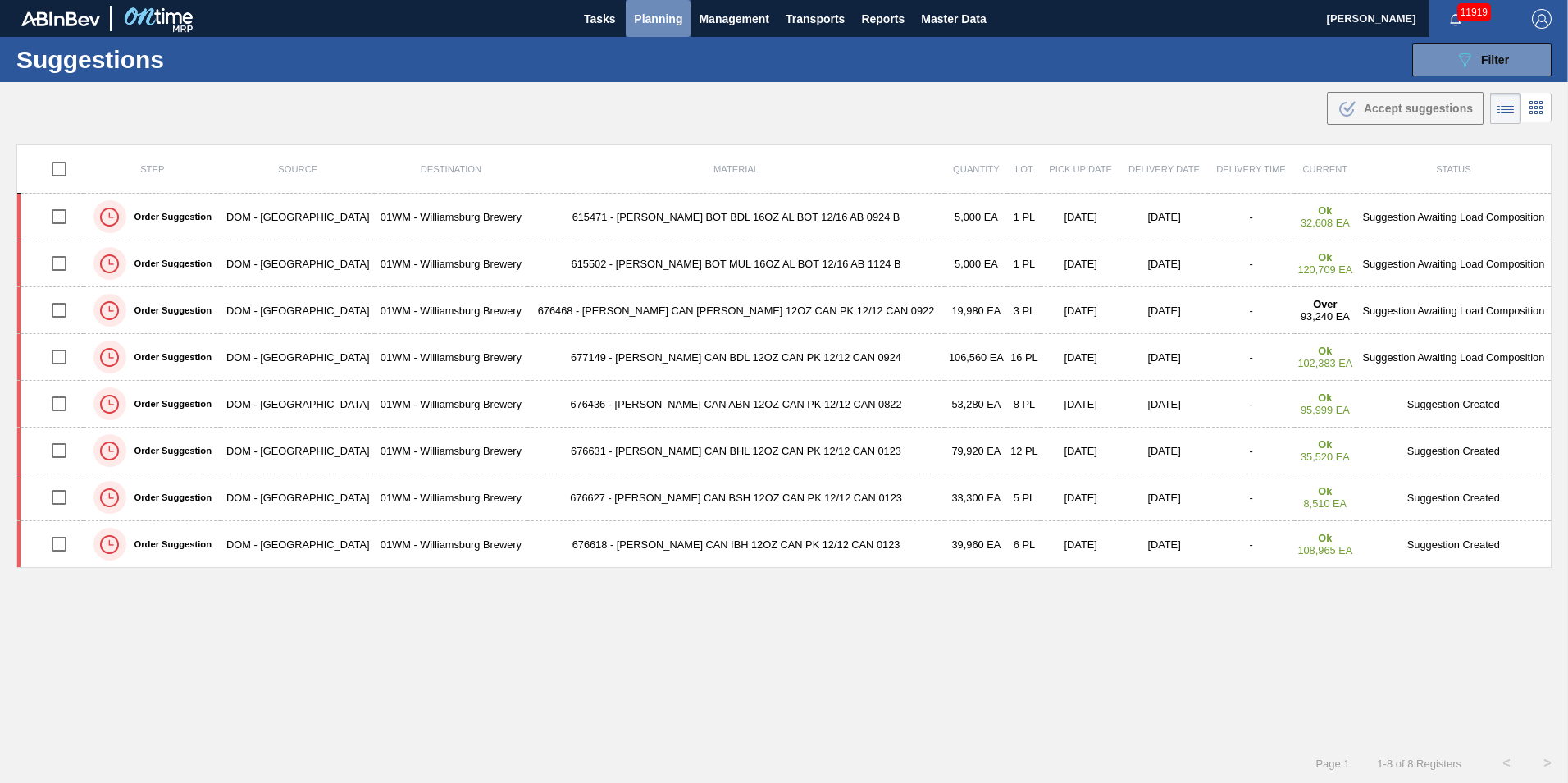
click at [659, 9] on span "Planning" at bounding box center [658, 18] width 49 height 20
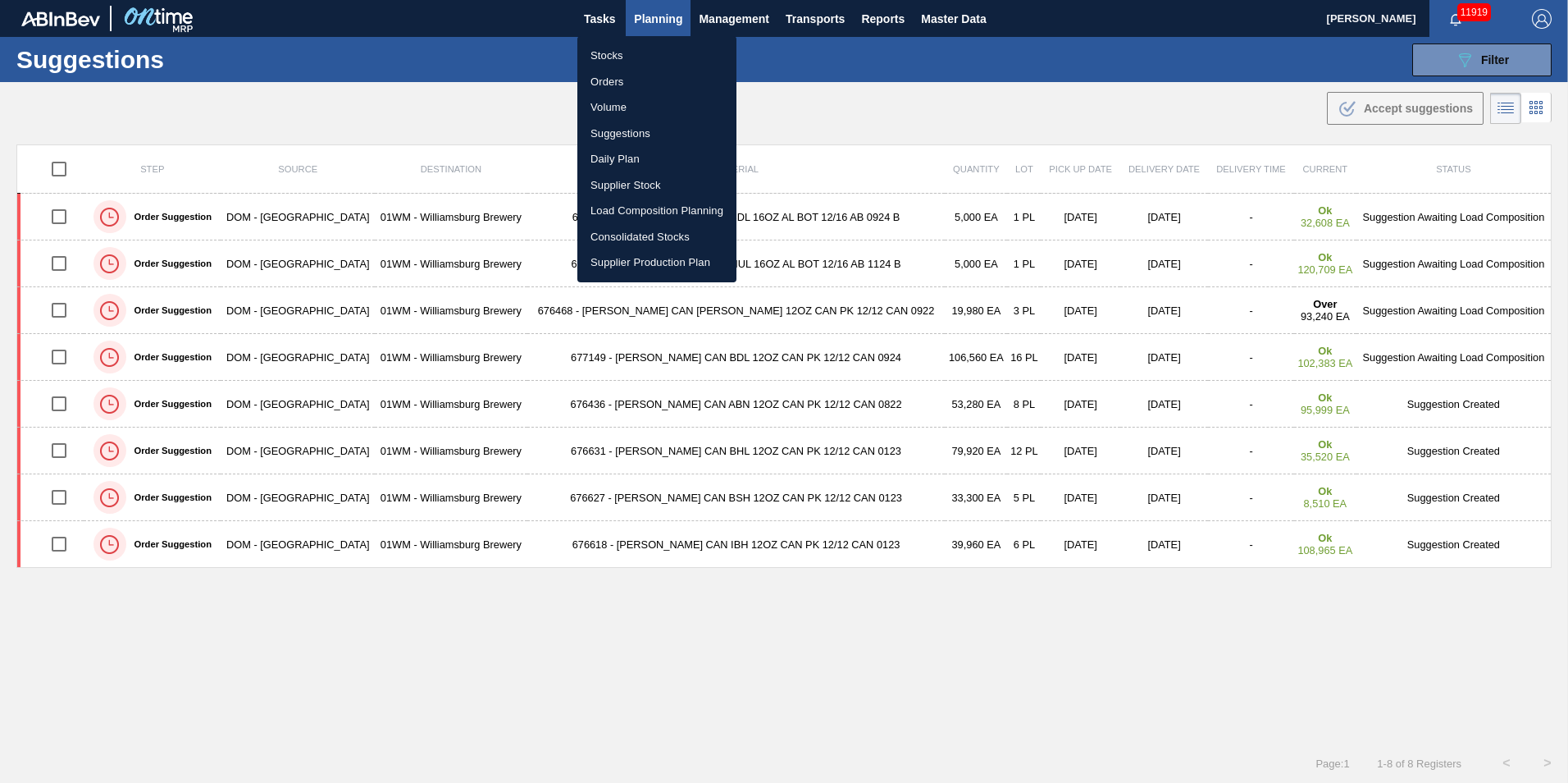
click at [654, 202] on li "Load Composition Planning" at bounding box center [657, 211] width 159 height 27
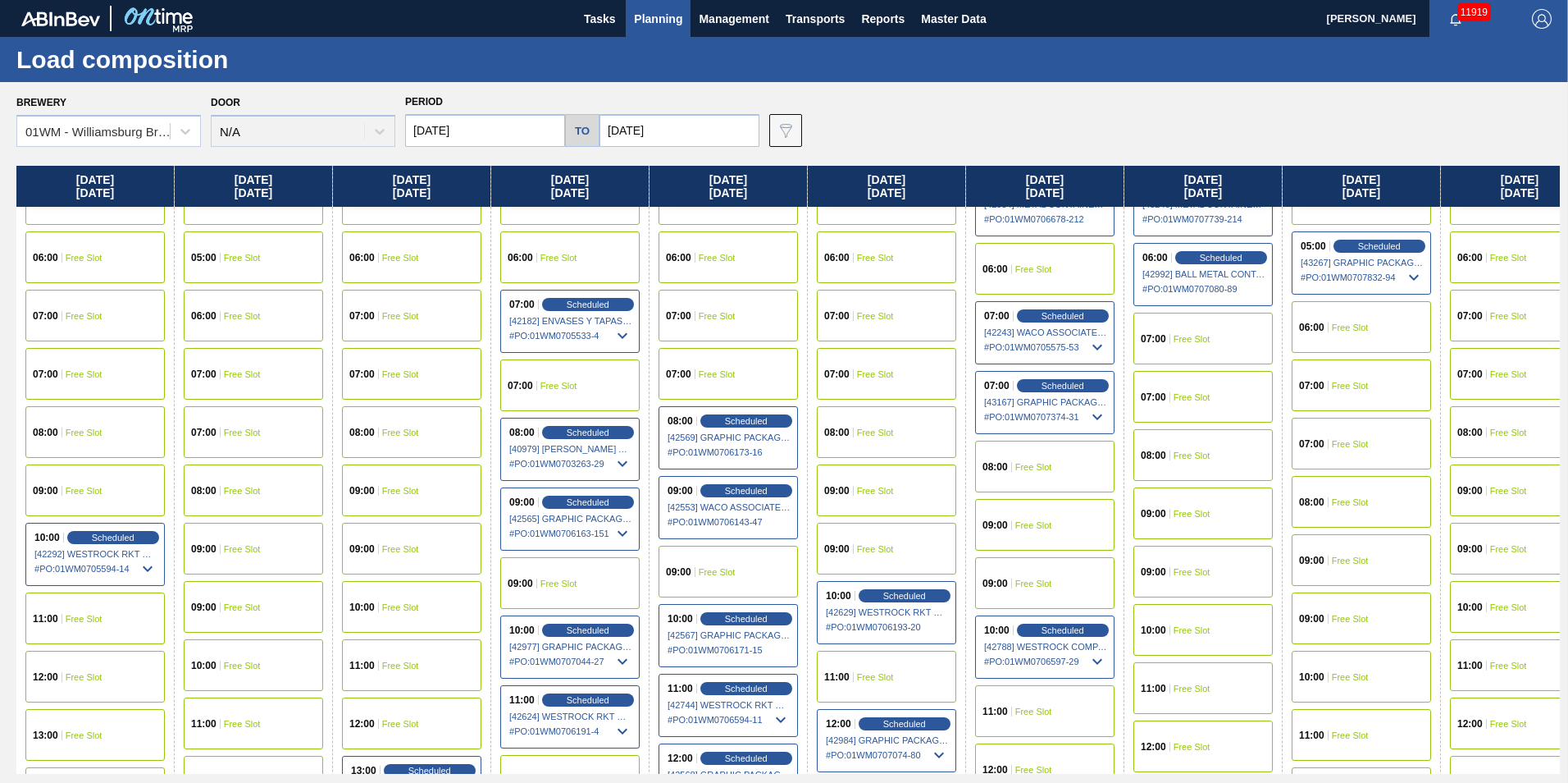
scroll to position [246, 0]
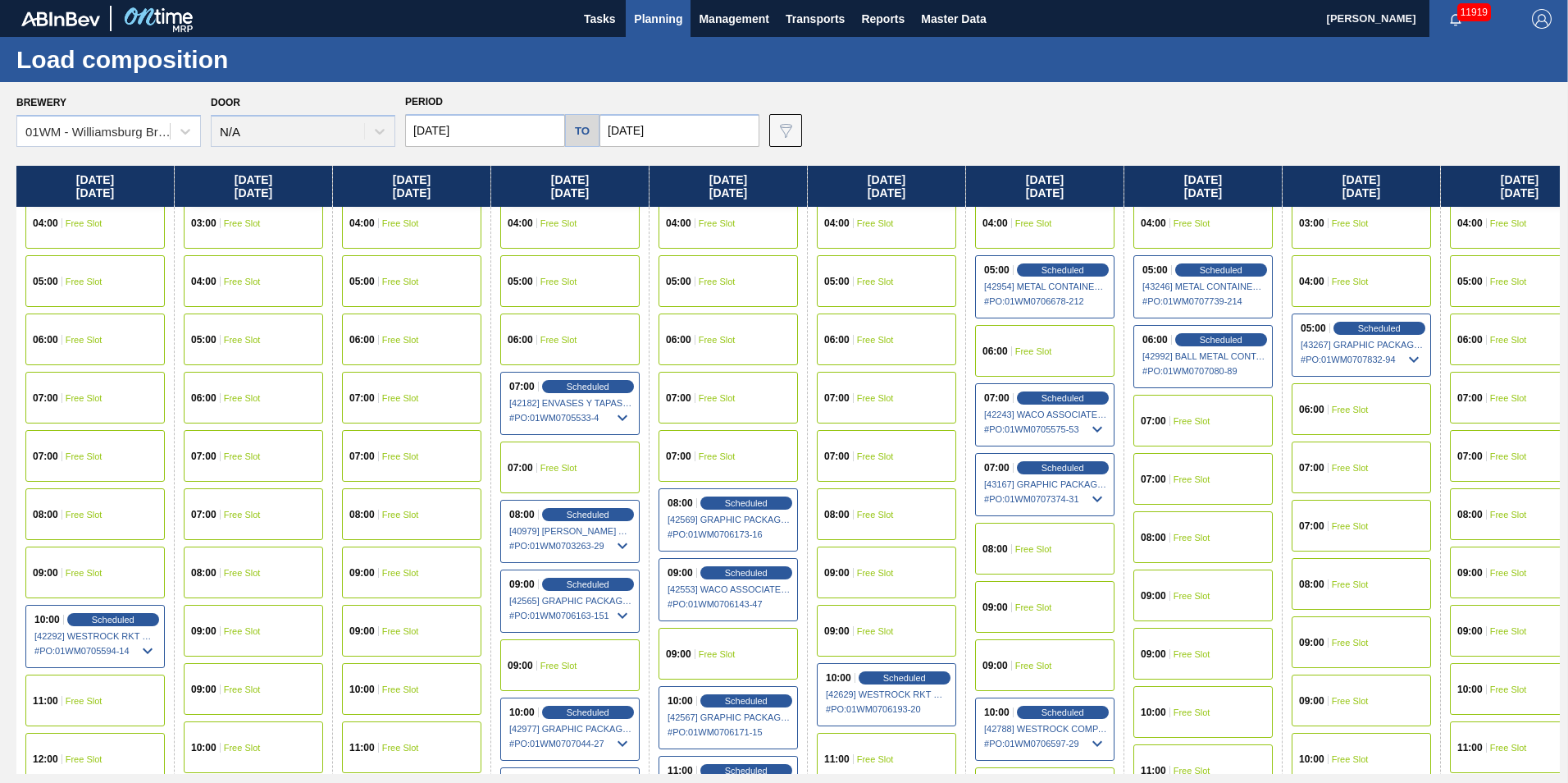
click at [597, 470] on div "07:00 Free Slot" at bounding box center [570, 467] width 139 height 52
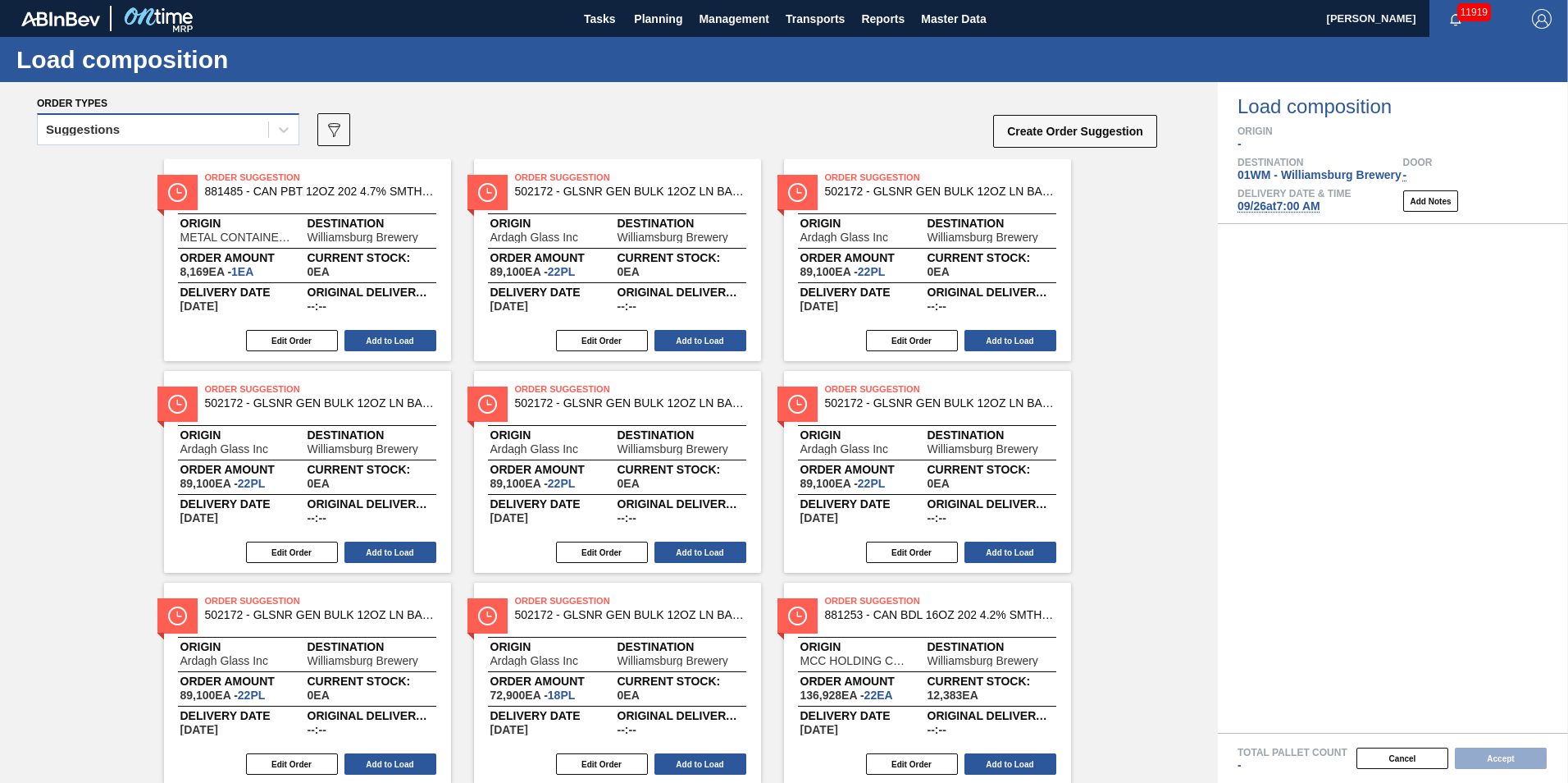
click at [165, 135] on div "Suggestions" at bounding box center [153, 130] width 231 height 24
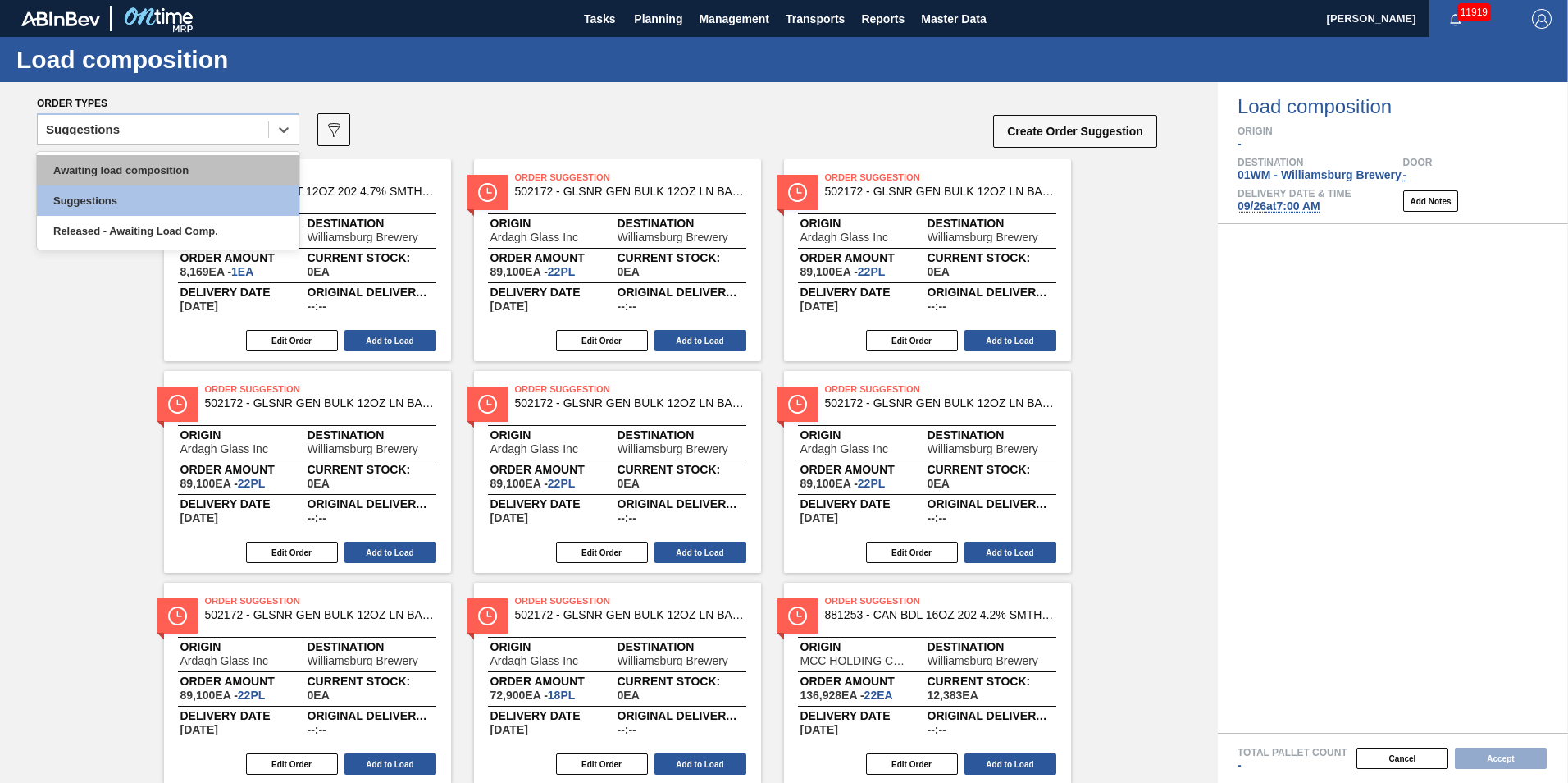
click at [165, 161] on div "Awaiting load composition" at bounding box center [168, 171] width 262 height 31
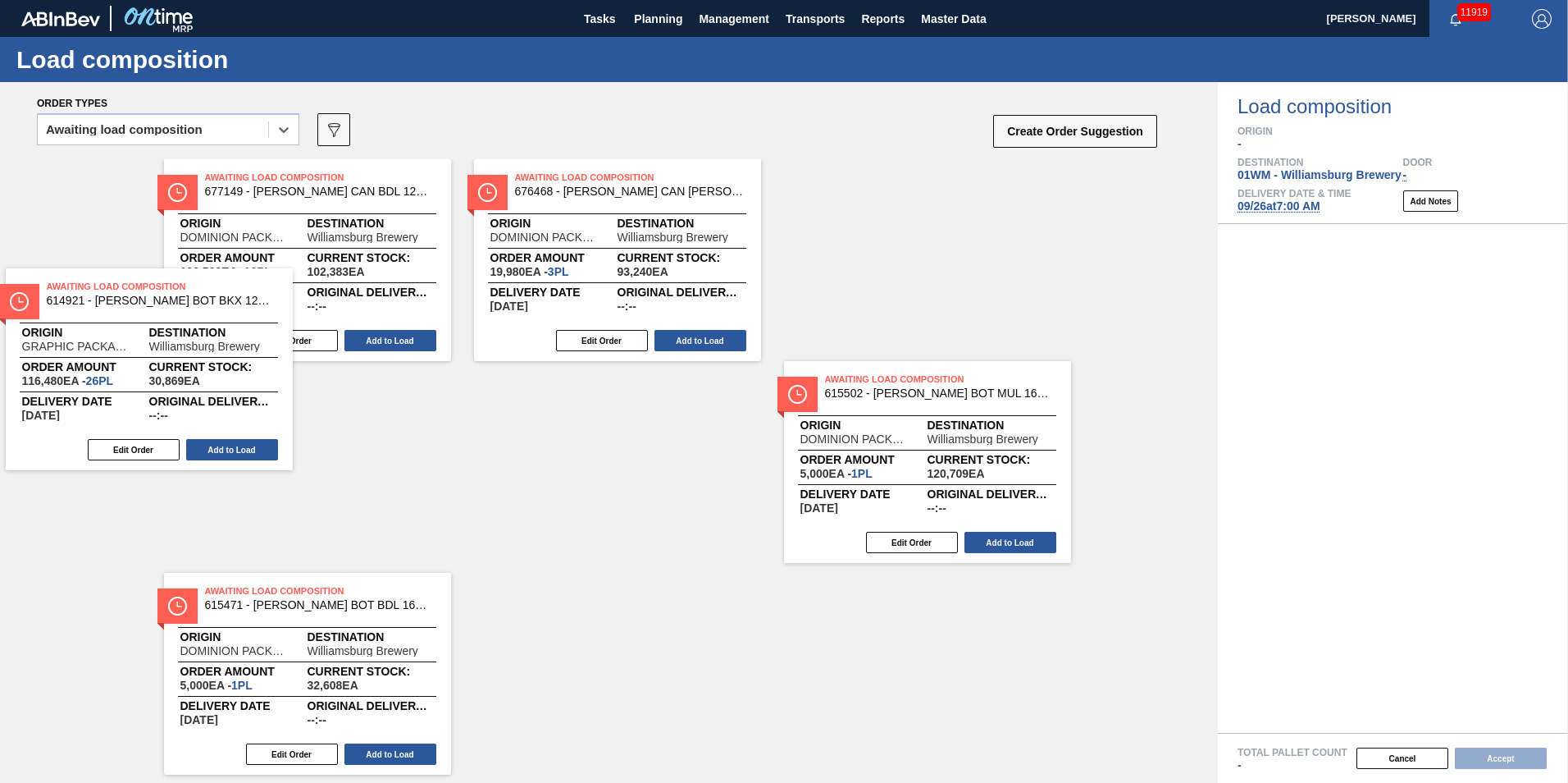
drag, startPoint x: 256, startPoint y: 273, endPoint x: 106, endPoint y: 384, distance: 186.6
click at [106, 384] on div "Awaiting Load Composition 614921 - [PERSON_NAME] BOT BKX 12OZ SNUG 12/12 12OZ B…" at bounding box center [608, 366] width 1217 height 414
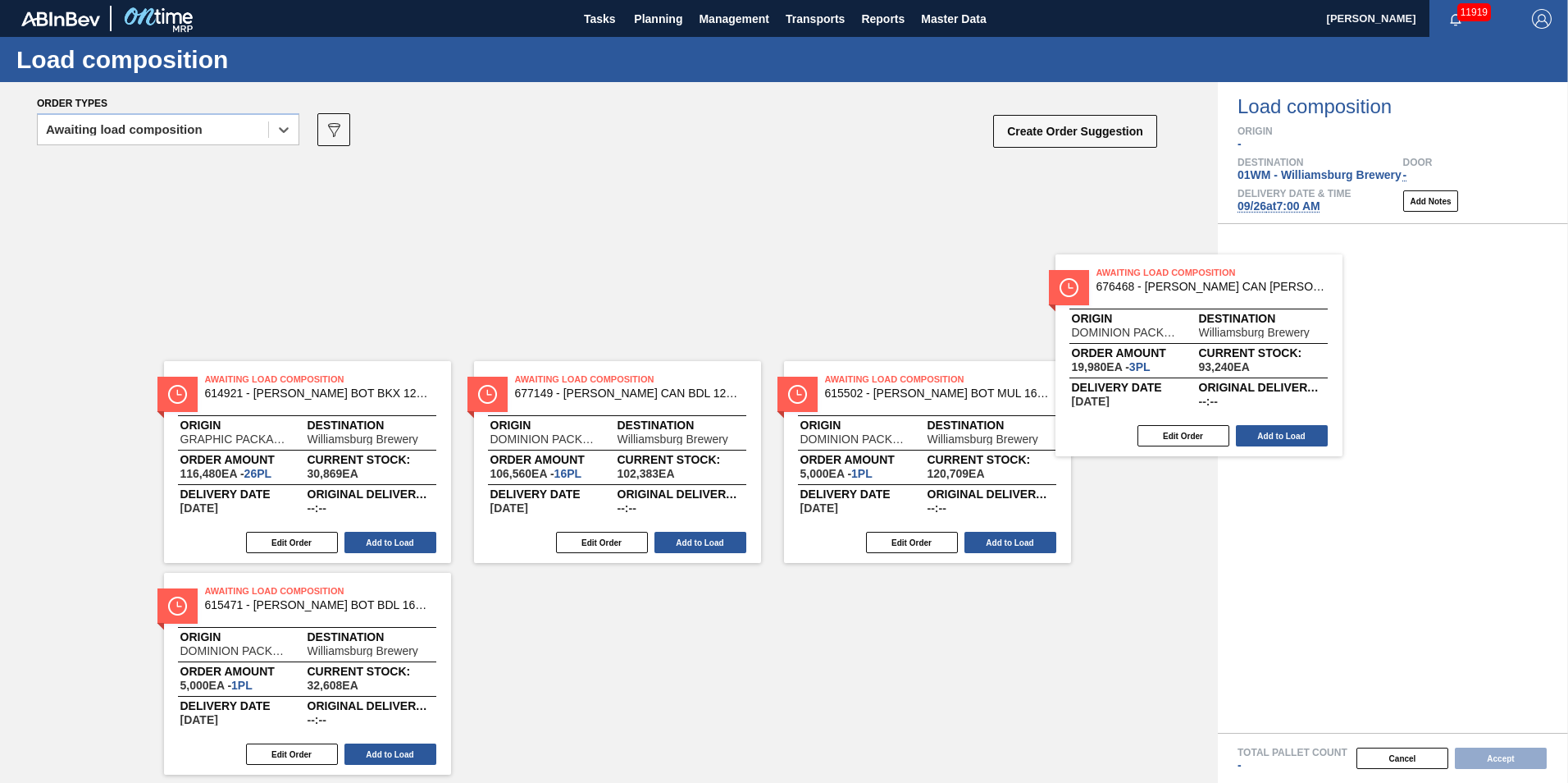
drag, startPoint x: 865, startPoint y: 250, endPoint x: 1406, endPoint y: 390, distance: 558.8
click at [1406, 391] on div "Order types option Awaiting load composition, selected. Select is focused ,type…" at bounding box center [784, 432] width 1568 height 701
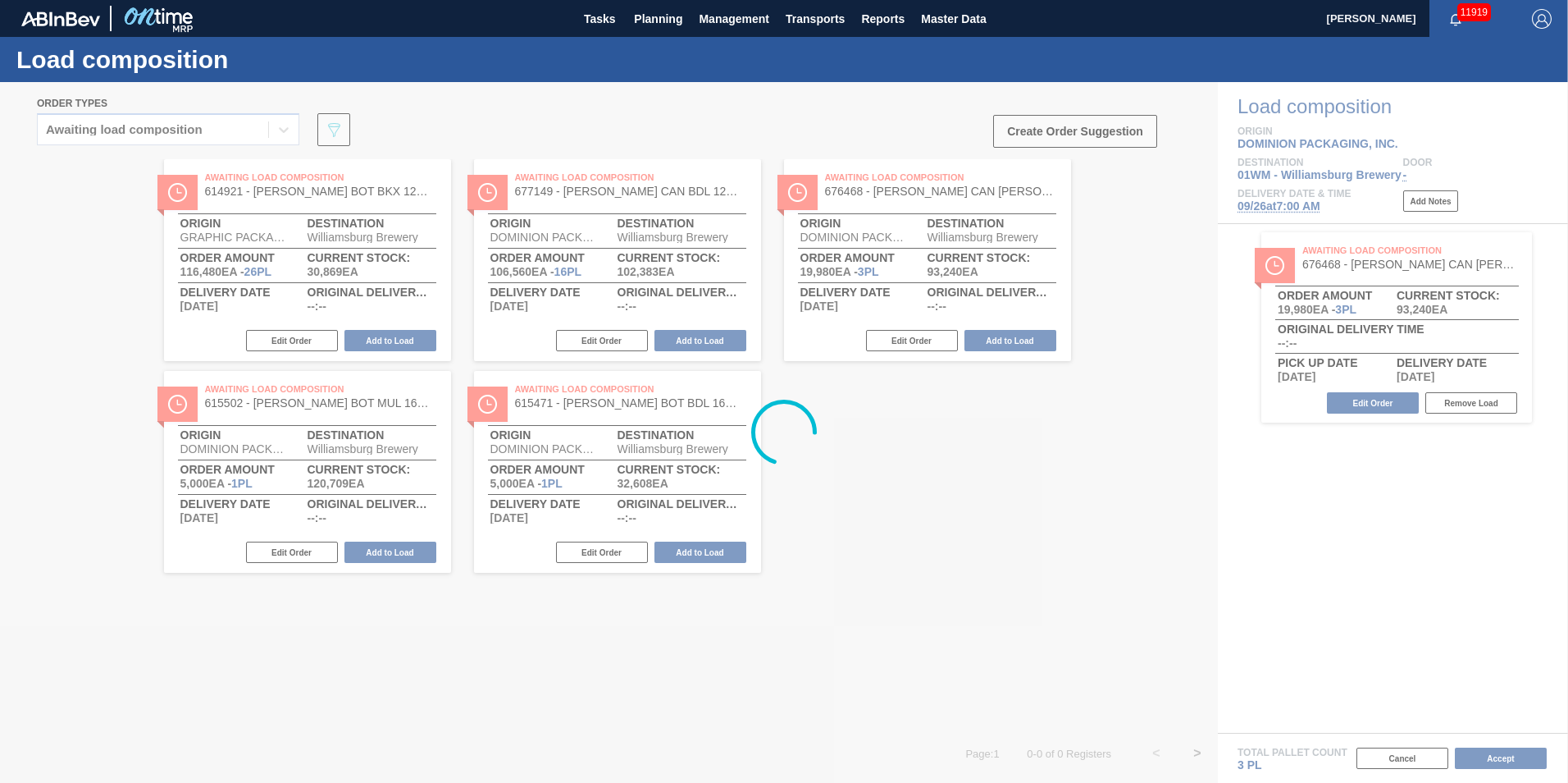
click at [1391, 373] on div at bounding box center [784, 432] width 1568 height 701
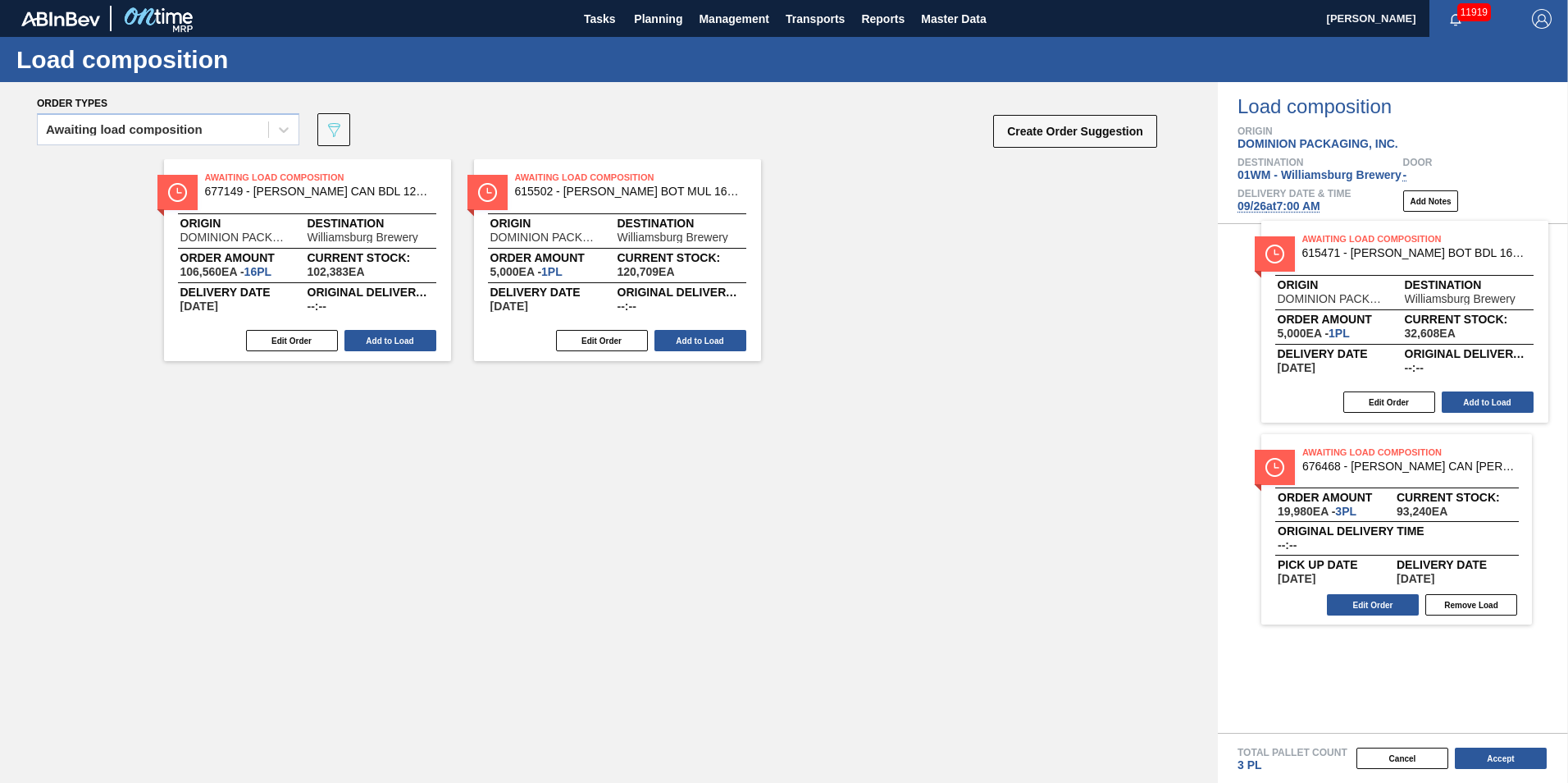
drag, startPoint x: 890, startPoint y: 259, endPoint x: 1375, endPoint y: 322, distance: 489.1
click at [1380, 328] on div "Order types Awaiting load composition 089F7B8B-B2A5-4AFE-B5C0-19BA573D28AC Crea…" at bounding box center [784, 432] width 1568 height 701
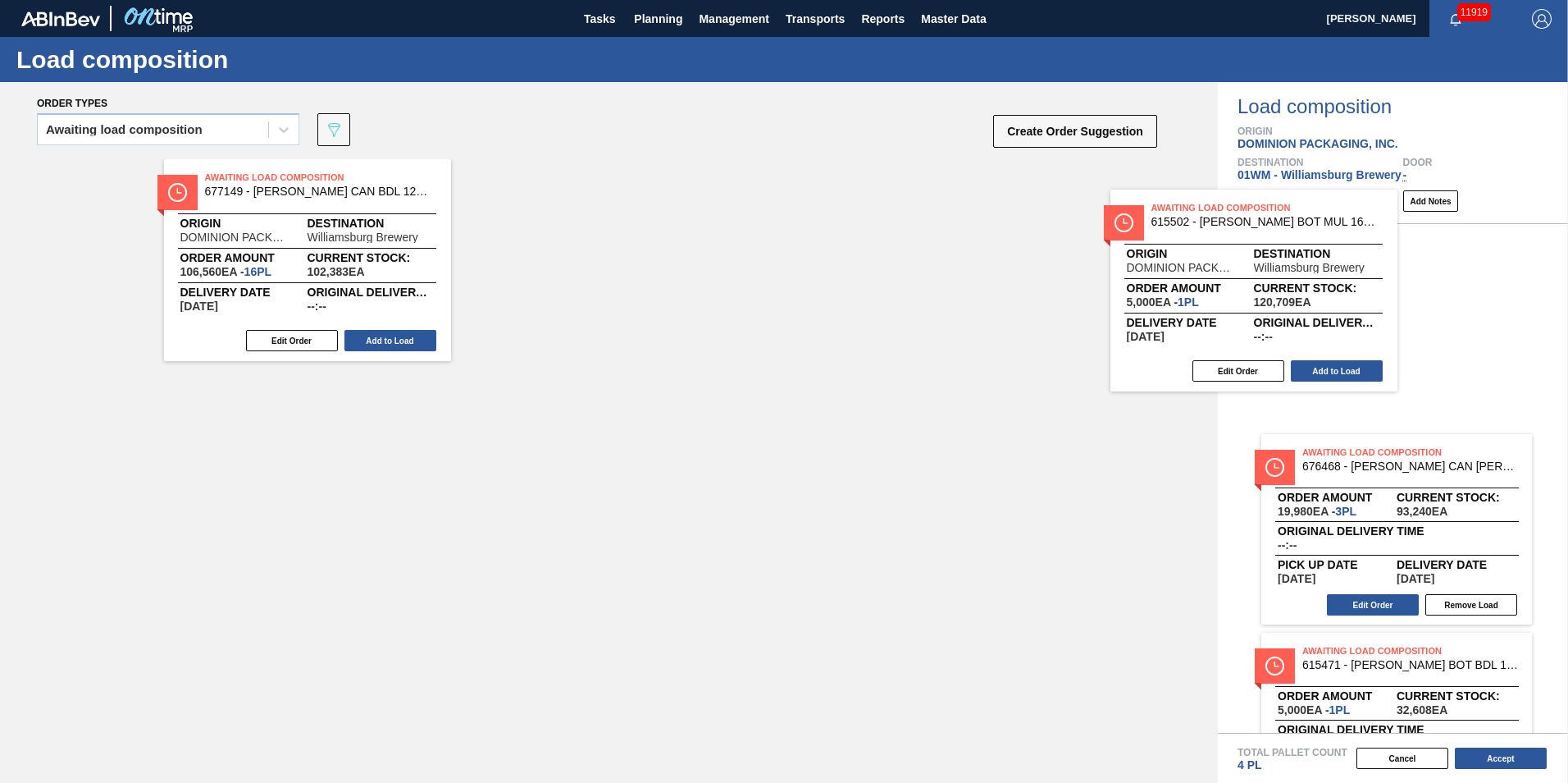
drag, startPoint x: 604, startPoint y: 221, endPoint x: 1290, endPoint y: 249, distance: 686.6
click at [1294, 254] on div "Order types Awaiting load composition 089F7B8B-B2A5-4AFE-B5C0-19BA573D28AC Crea…" at bounding box center [784, 432] width 1568 height 701
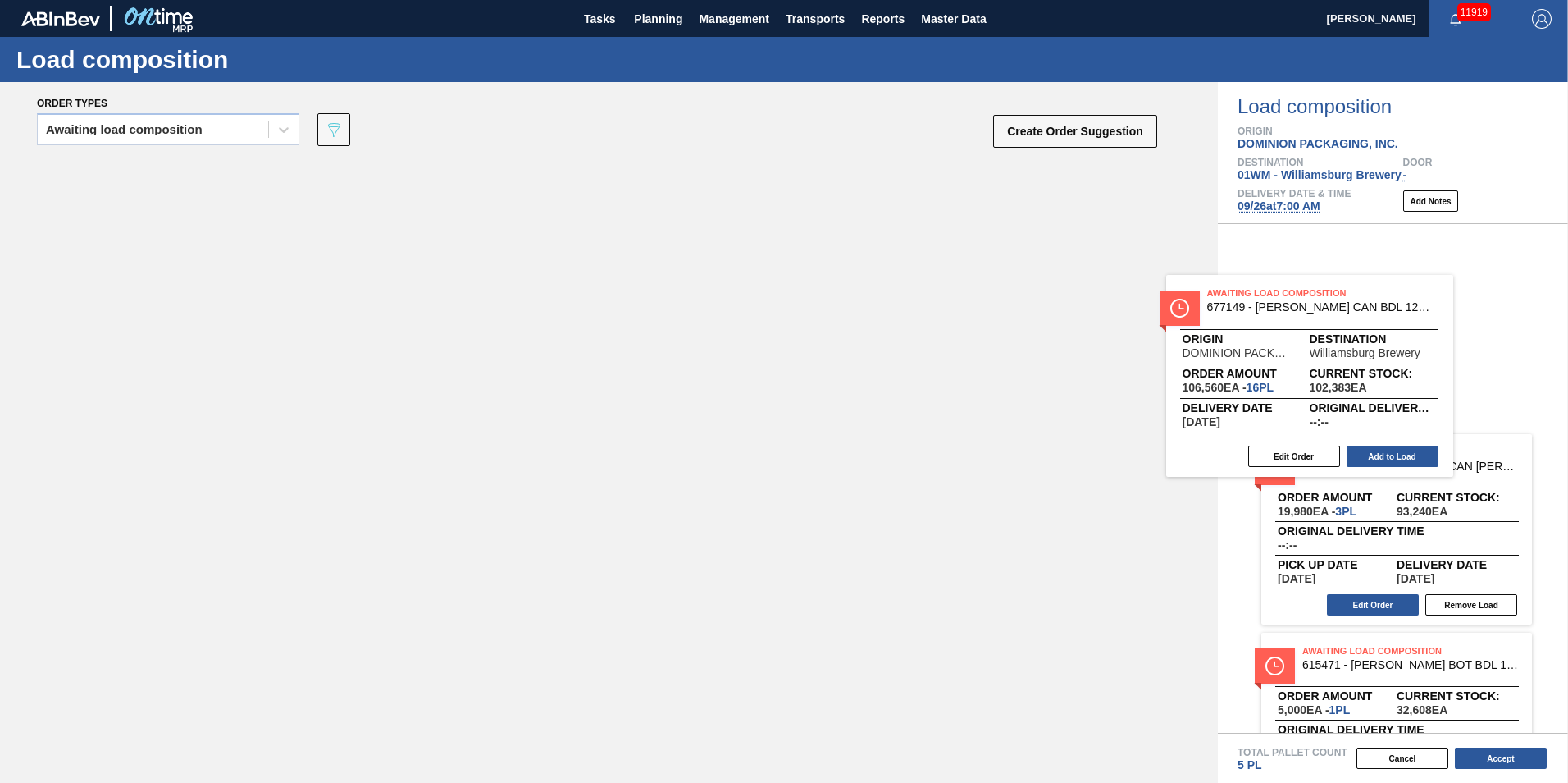
drag, startPoint x: 580, startPoint y: 276, endPoint x: 1288, endPoint y: 338, distance: 710.7
click at [1288, 338] on div "Order types Awaiting load composition 089F7B8B-B2A5-4AFE-B5C0-19BA573D28AC Crea…" at bounding box center [784, 432] width 1568 height 701
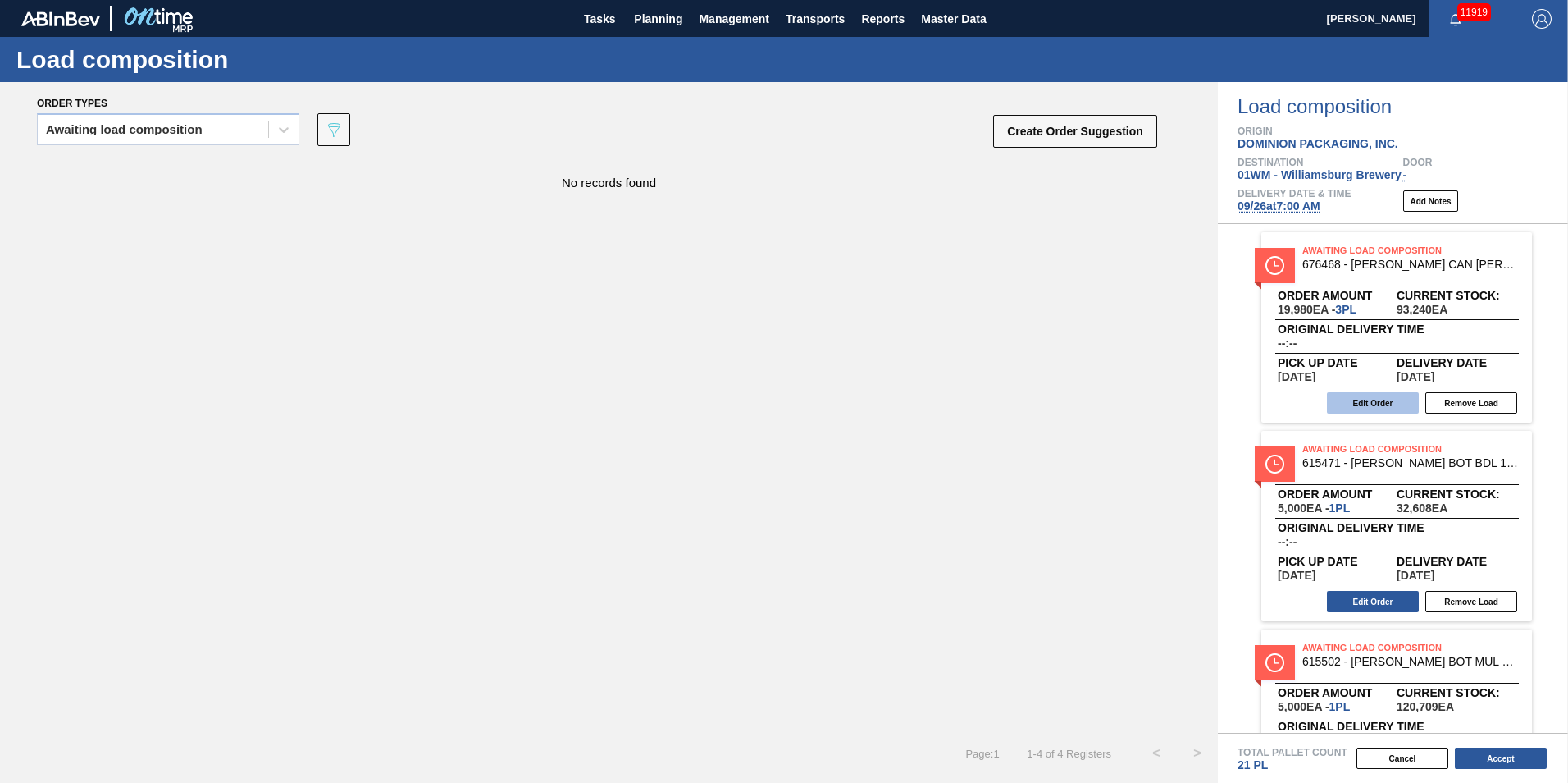
click at [1385, 402] on button "Edit Order" at bounding box center [1373, 402] width 92 height 21
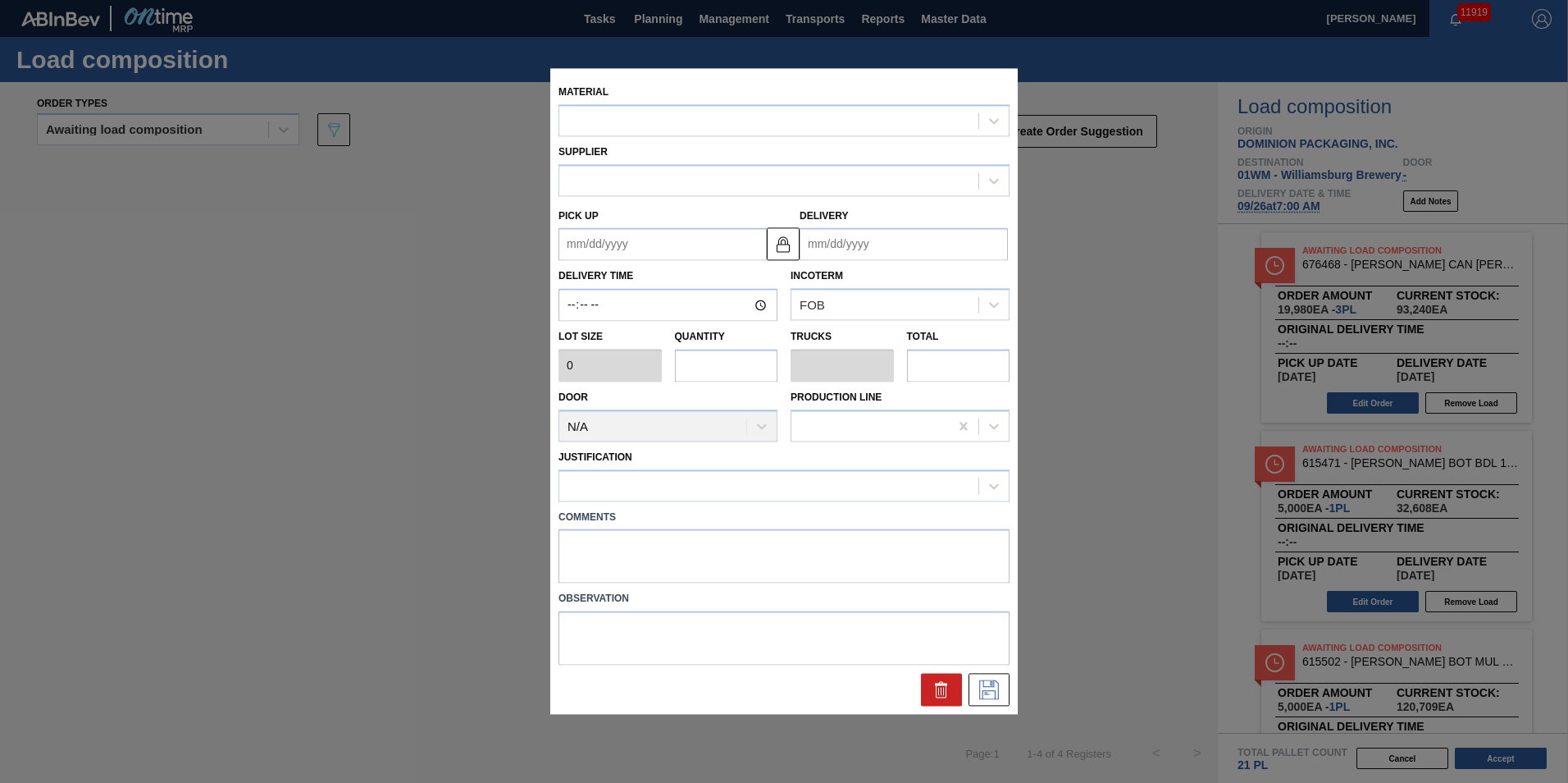
type input "6,660"
type input "3"
type input "0.115"
type input "19,980"
type up "[DATE]"
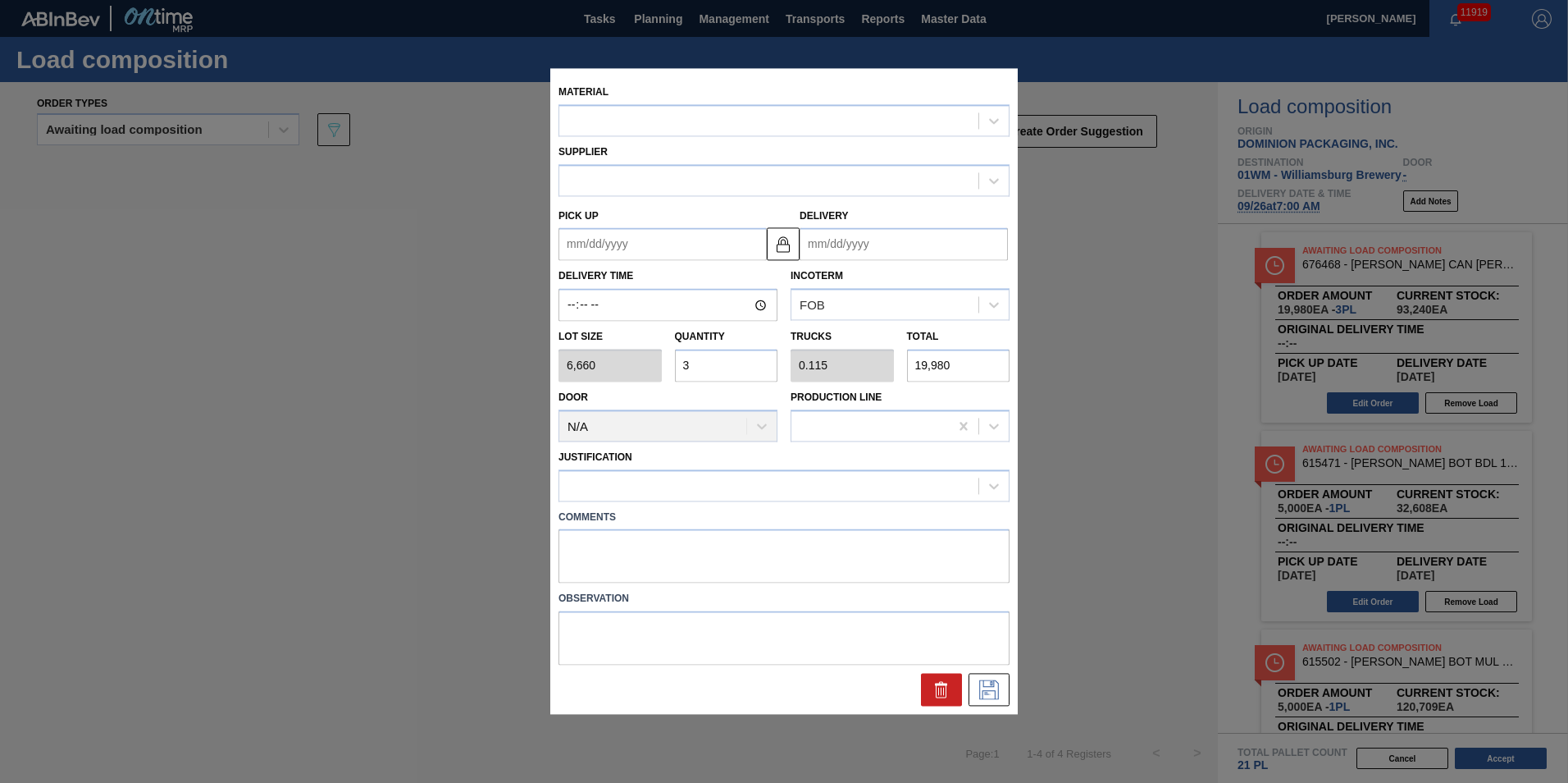
type input "[DATE]"
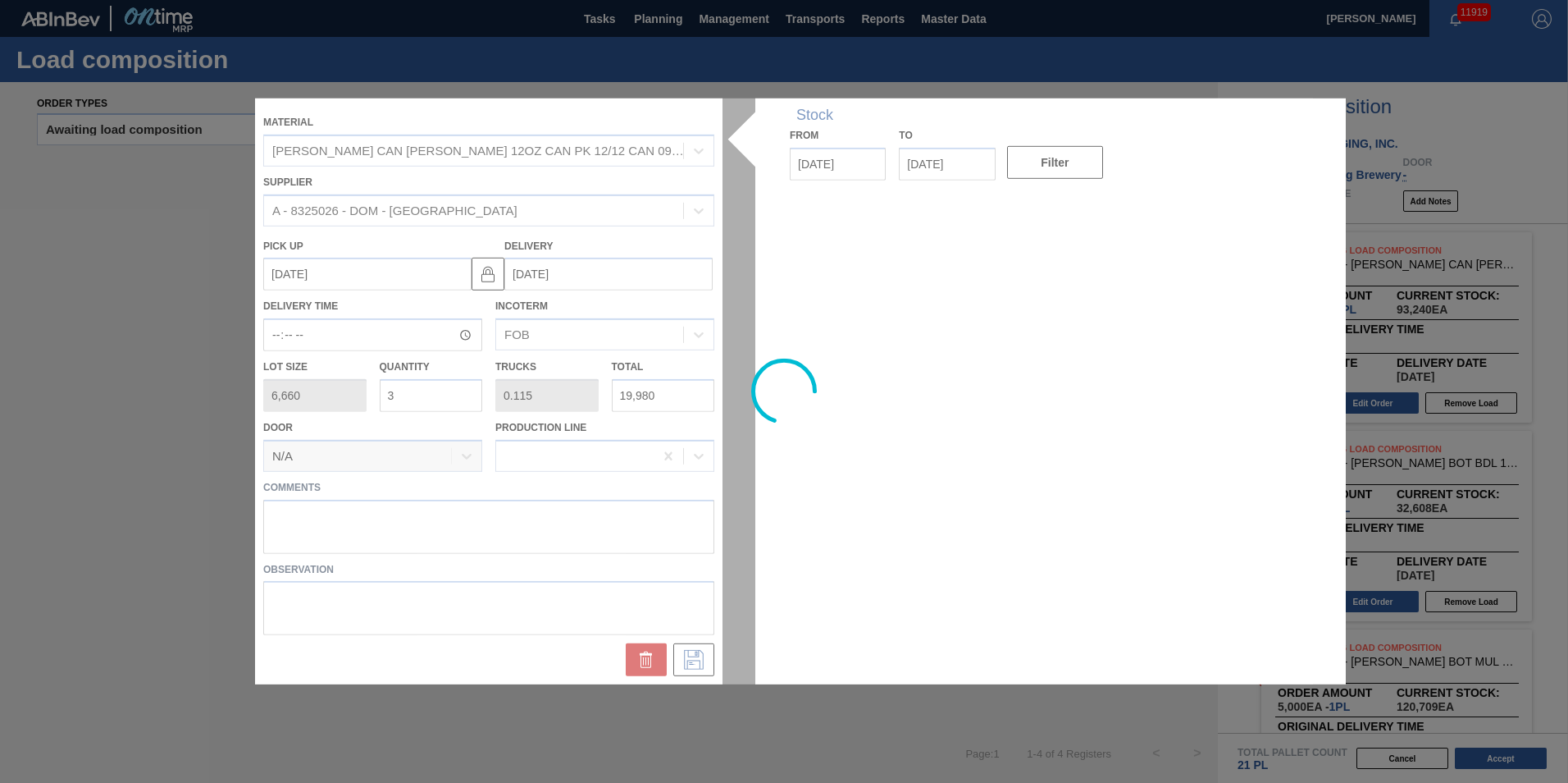
click at [443, 399] on input "3" at bounding box center [431, 395] width 103 height 32
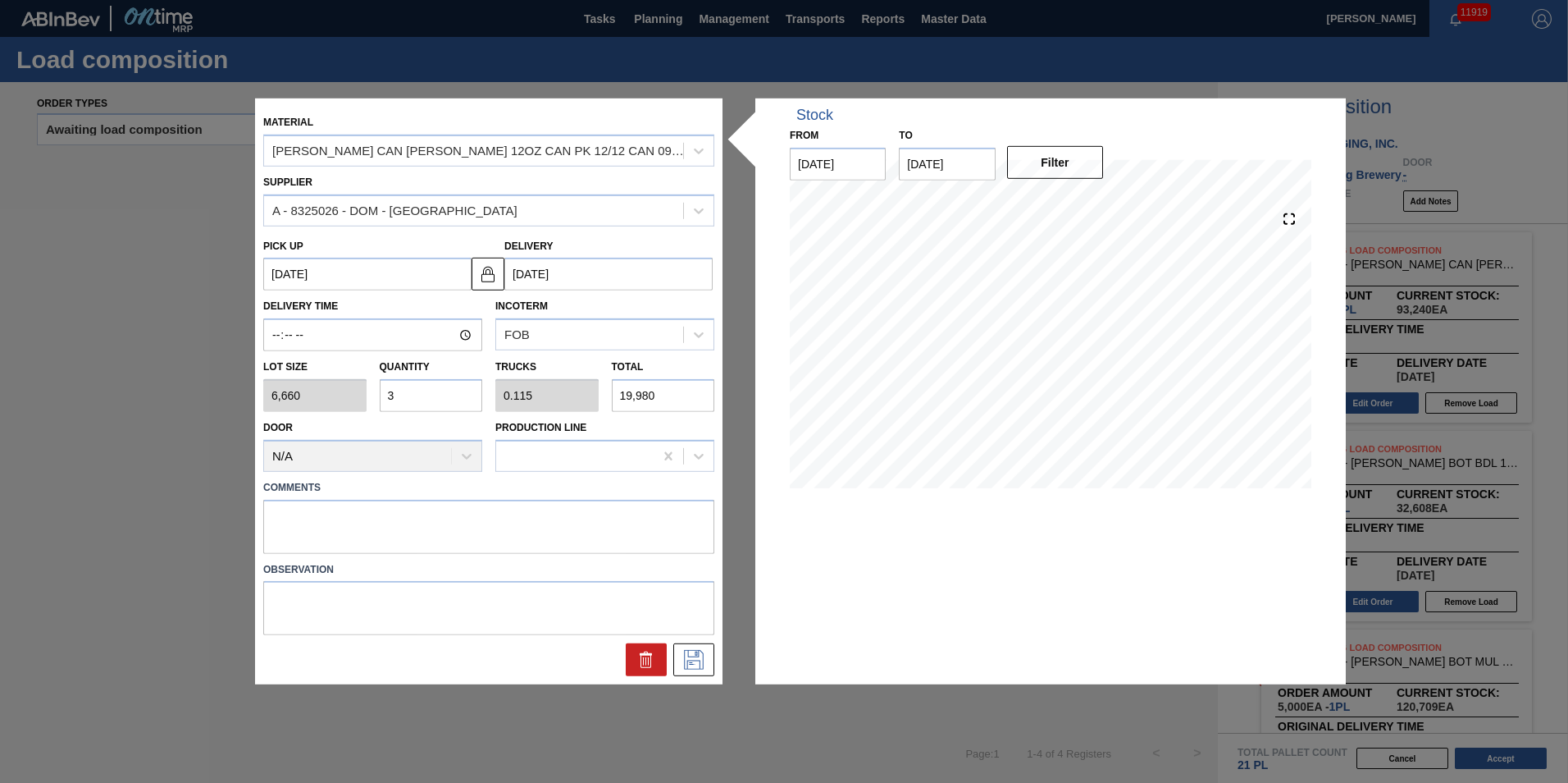
type input "0"
type input "2"
type input "0.077"
type input "13,320"
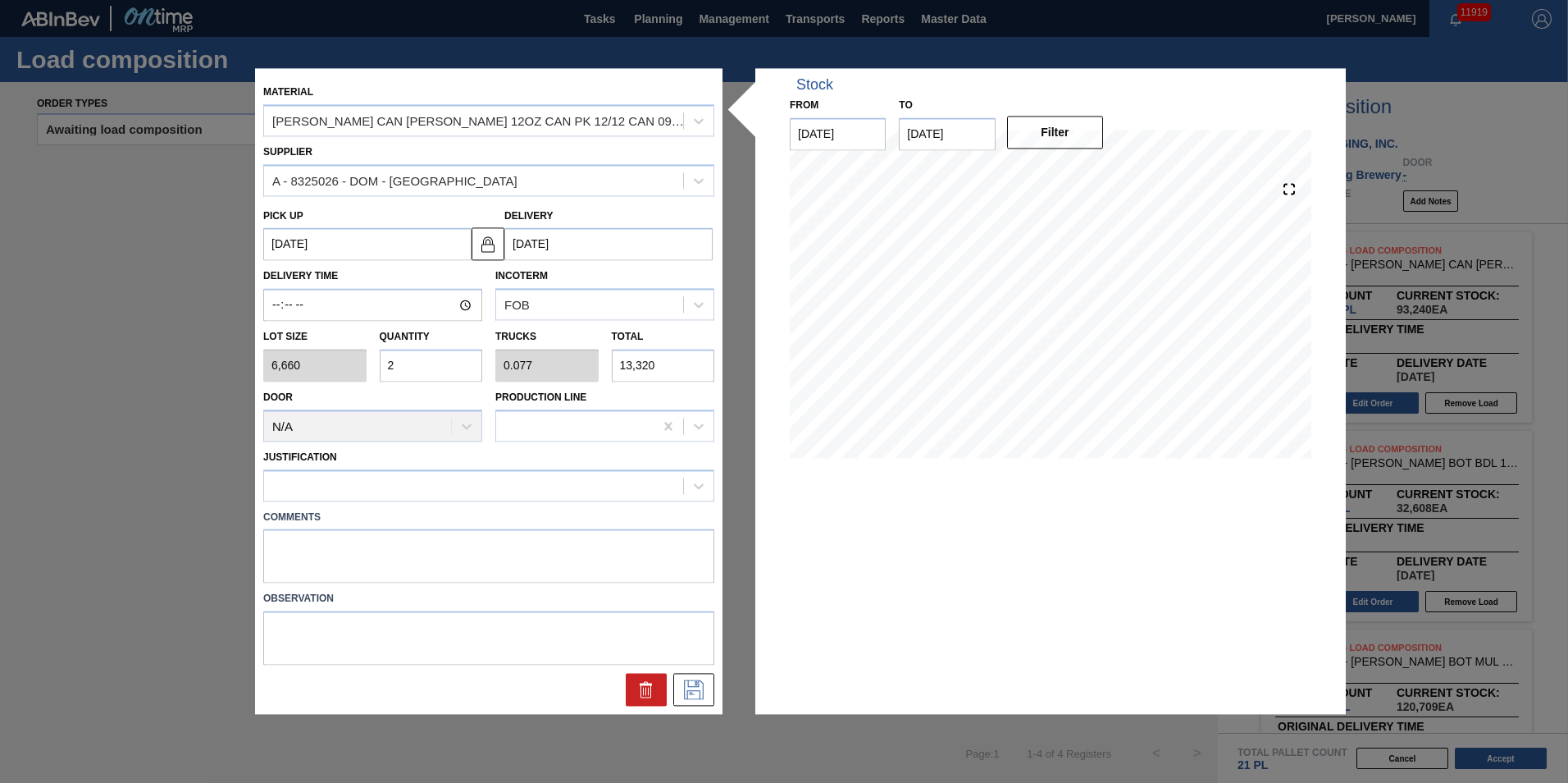
type input "2"
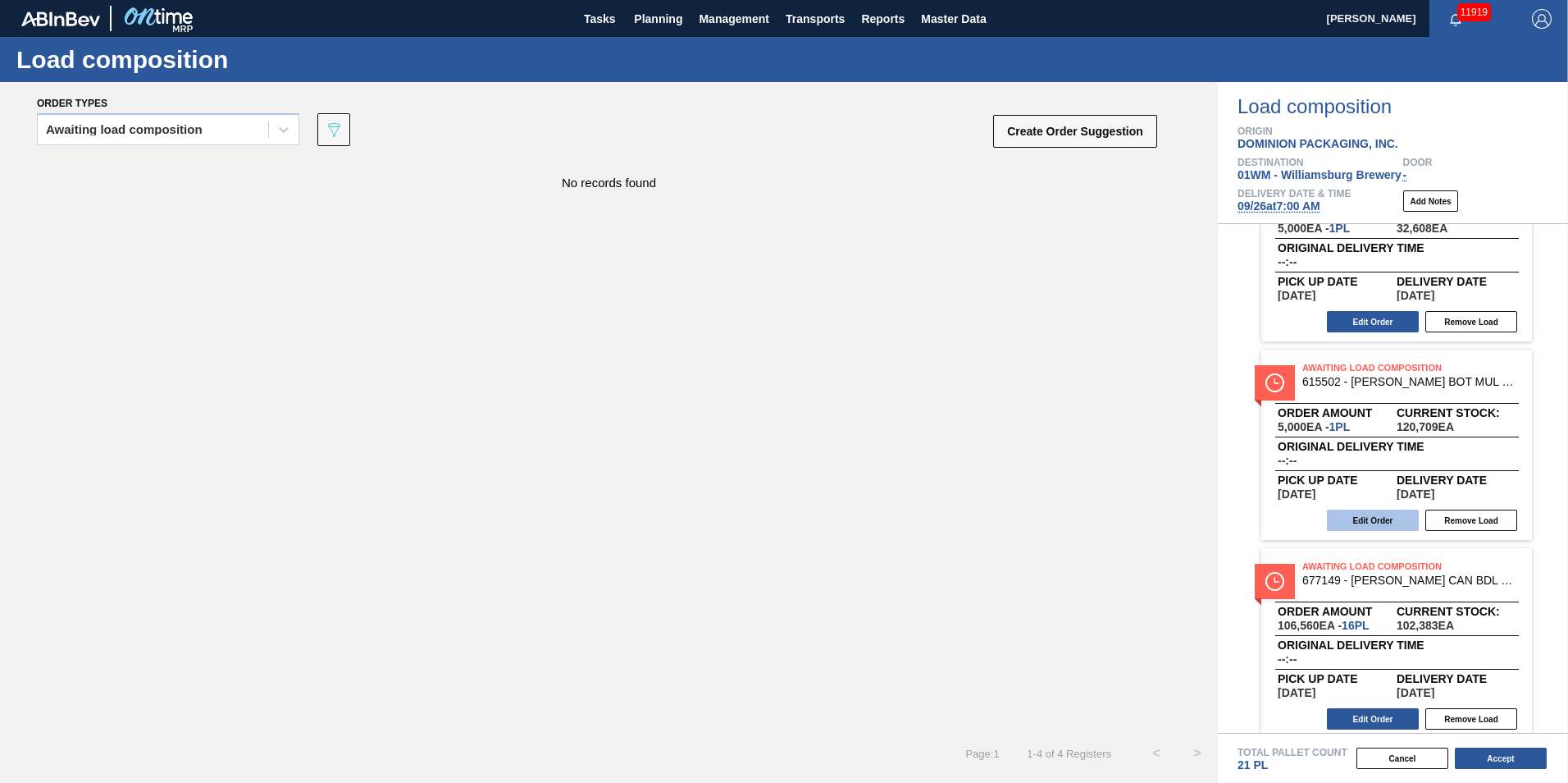
scroll to position [294, 0]
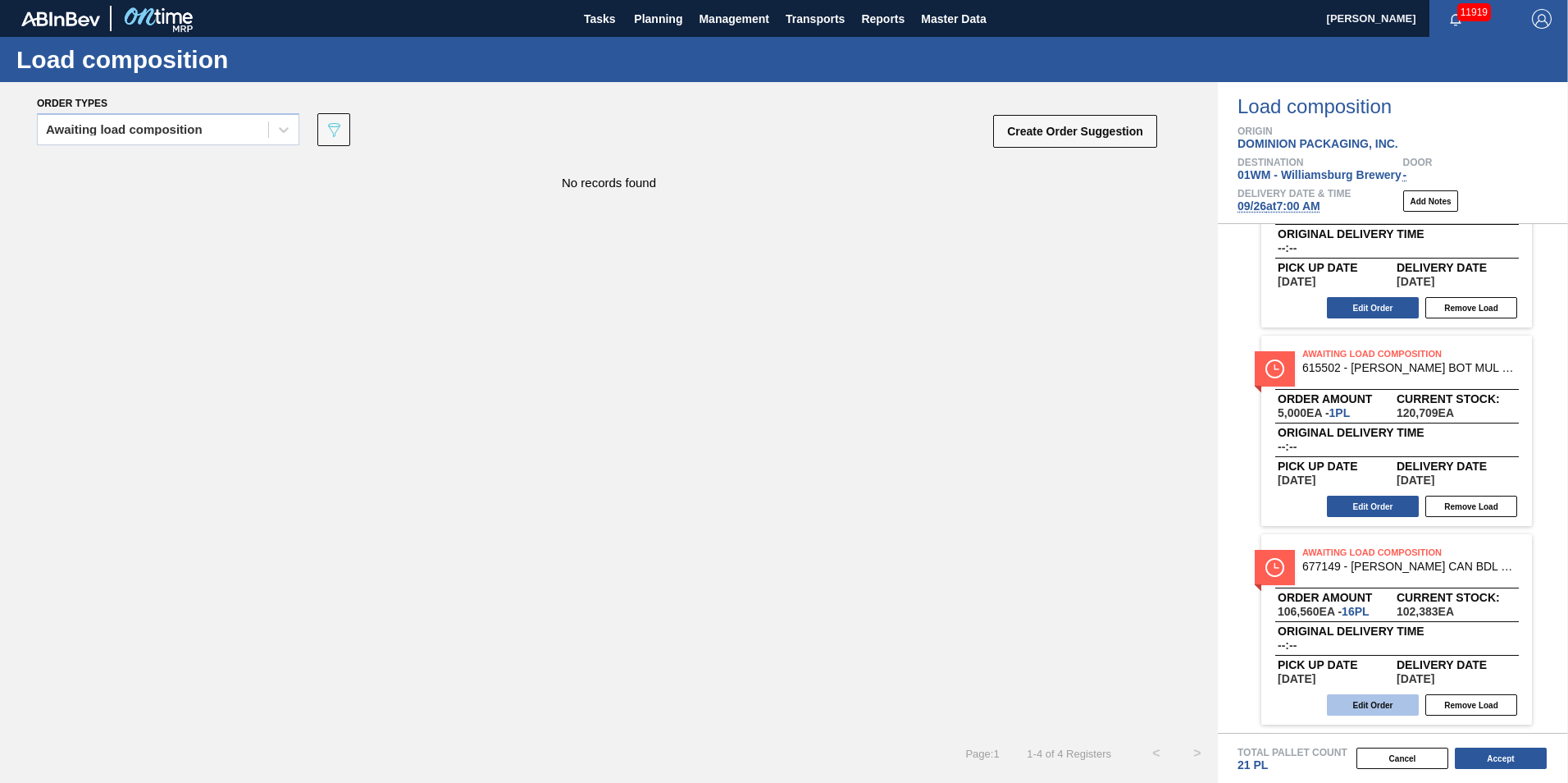
click at [1375, 706] on button "Edit Order" at bounding box center [1373, 705] width 92 height 21
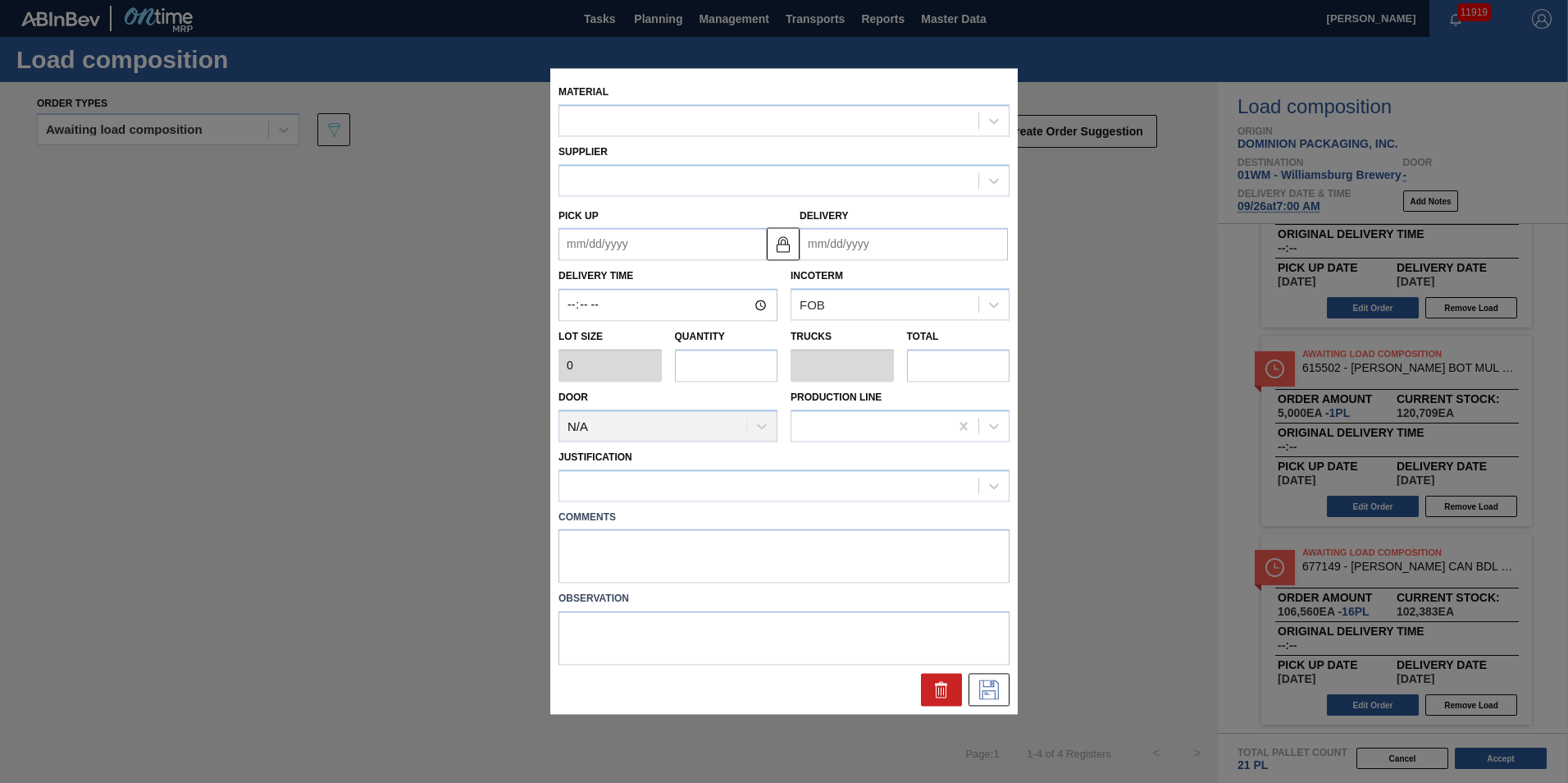
type input "6,660"
type input "16"
type input "0.615"
type input "106,560"
type up "[DATE]"
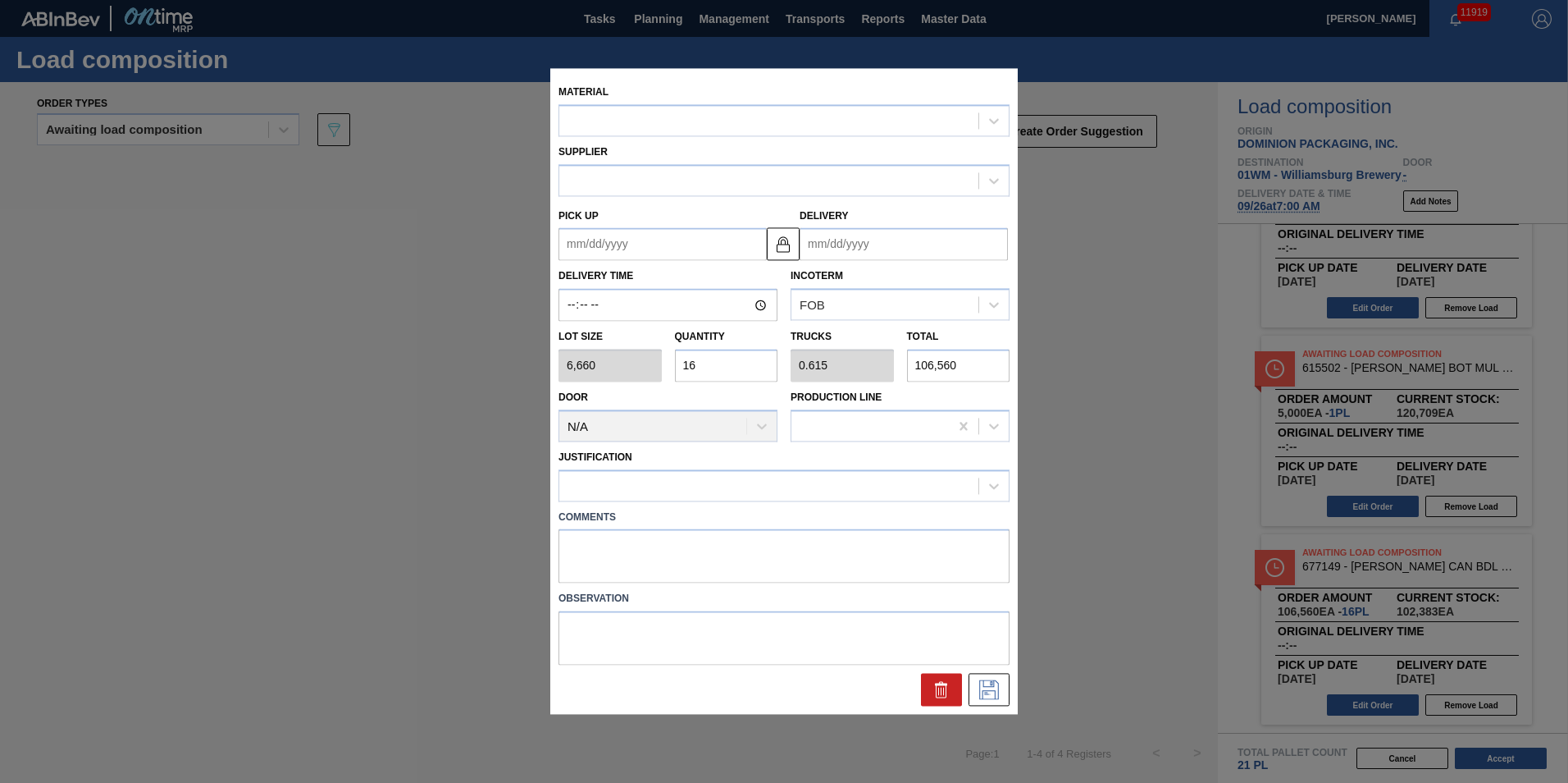
type input "[DATE]"
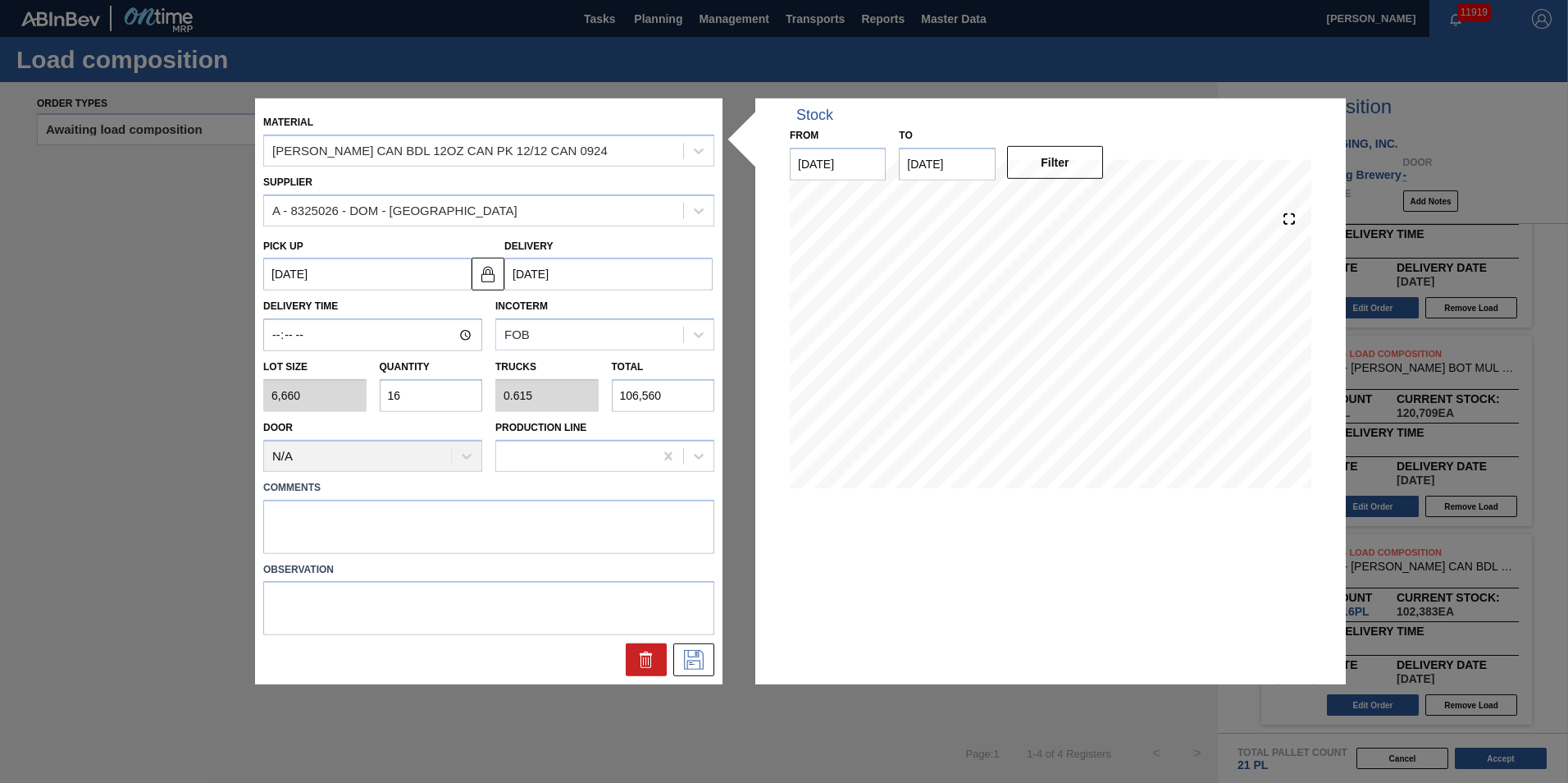
click at [419, 396] on input "16" at bounding box center [431, 395] width 103 height 32
type input "1"
type input "0.038"
type input "6,660"
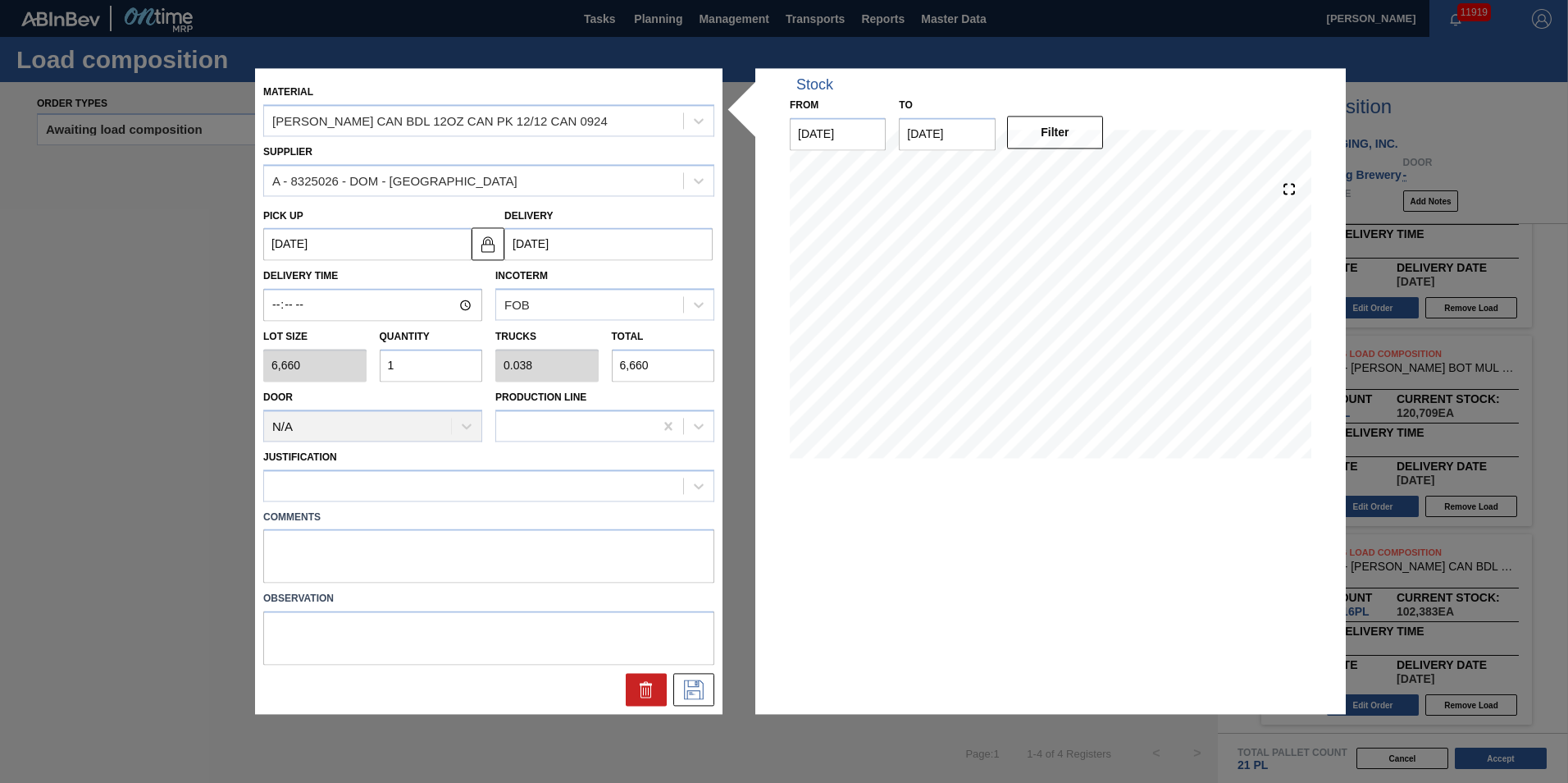
type input "15"
type input "0.577"
type input "99,900"
type input "15"
click at [532, 470] on div at bounding box center [488, 485] width 451 height 32
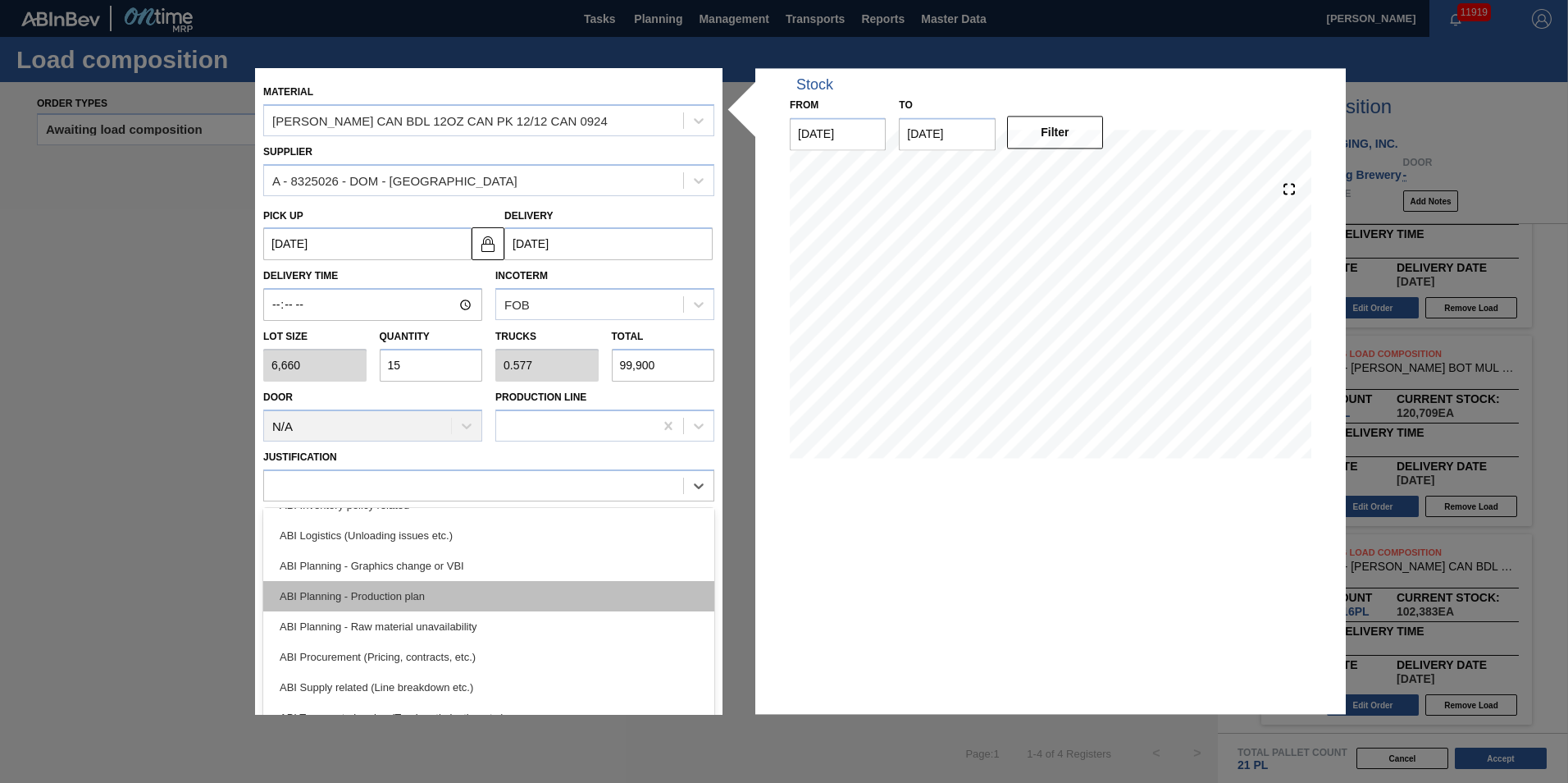
scroll to position [0, 0]
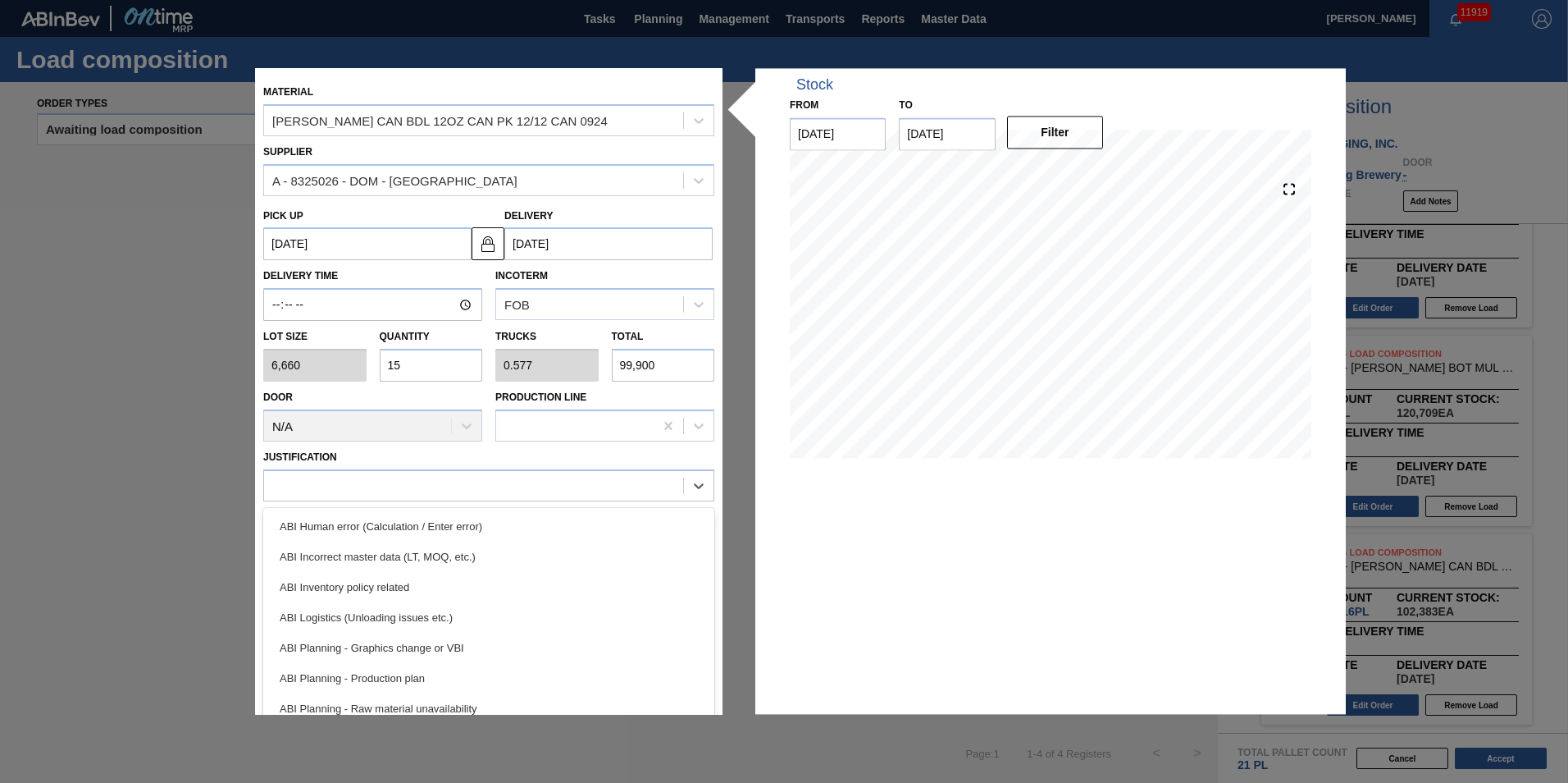
click at [471, 667] on div "ABI Planning - Production plan" at bounding box center [488, 678] width 451 height 31
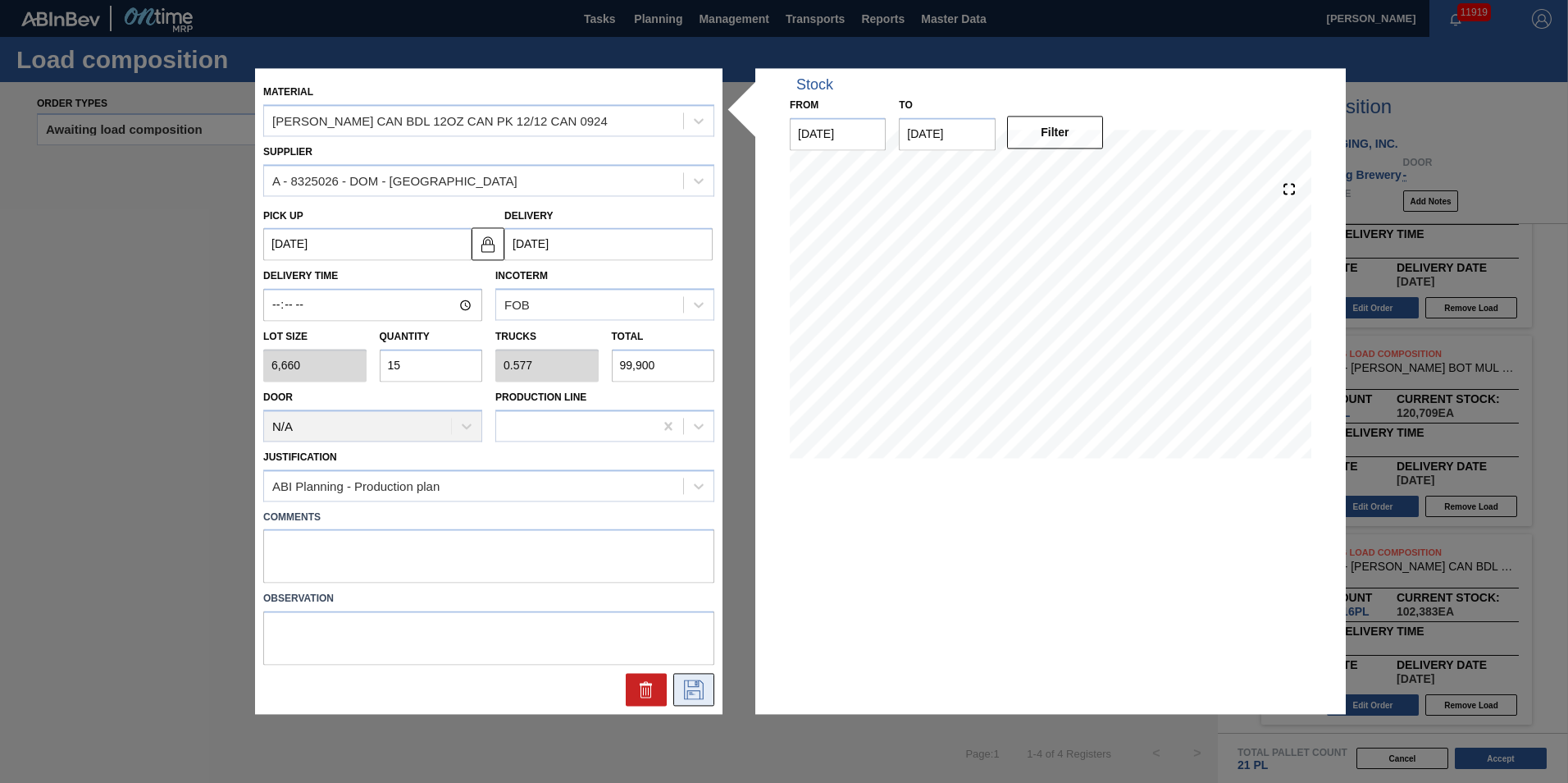
click at [679, 686] on button at bounding box center [693, 690] width 41 height 32
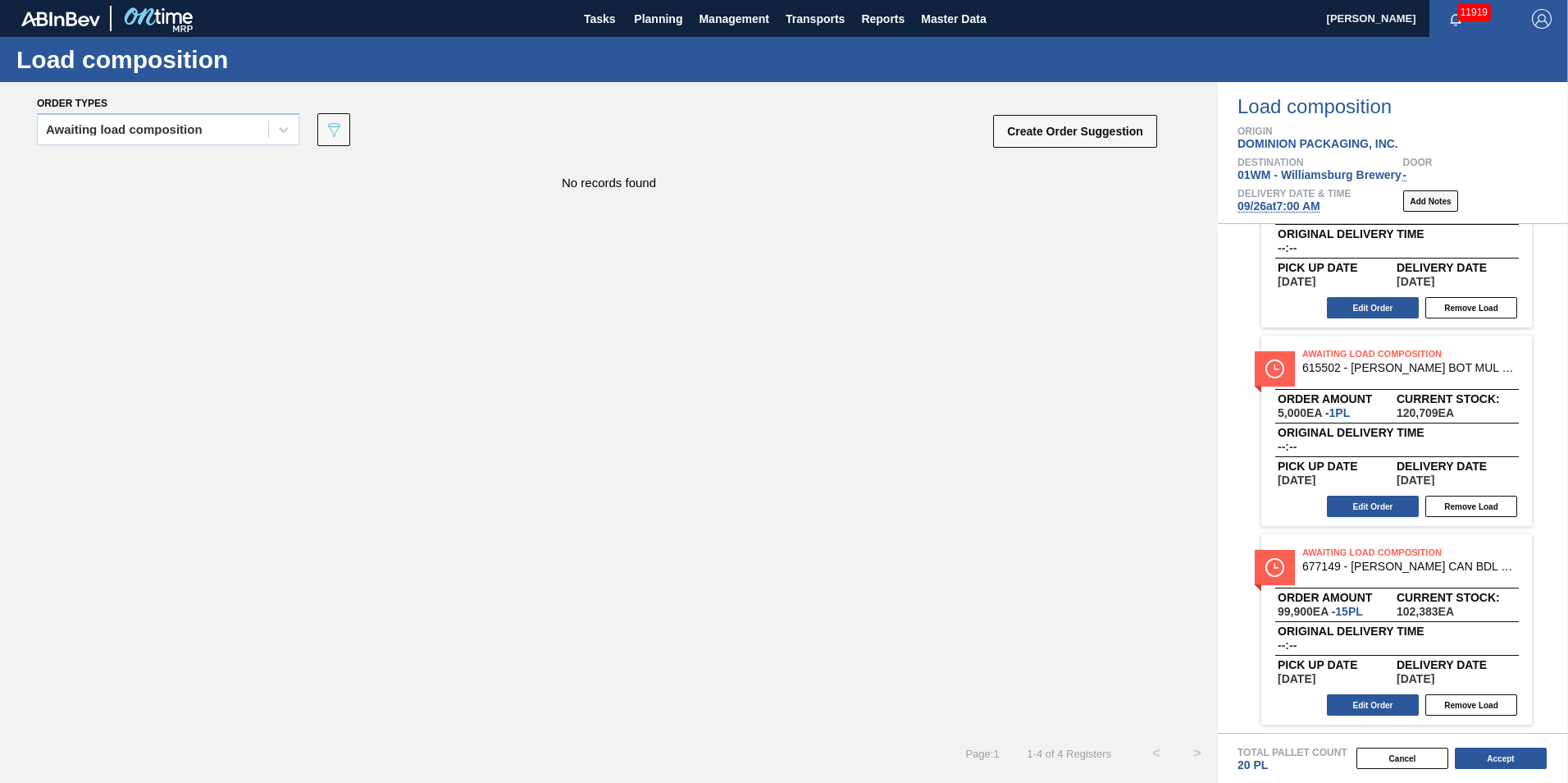
click at [1414, 208] on button "Add Notes" at bounding box center [1431, 201] width 55 height 21
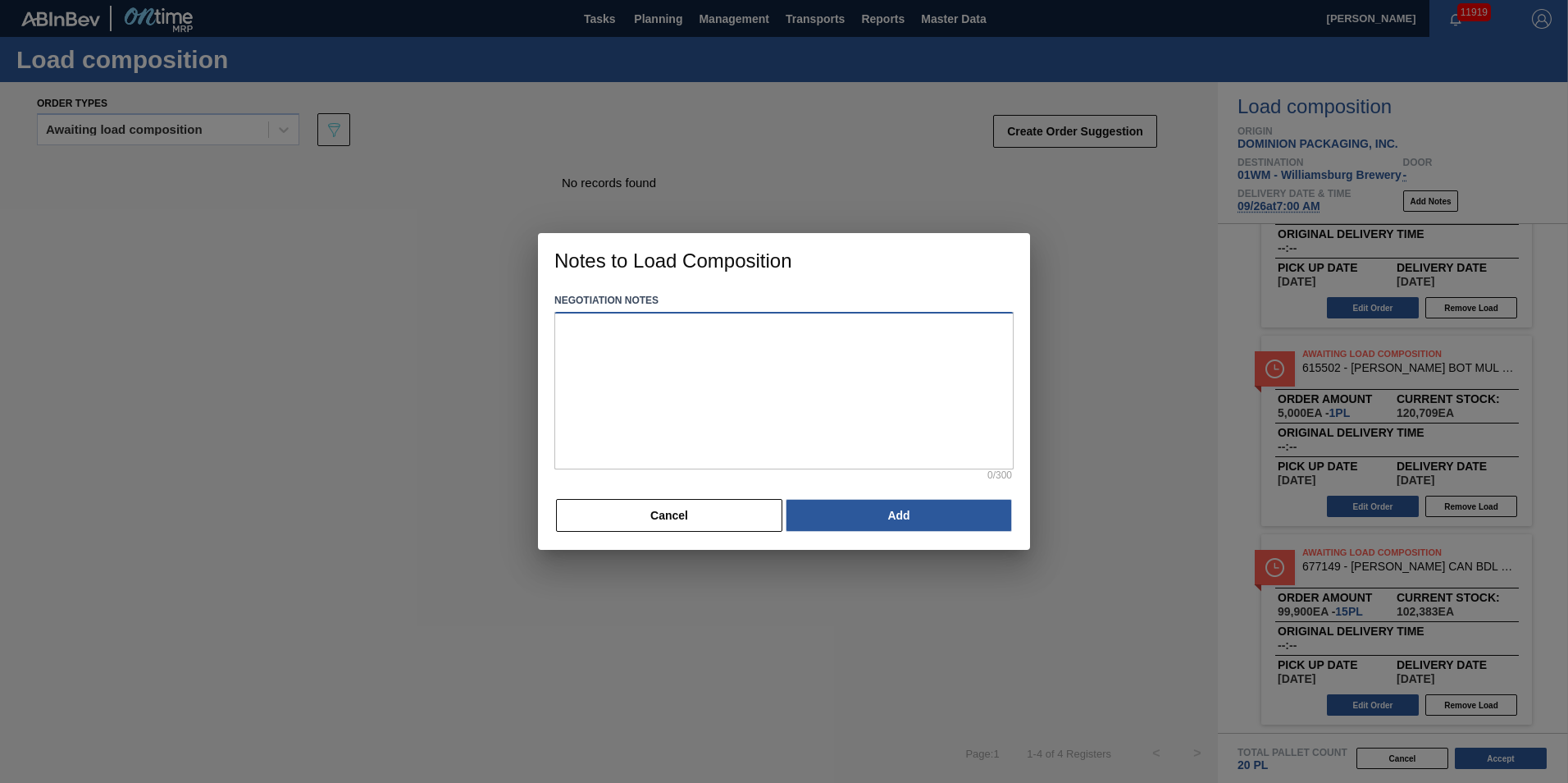
click at [691, 326] on textarea at bounding box center [784, 390] width 459 height 157
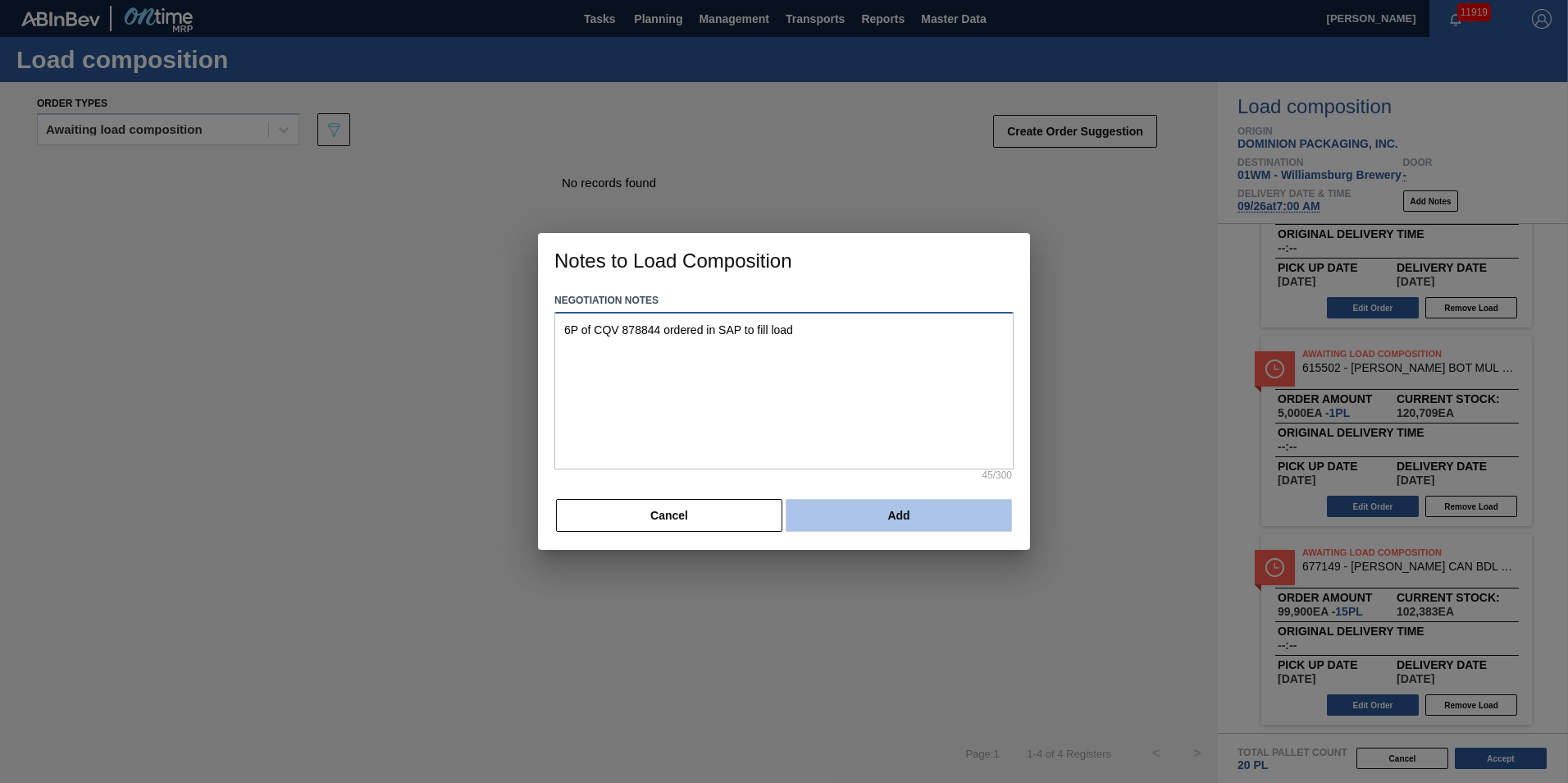
type textarea "6P of CQV 878844 ordered in SAP to fill load"
click at [879, 525] on button "Add" at bounding box center [898, 515] width 226 height 32
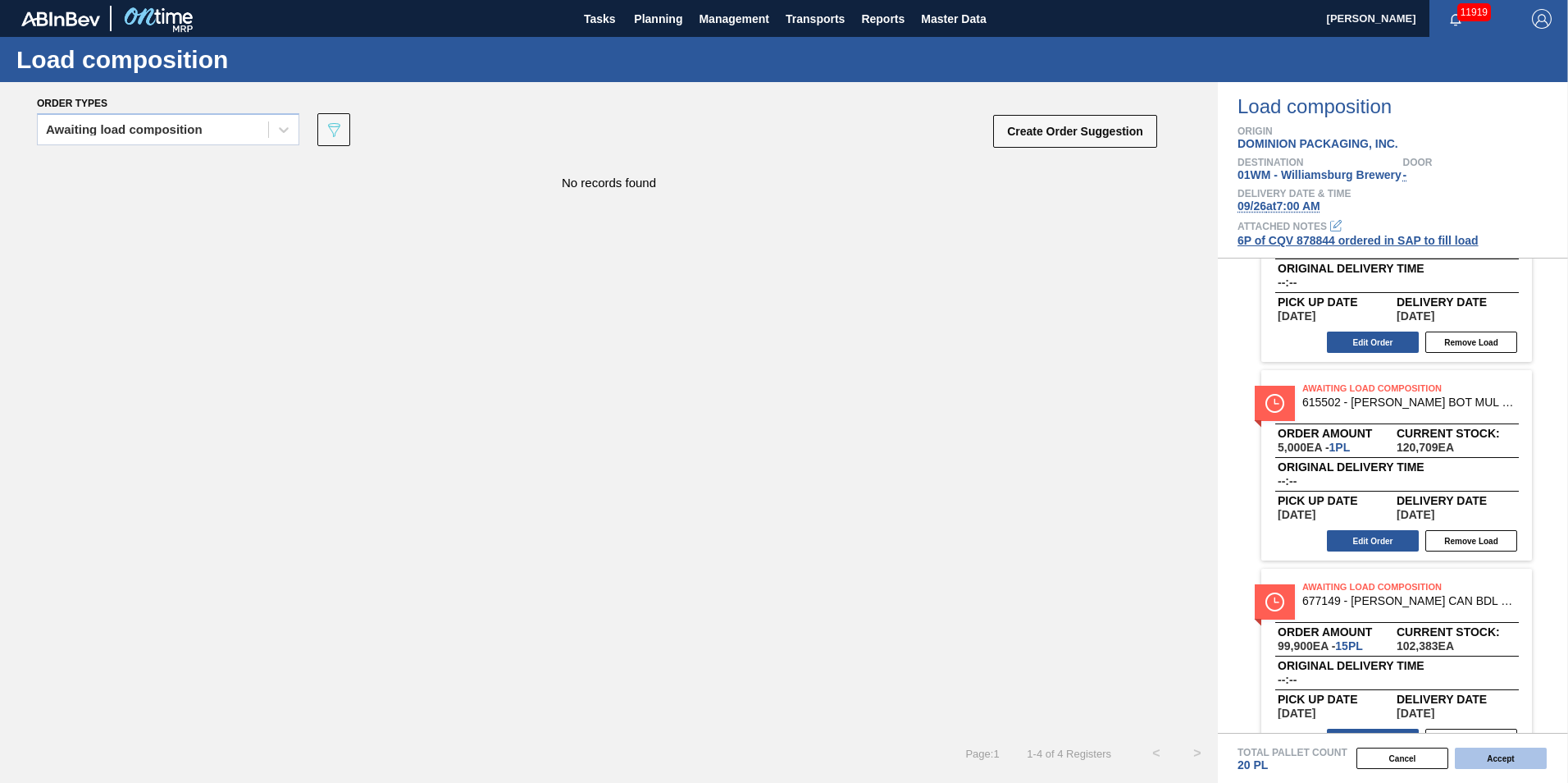
click at [1509, 754] on button "Accept" at bounding box center [1500, 758] width 92 height 21
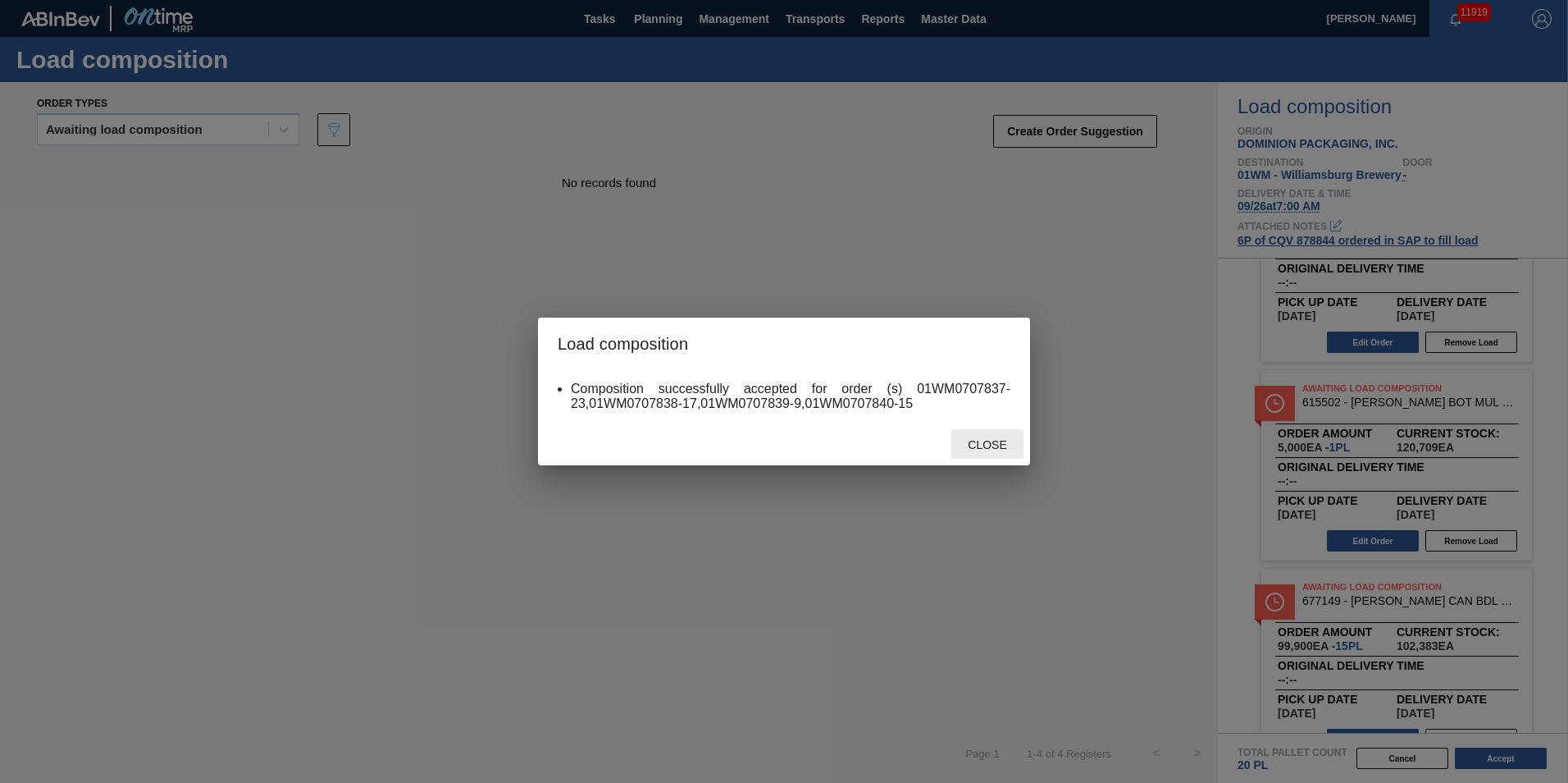
click at [993, 435] on div "Close" at bounding box center [988, 444] width 72 height 31
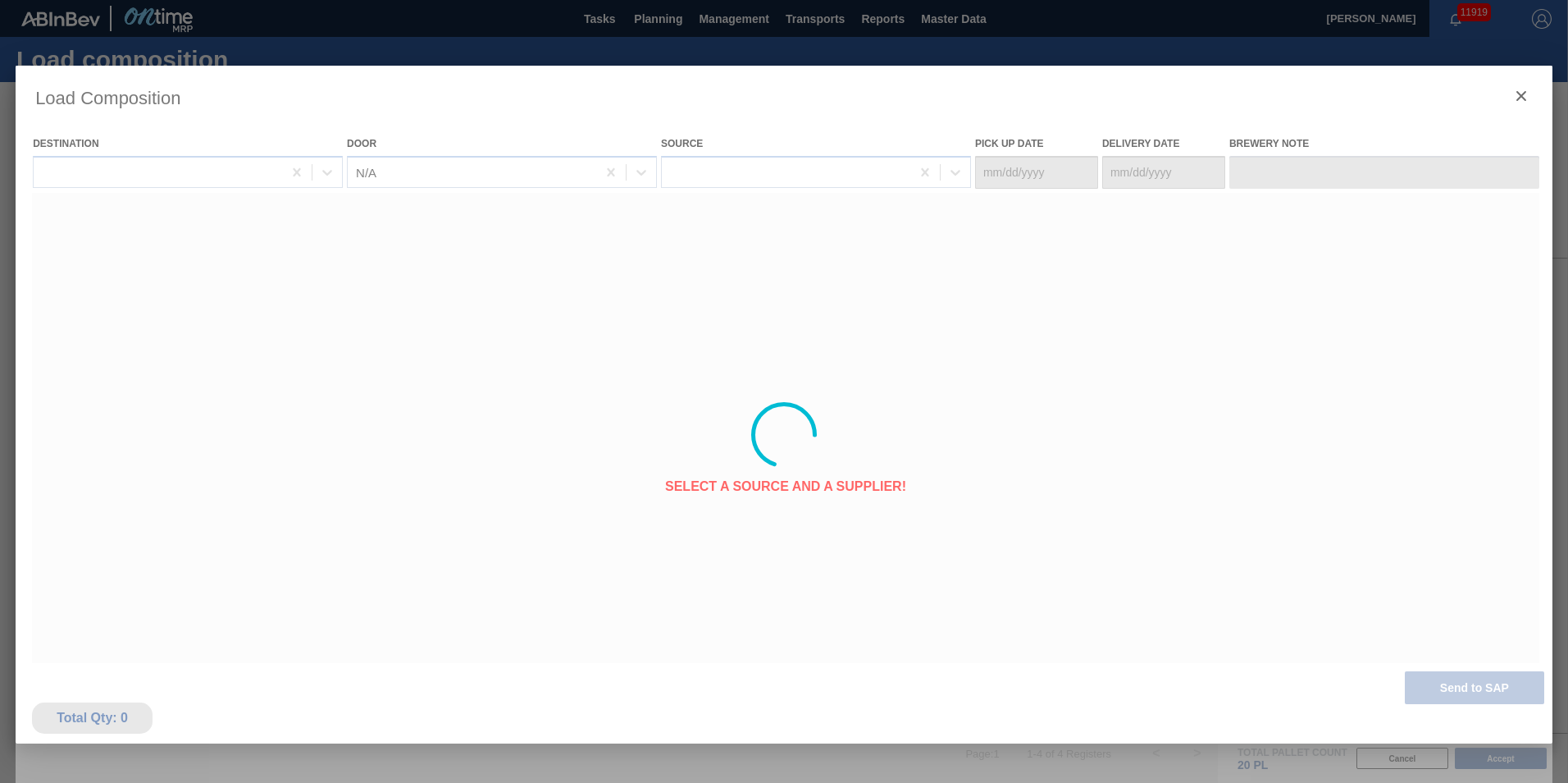
type Date "[DATE]"
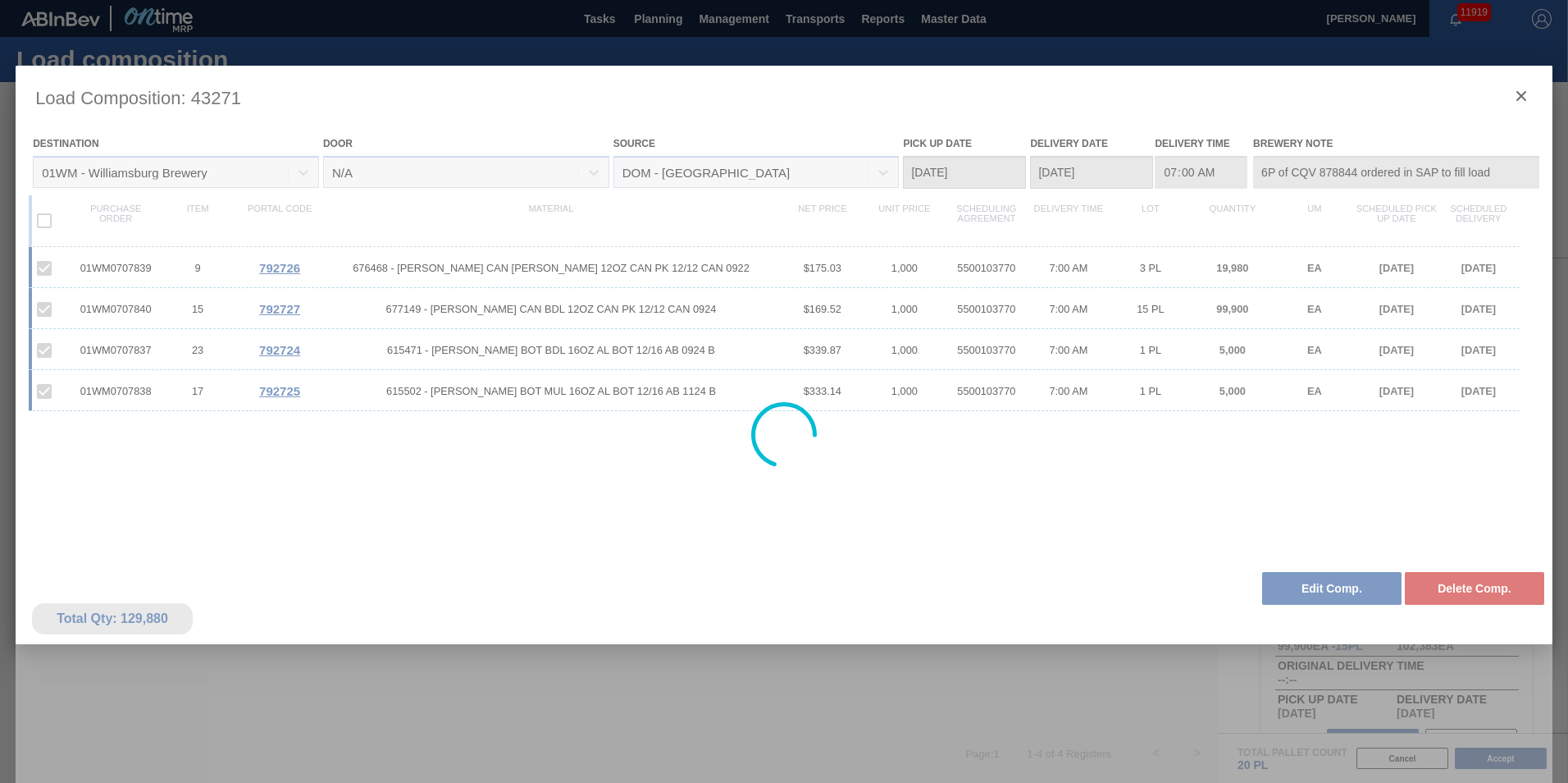
type input "6P of CQV 878844 ordered in SAP to fill load"
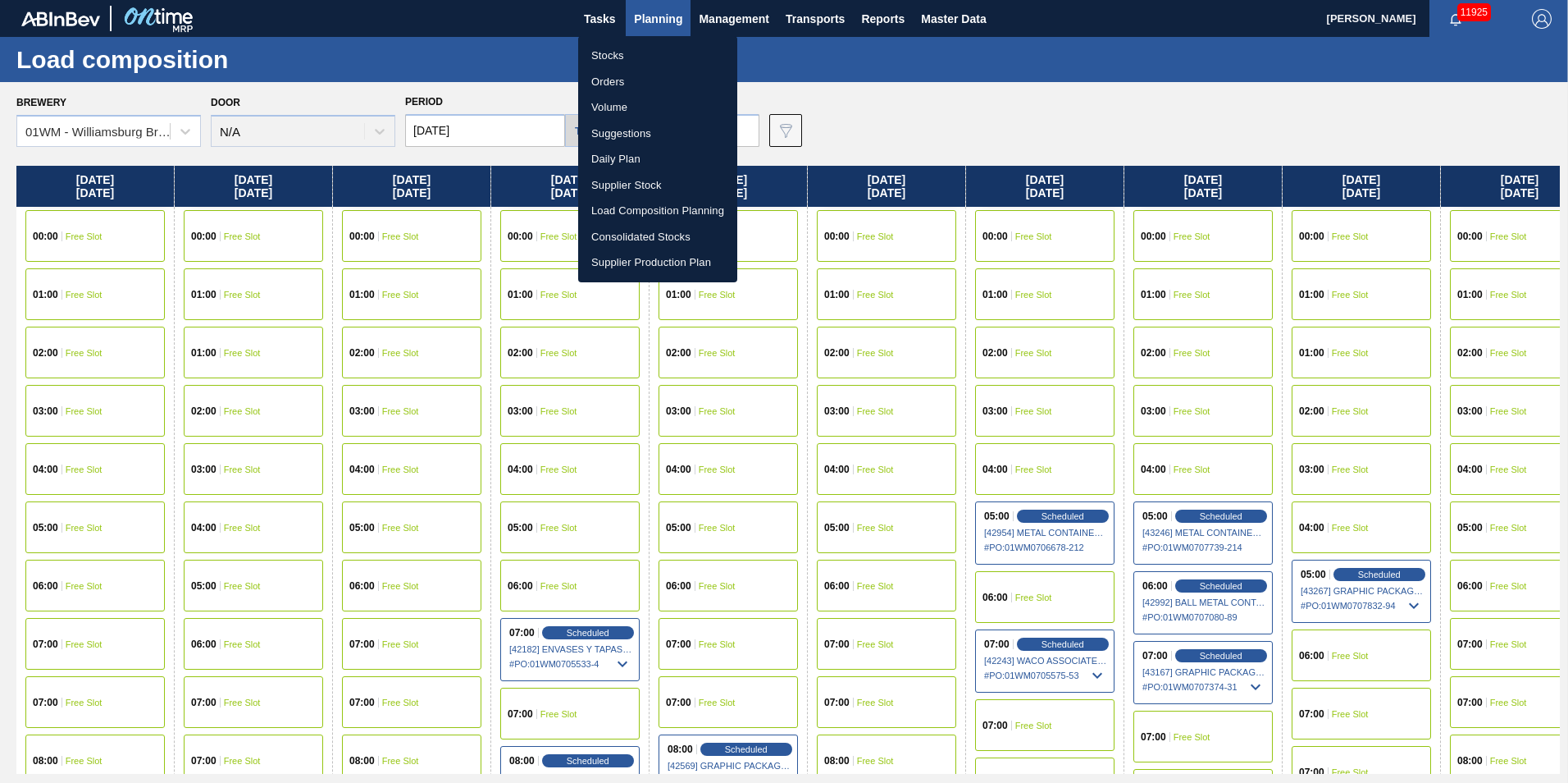
click at [1005, 105] on div at bounding box center [784, 391] width 1568 height 783
